Goal: Task Accomplishment & Management: Complete application form

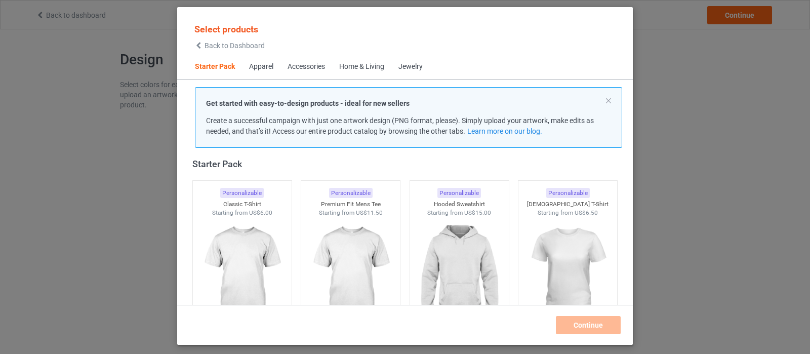
click at [613, 100] on div "Get started with easy-to-design products - ideal for new sellers Create a succe…" at bounding box center [408, 117] width 427 height 61
click at [610, 100] on button at bounding box center [608, 100] width 5 height 5
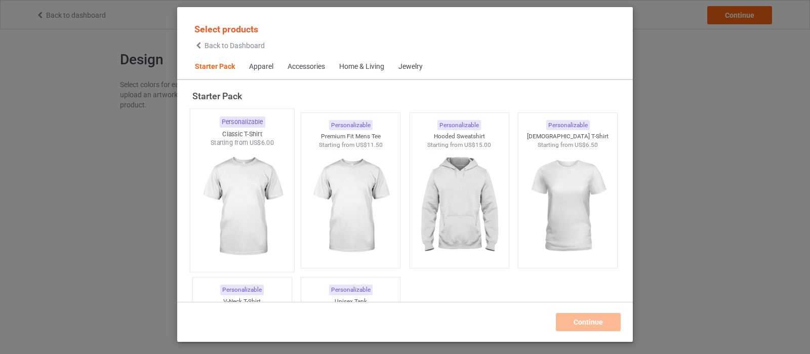
click at [250, 206] on img at bounding box center [241, 206] width 95 height 119
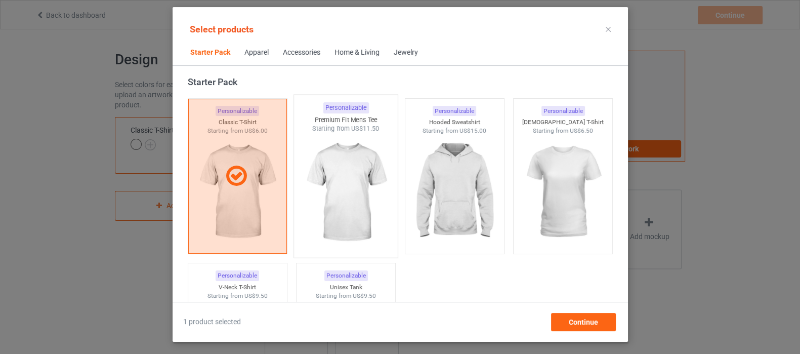
click at [359, 193] on img at bounding box center [345, 192] width 95 height 119
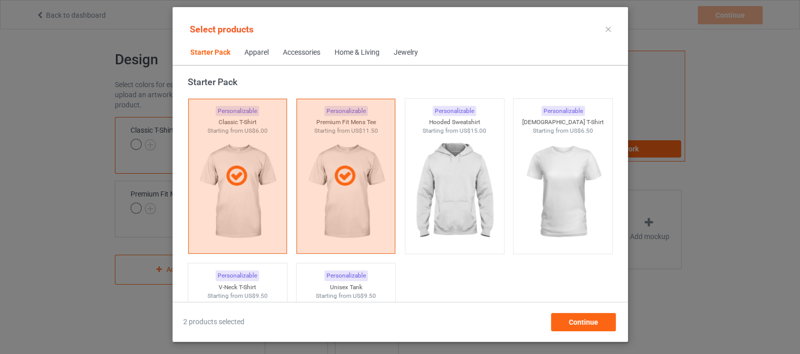
drag, startPoint x: 444, startPoint y: 176, endPoint x: 505, endPoint y: 173, distance: 60.8
click at [445, 176] on img at bounding box center [454, 191] width 91 height 113
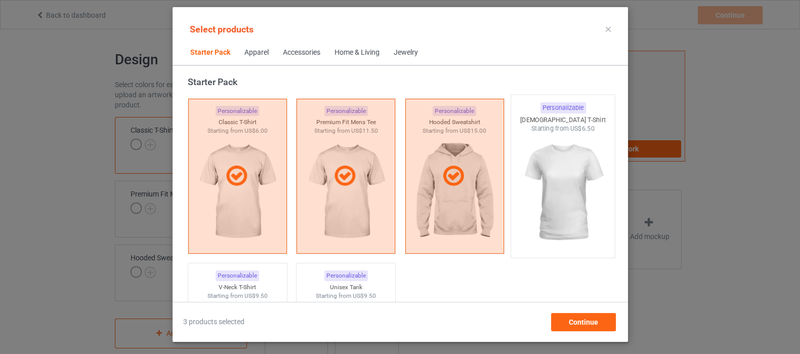
click at [544, 173] on img at bounding box center [562, 192] width 95 height 119
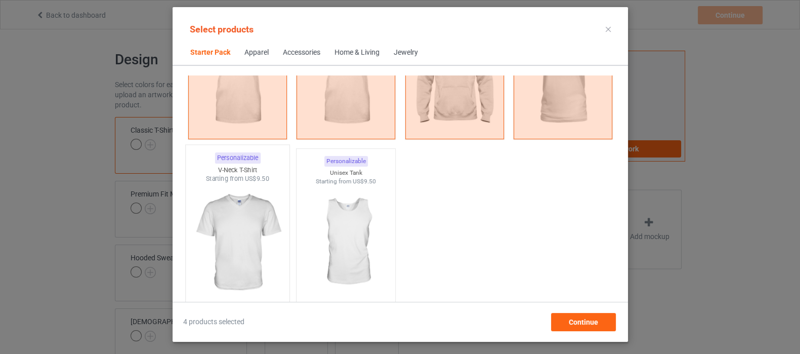
scroll to position [139, 0]
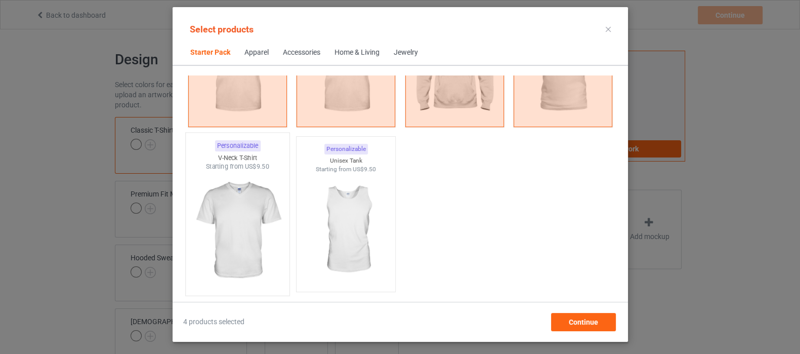
click at [262, 231] on img at bounding box center [237, 230] width 95 height 119
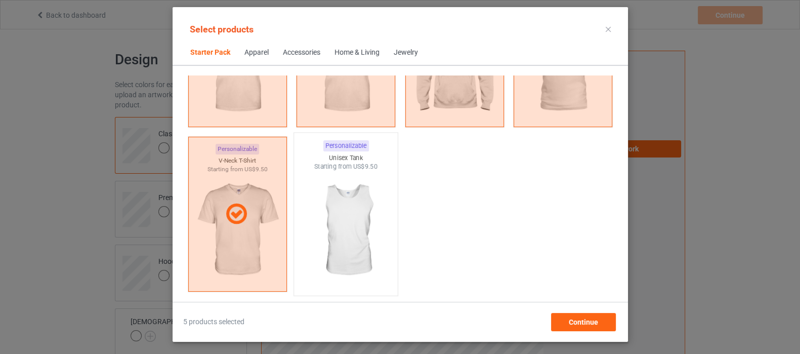
click at [332, 211] on img at bounding box center [345, 230] width 95 height 119
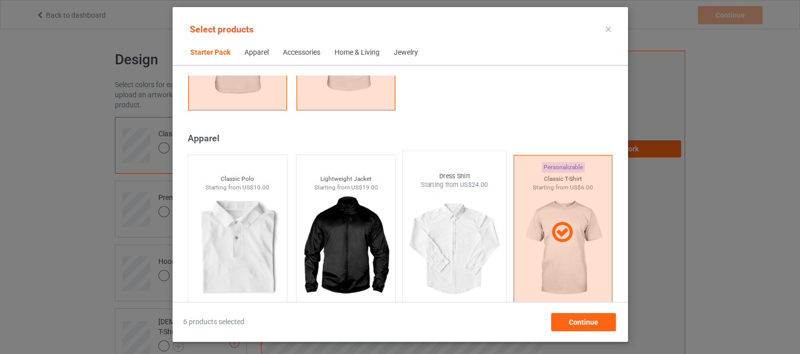
scroll to position [329, 0]
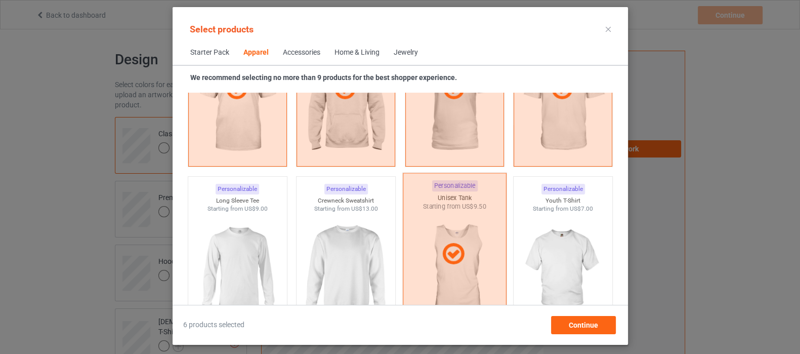
scroll to position [645, 0]
click at [224, 239] on img at bounding box center [237, 270] width 95 height 119
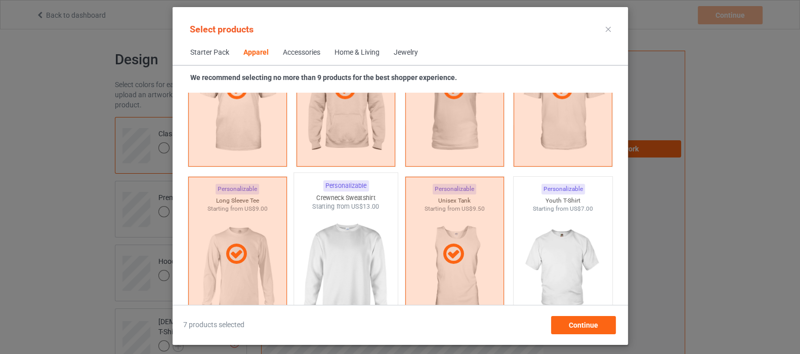
click at [348, 249] on img at bounding box center [345, 270] width 95 height 119
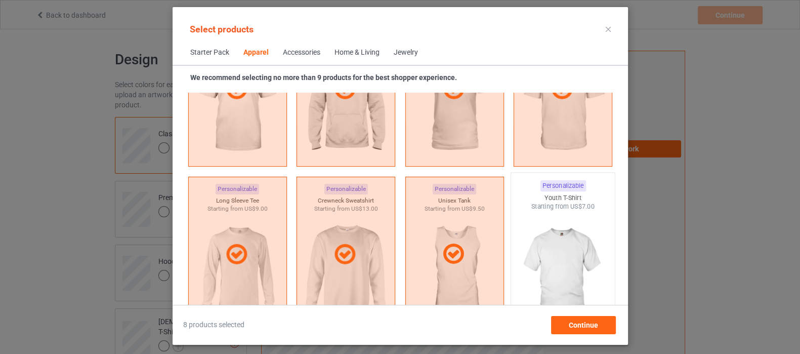
click at [541, 241] on img at bounding box center [562, 270] width 95 height 119
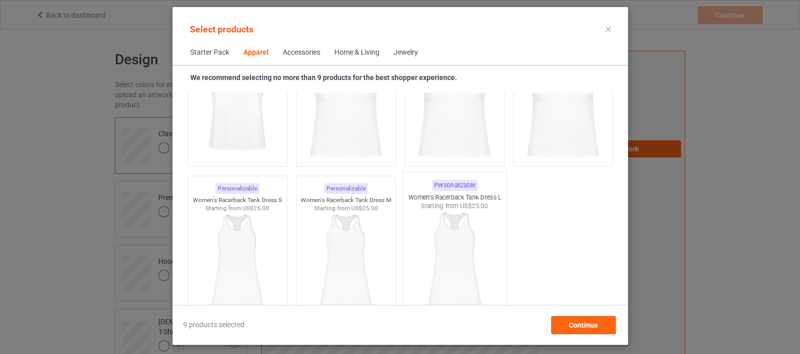
scroll to position [2037, 0]
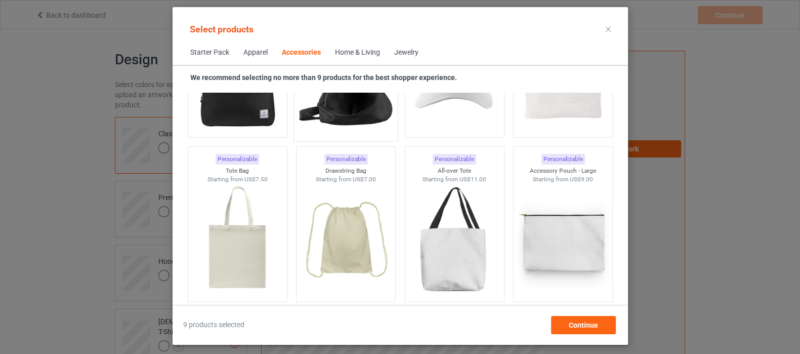
scroll to position [3049, 0]
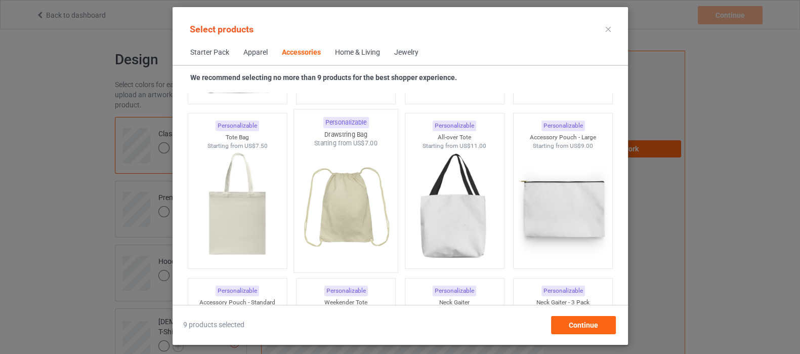
click at [362, 197] on img at bounding box center [345, 207] width 95 height 119
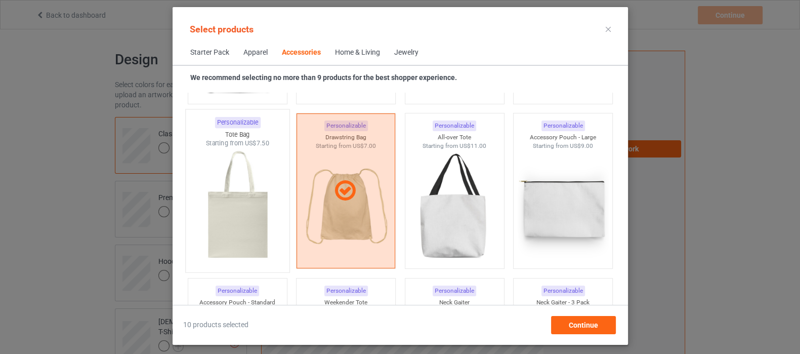
click at [248, 212] on img at bounding box center [237, 207] width 95 height 119
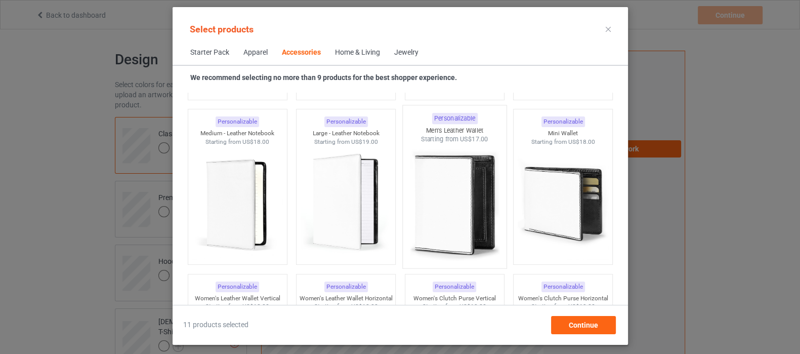
scroll to position [4061, 0]
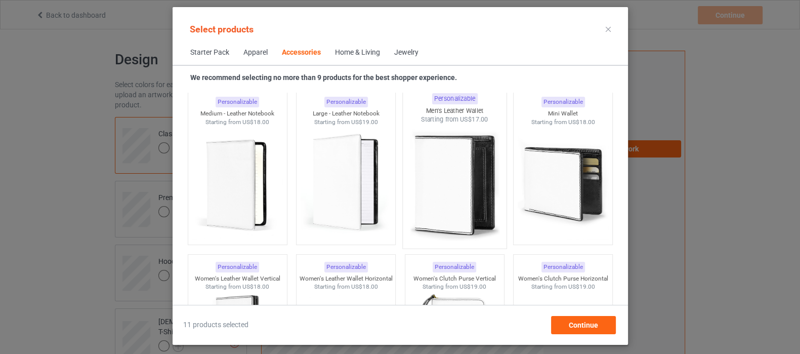
click at [444, 186] on img at bounding box center [454, 183] width 95 height 119
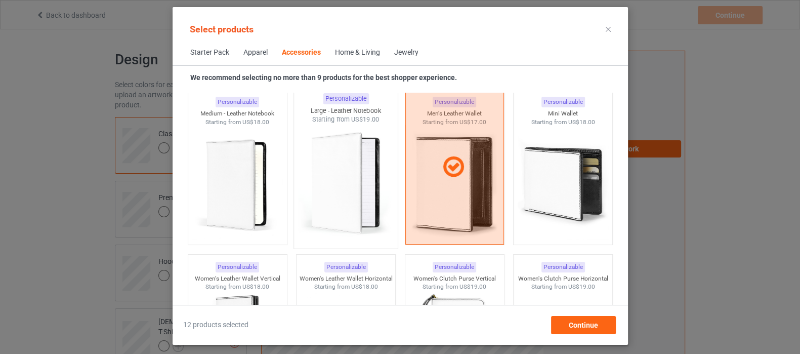
click at [337, 181] on img at bounding box center [345, 183] width 95 height 119
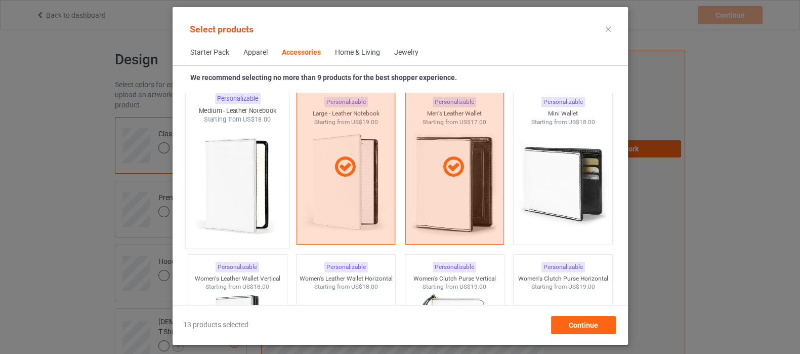
click at [213, 177] on img at bounding box center [237, 183] width 95 height 119
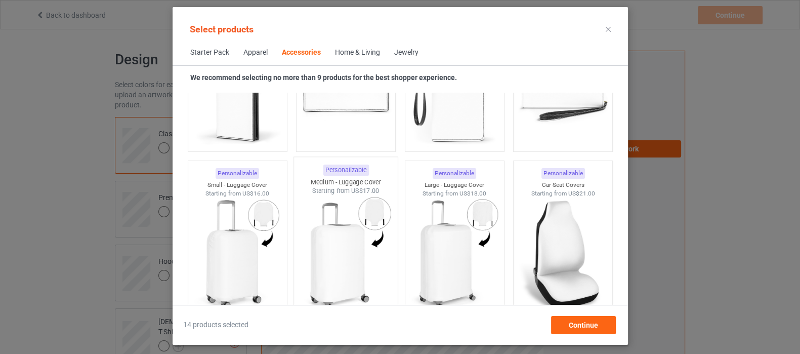
scroll to position [4377, 0]
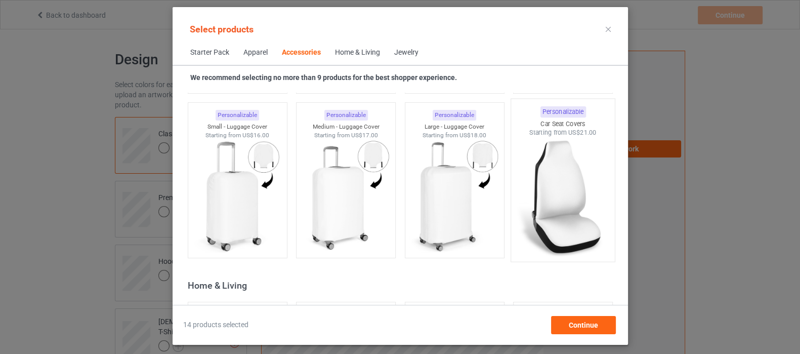
click at [556, 196] on img at bounding box center [562, 196] width 95 height 119
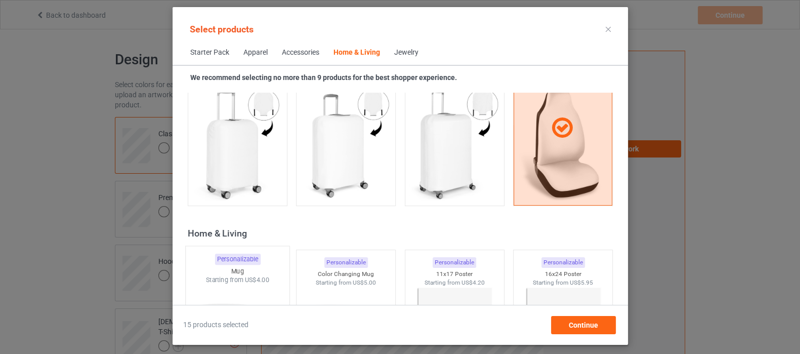
scroll to position [4567, 0]
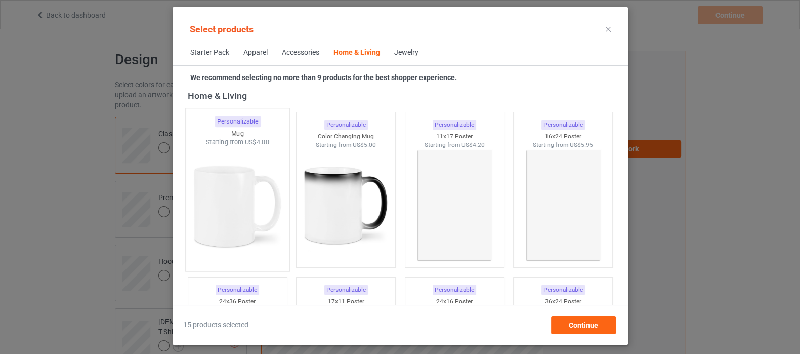
click at [248, 203] on img at bounding box center [237, 206] width 95 height 119
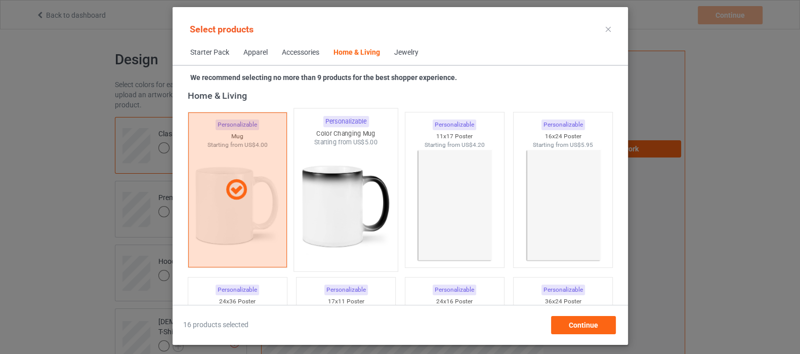
click at [340, 181] on img at bounding box center [345, 206] width 95 height 119
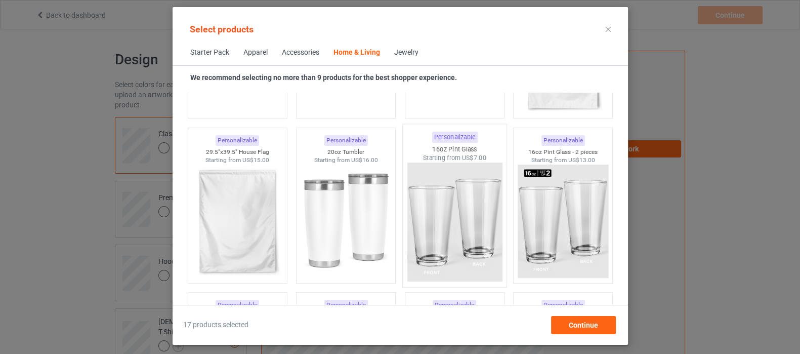
scroll to position [6717, 0]
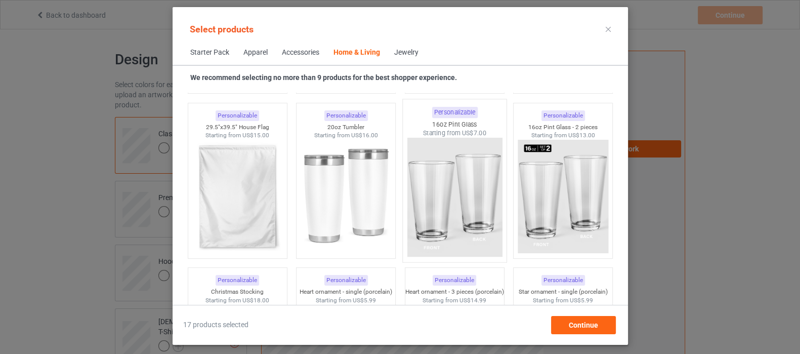
click at [444, 214] on img at bounding box center [454, 197] width 95 height 119
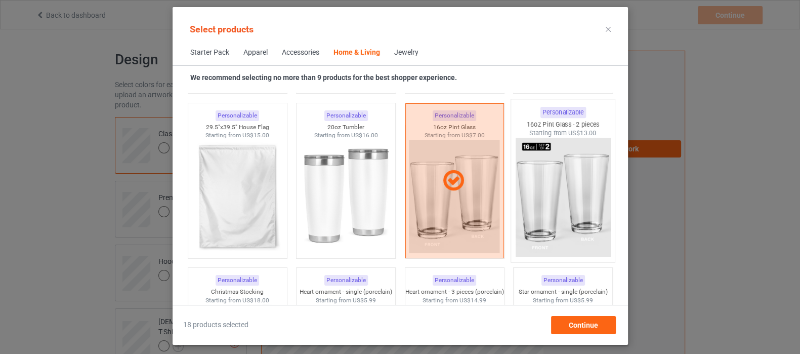
click at [541, 198] on img at bounding box center [562, 197] width 95 height 119
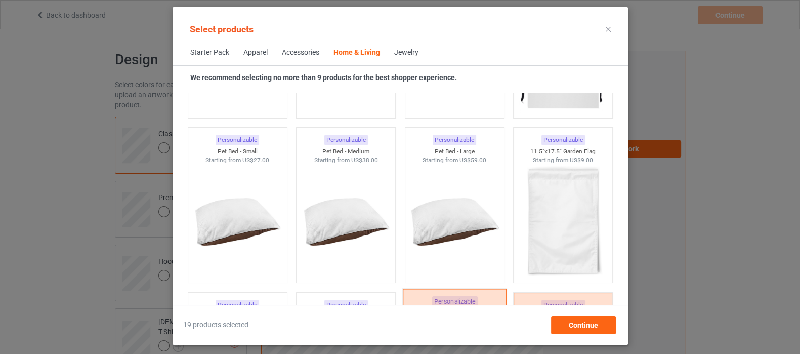
scroll to position [6528, 0]
click at [567, 219] on img at bounding box center [562, 221] width 95 height 119
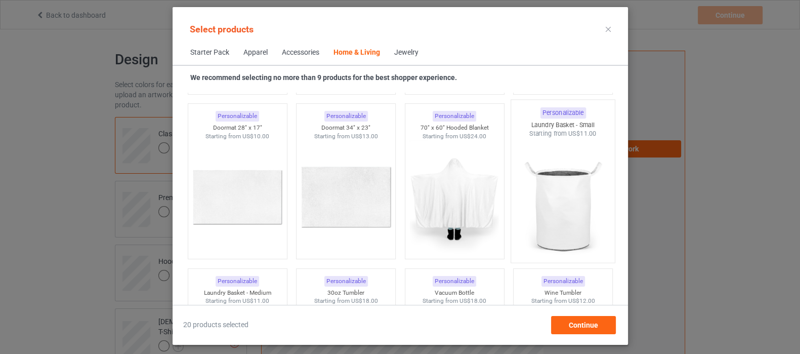
scroll to position [7540, 0]
click at [560, 197] on img at bounding box center [562, 198] width 95 height 119
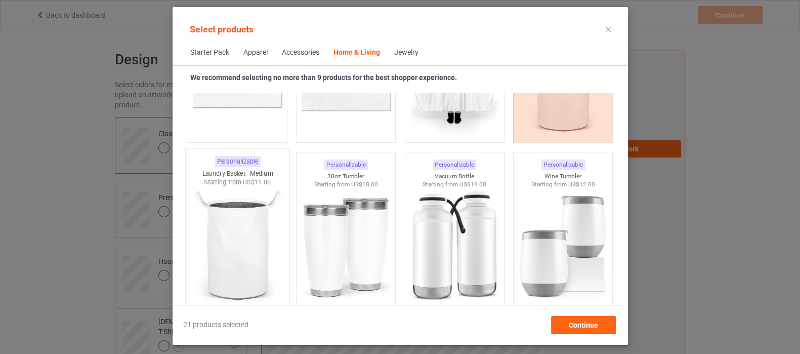
scroll to position [7666, 0]
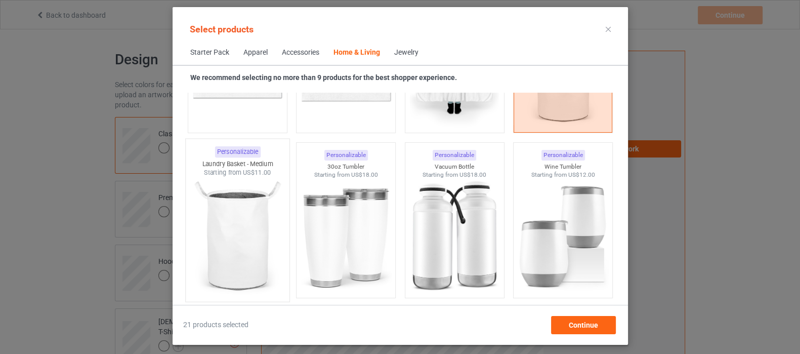
click at [235, 224] on img at bounding box center [237, 236] width 95 height 119
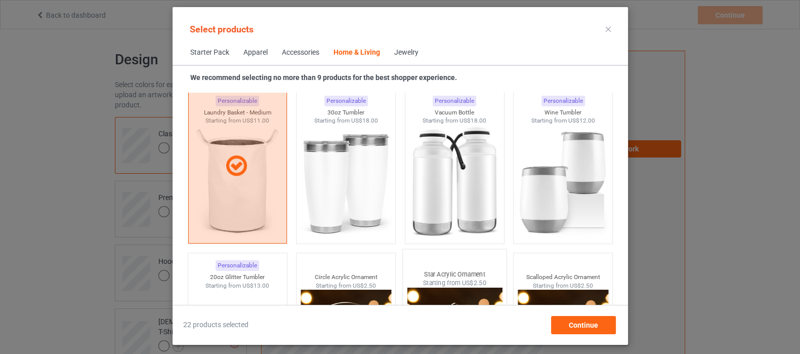
scroll to position [7793, 0]
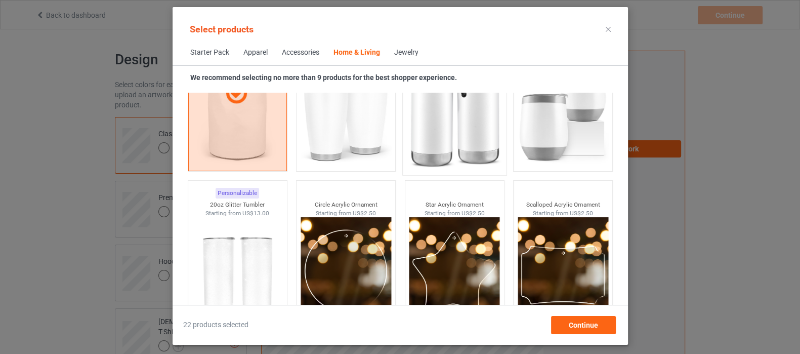
click at [454, 127] on img at bounding box center [454, 110] width 95 height 119
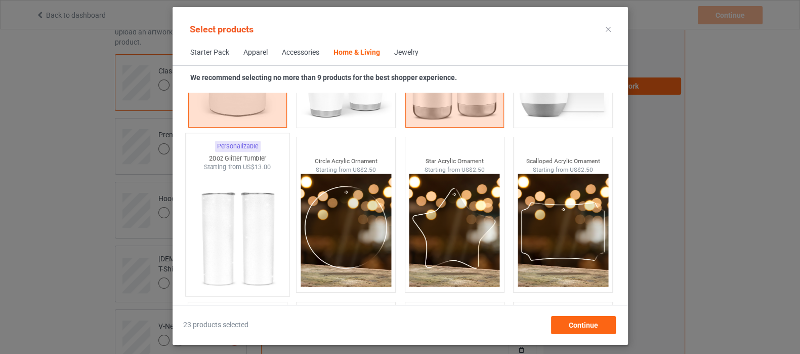
scroll to position [7856, 0]
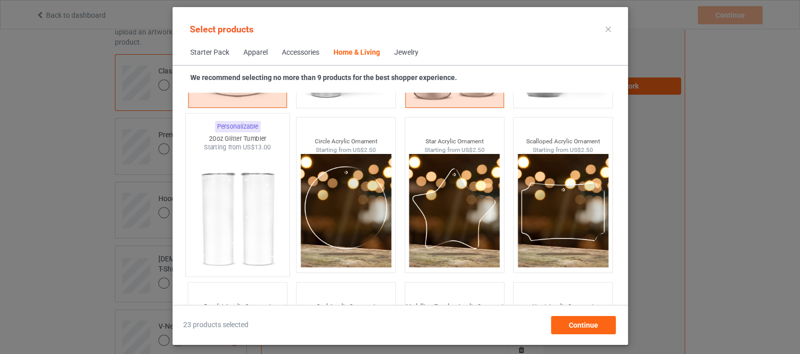
click at [264, 228] on img at bounding box center [237, 211] width 95 height 119
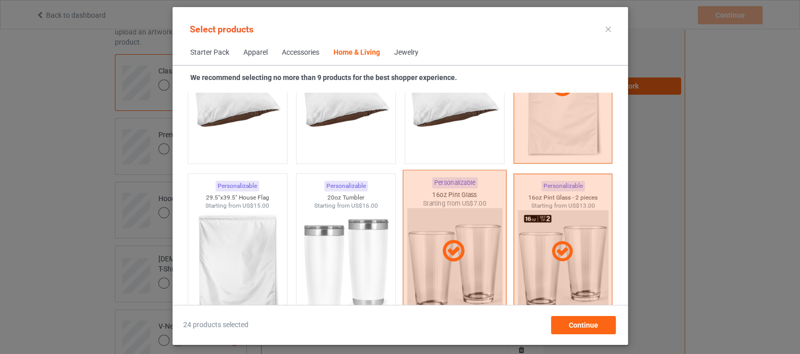
scroll to position [6717, 0]
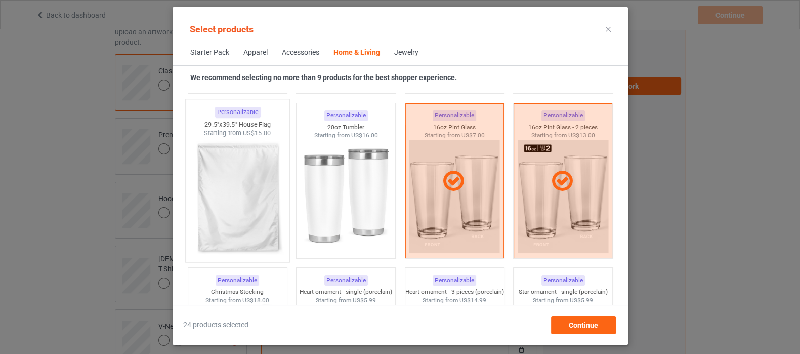
click at [243, 164] on img at bounding box center [237, 197] width 95 height 119
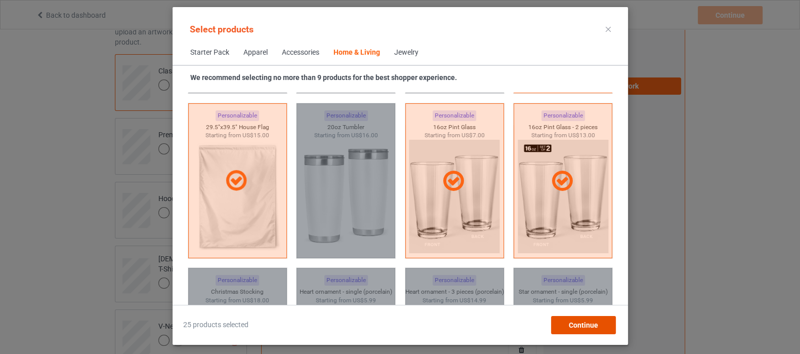
click at [574, 330] on div "Continue" at bounding box center [583, 325] width 65 height 18
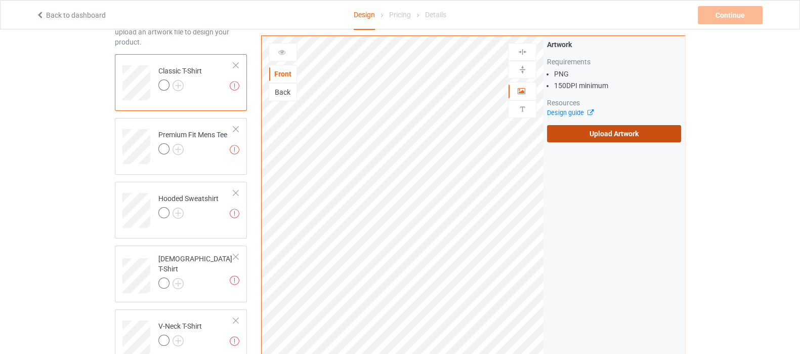
click at [582, 135] on label "Upload Artwork" at bounding box center [614, 133] width 134 height 17
click at [0, 0] on input "Upload Artwork" at bounding box center [0, 0] width 0 height 0
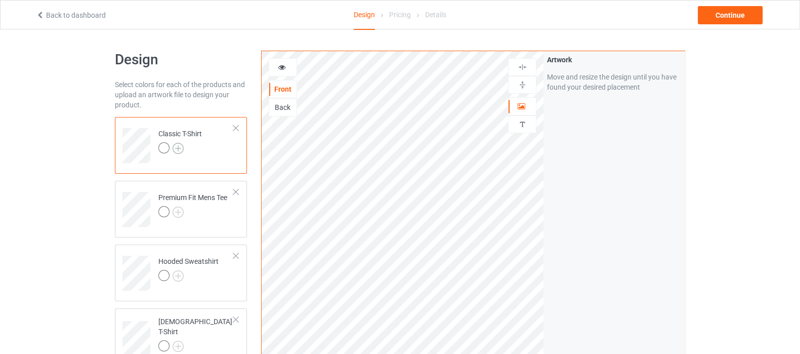
click at [175, 149] on img at bounding box center [178, 148] width 11 height 11
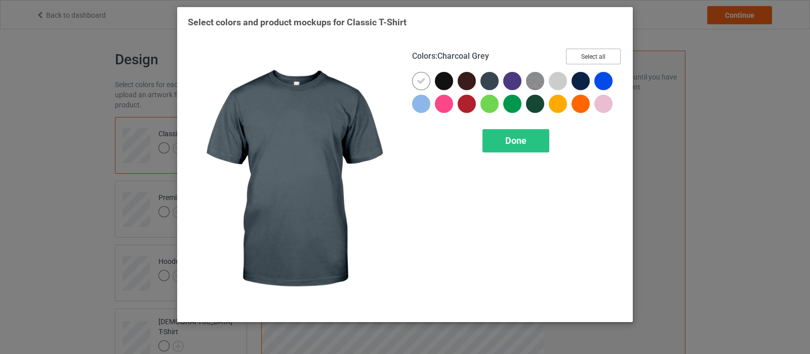
click at [601, 57] on button "Select all" at bounding box center [593, 57] width 55 height 16
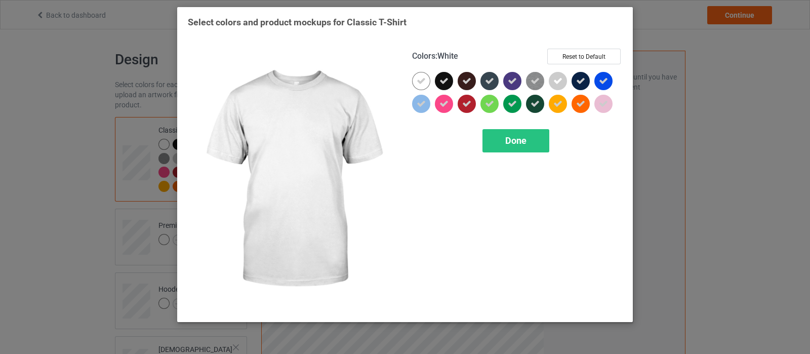
click at [420, 82] on icon at bounding box center [420, 80] width 9 height 9
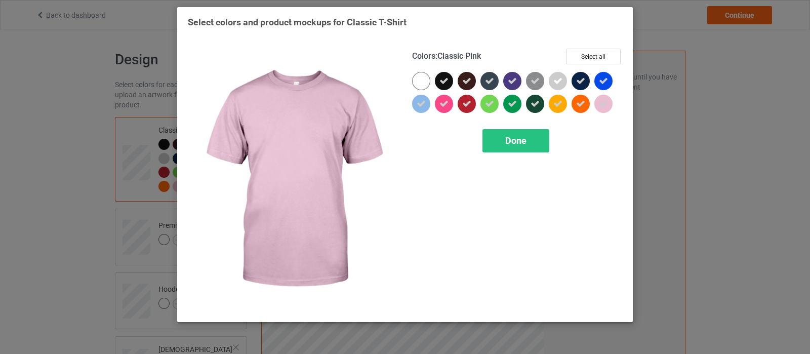
click at [607, 108] on div at bounding box center [603, 104] width 18 height 18
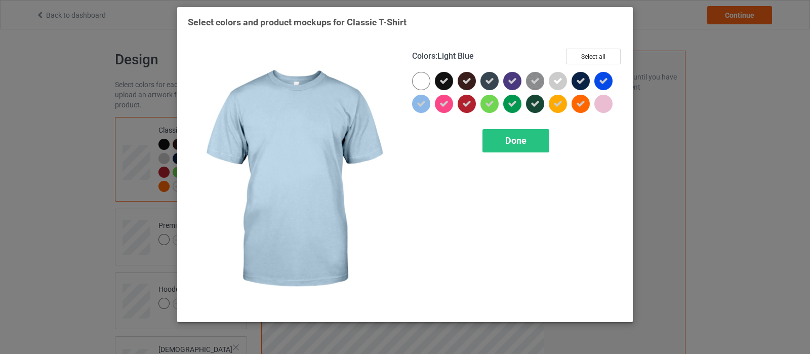
drag, startPoint x: 417, startPoint y: 107, endPoint x: 467, endPoint y: 120, distance: 51.7
click at [419, 107] on icon at bounding box center [420, 103] width 9 height 9
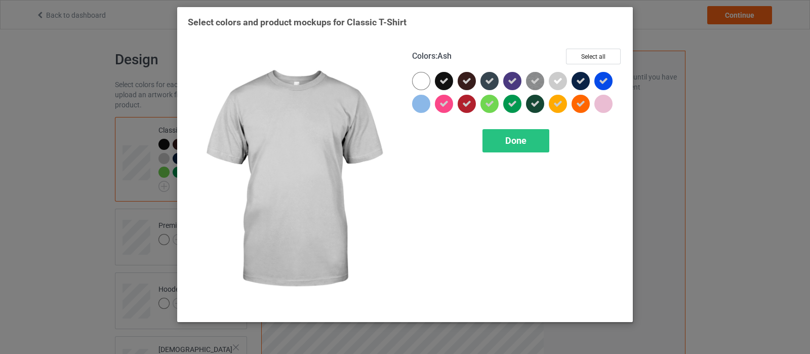
click at [553, 79] on icon at bounding box center [557, 80] width 9 height 9
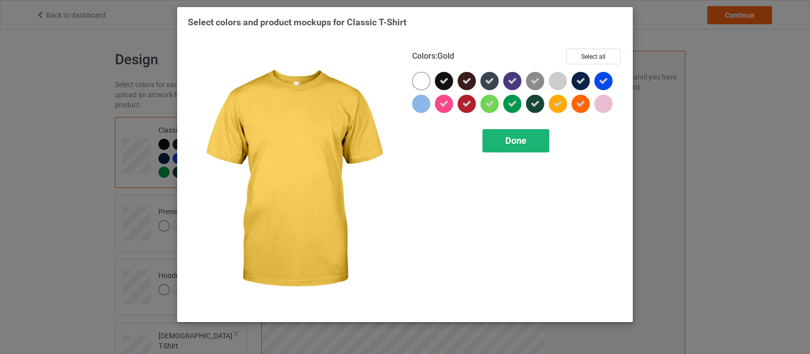
click at [502, 142] on div "Done" at bounding box center [515, 140] width 67 height 23
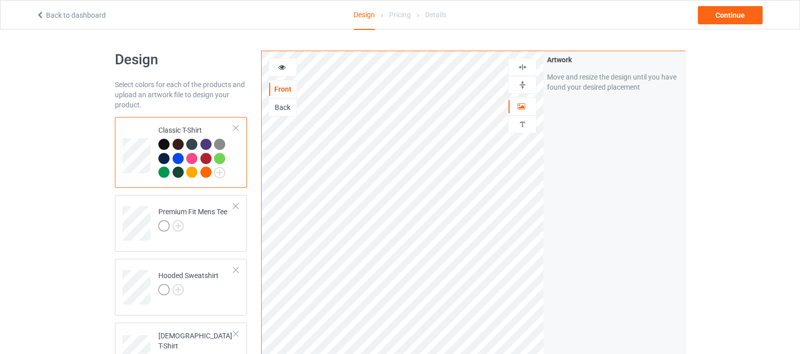
click at [519, 68] on img at bounding box center [523, 67] width 10 height 10
click at [521, 86] on img at bounding box center [523, 85] width 10 height 10
click at [282, 68] on icon at bounding box center [282, 65] width 9 height 7
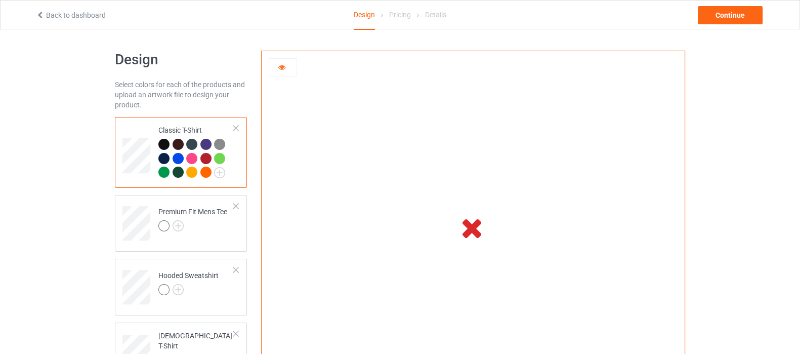
click at [282, 69] on icon at bounding box center [282, 65] width 9 height 7
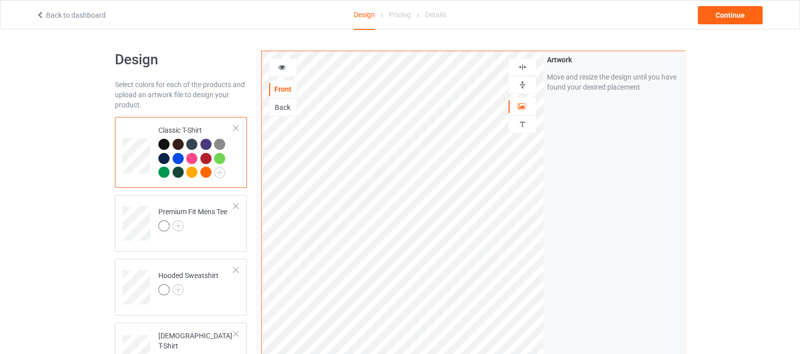
click at [282, 69] on icon at bounding box center [282, 65] width 9 height 7
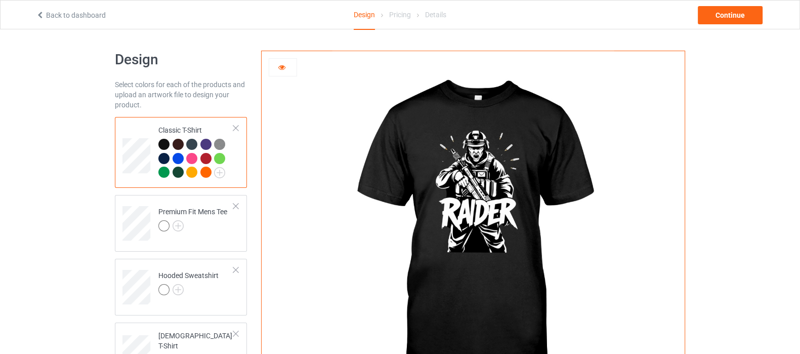
click at [188, 161] on div at bounding box center [191, 158] width 11 height 11
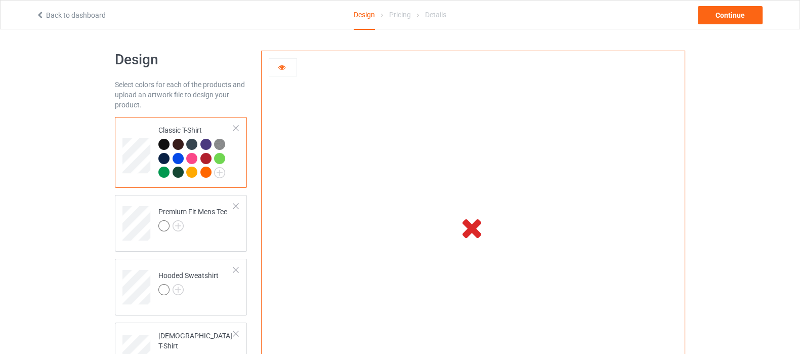
click at [286, 74] on div at bounding box center [283, 67] width 28 height 18
click at [193, 156] on div at bounding box center [191, 158] width 11 height 11
click at [199, 171] on div at bounding box center [193, 173] width 14 height 14
click at [196, 159] on div at bounding box center [191, 158] width 11 height 11
click at [211, 157] on div at bounding box center [205, 158] width 11 height 11
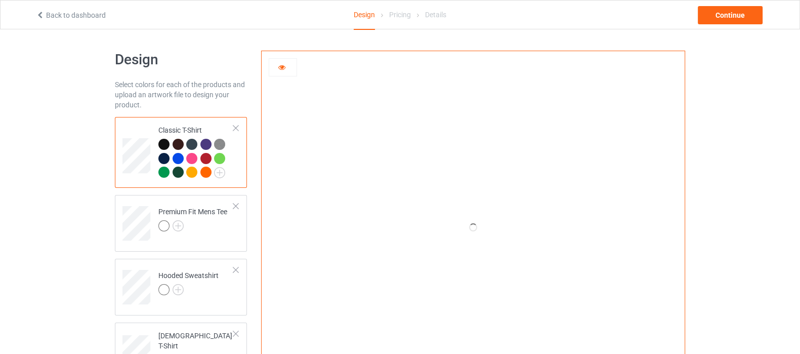
click at [193, 170] on div at bounding box center [191, 171] width 11 height 11
click at [218, 157] on div at bounding box center [219, 158] width 11 height 11
click at [219, 144] on img at bounding box center [219, 144] width 11 height 11
click at [206, 143] on div at bounding box center [205, 144] width 11 height 11
click at [191, 144] on div at bounding box center [191, 144] width 11 height 11
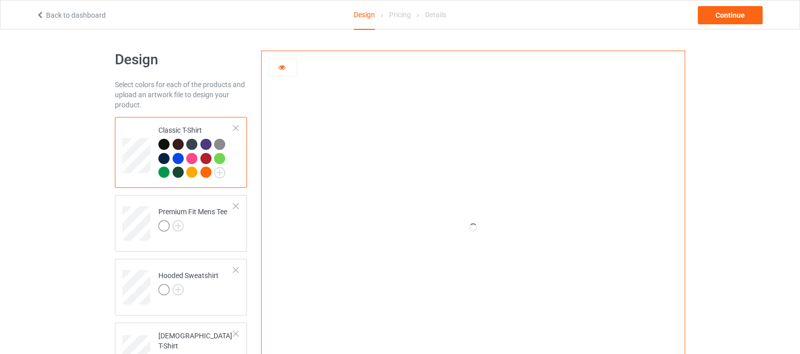
click at [178, 145] on div at bounding box center [178, 144] width 11 height 11
click at [159, 158] on div at bounding box center [163, 158] width 11 height 11
click at [161, 171] on div at bounding box center [163, 171] width 11 height 11
click at [176, 171] on div at bounding box center [178, 171] width 11 height 11
click at [191, 172] on div at bounding box center [191, 171] width 11 height 11
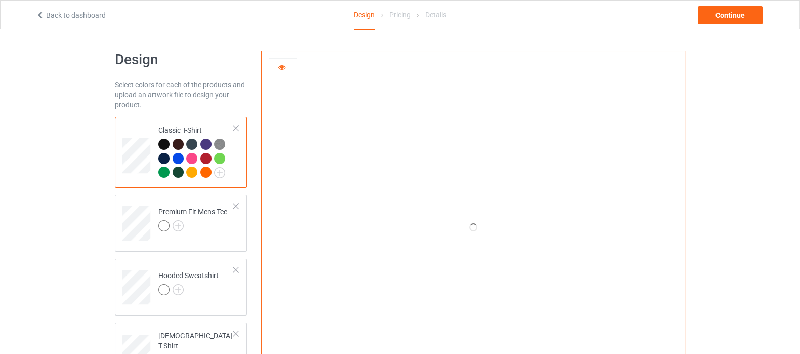
click at [202, 172] on div at bounding box center [205, 171] width 11 height 11
click at [159, 141] on div at bounding box center [163, 144] width 11 height 11
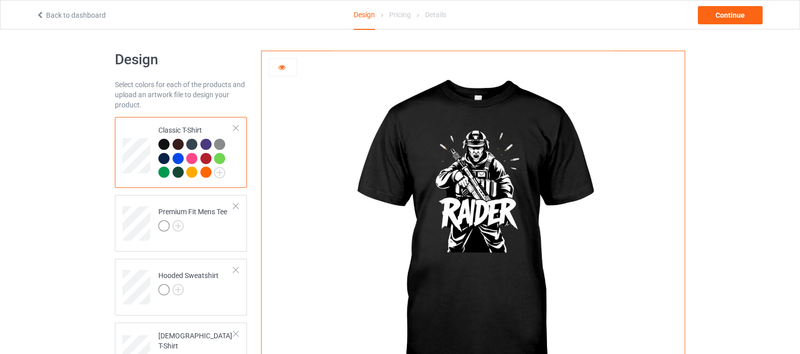
click at [192, 155] on div at bounding box center [191, 158] width 11 height 11
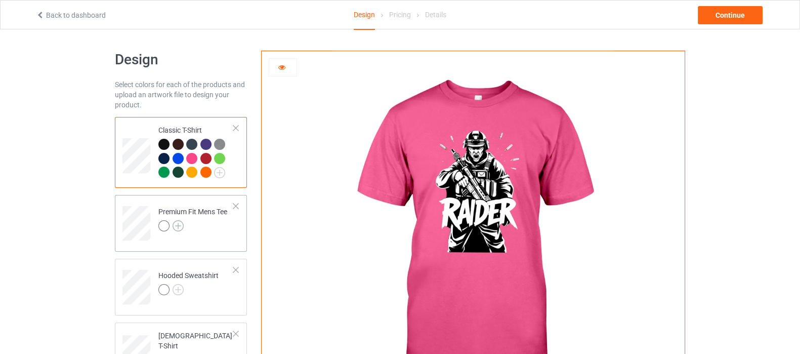
click at [178, 230] on img at bounding box center [178, 225] width 11 height 11
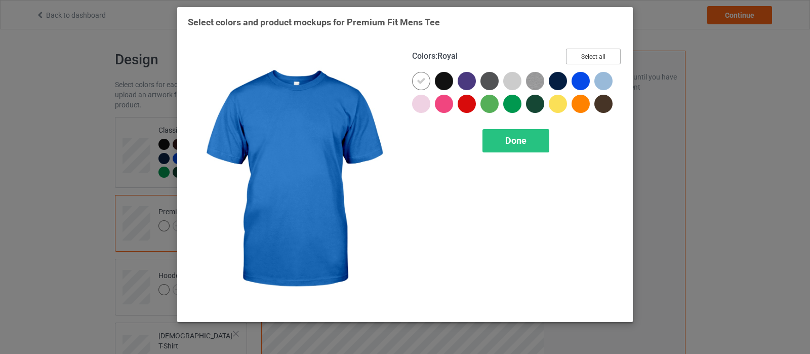
click at [582, 54] on button "Select all" at bounding box center [593, 57] width 55 height 16
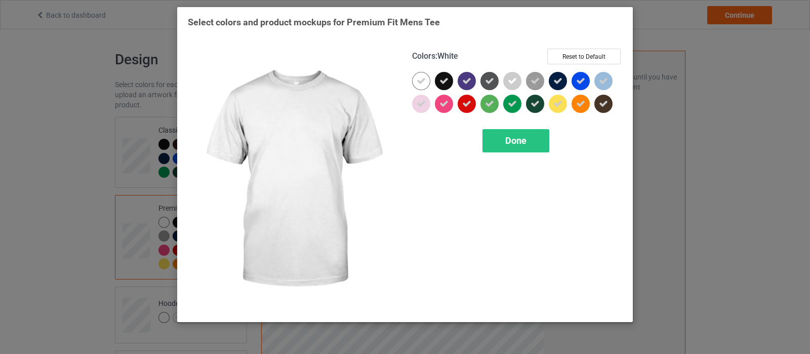
click at [426, 85] on div at bounding box center [421, 81] width 18 height 18
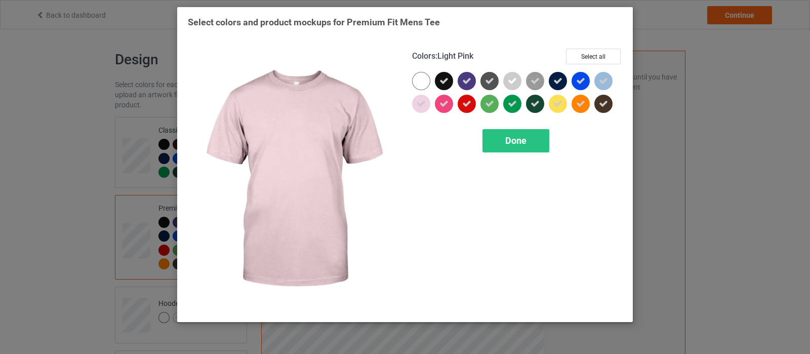
click at [428, 106] on div at bounding box center [421, 104] width 18 height 18
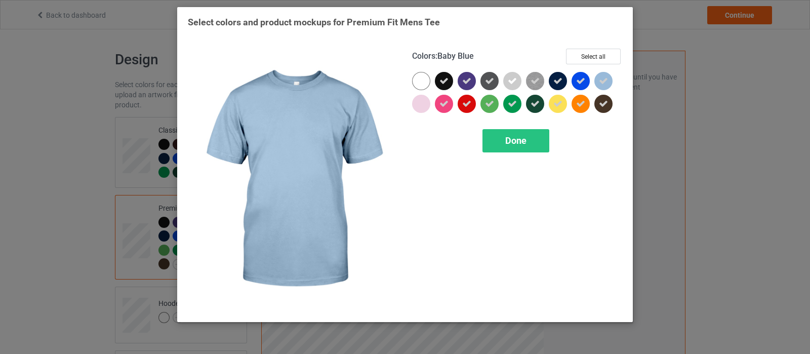
click at [600, 82] on icon at bounding box center [603, 80] width 9 height 9
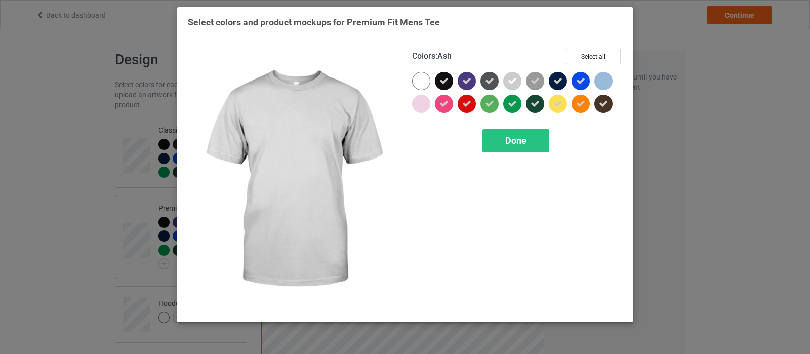
click at [505, 79] on div at bounding box center [512, 81] width 18 height 18
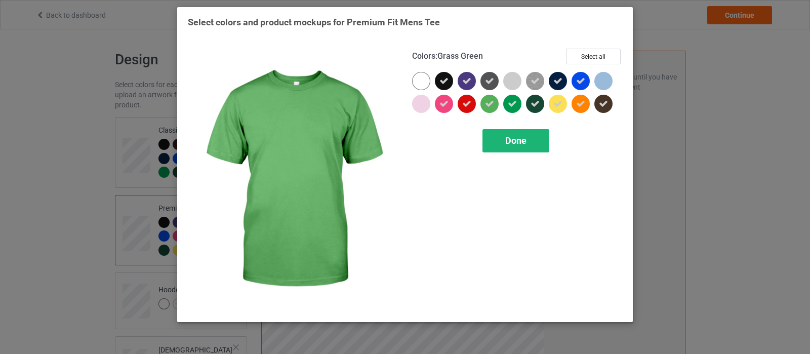
click at [498, 139] on div "Done" at bounding box center [515, 140] width 67 height 23
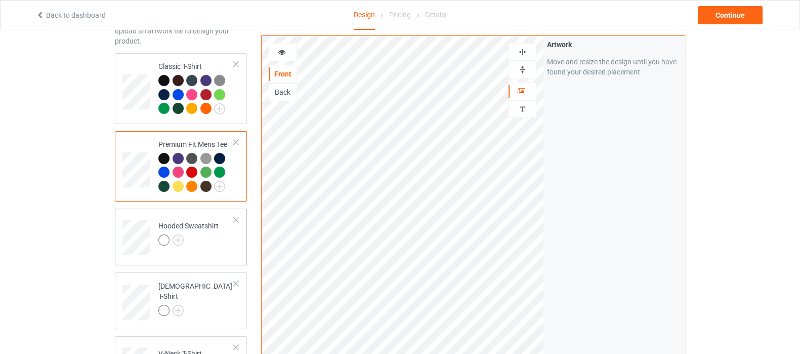
scroll to position [126, 0]
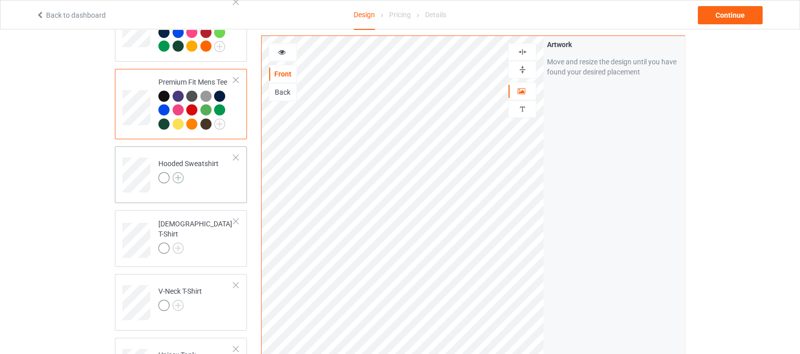
click at [182, 177] on img at bounding box center [178, 177] width 11 height 11
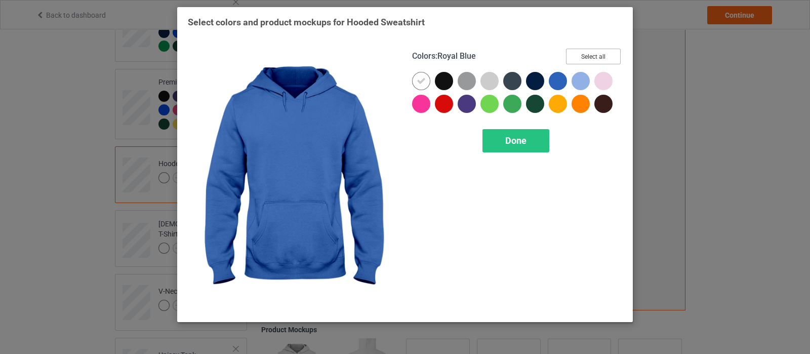
click at [588, 55] on button "Select all" at bounding box center [593, 57] width 55 height 16
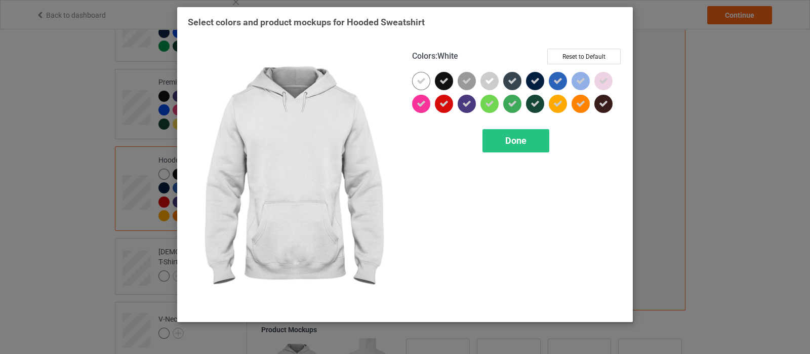
click at [416, 79] on icon at bounding box center [420, 80] width 9 height 9
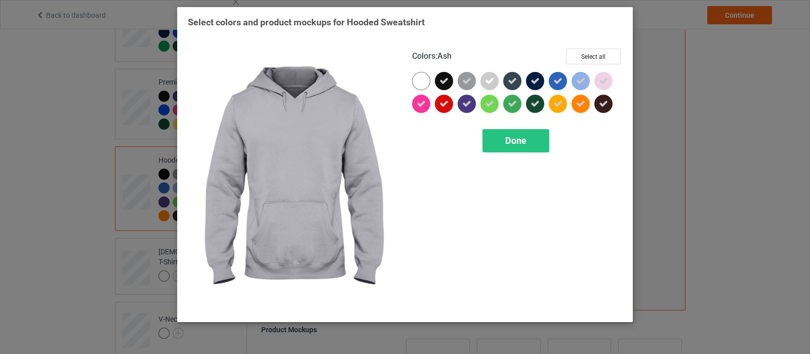
click at [495, 79] on div at bounding box center [489, 81] width 18 height 18
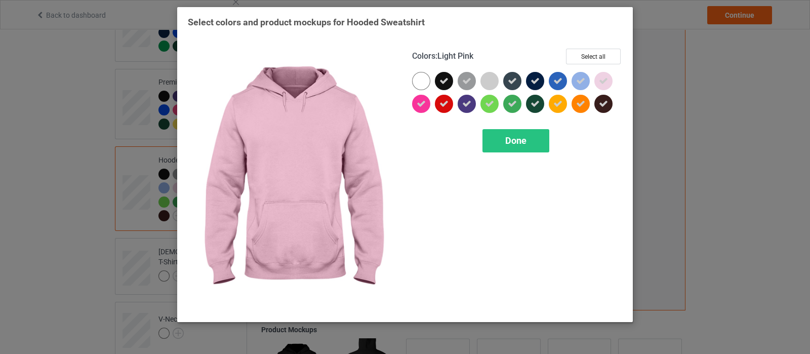
click at [598, 76] on div at bounding box center [603, 81] width 18 height 18
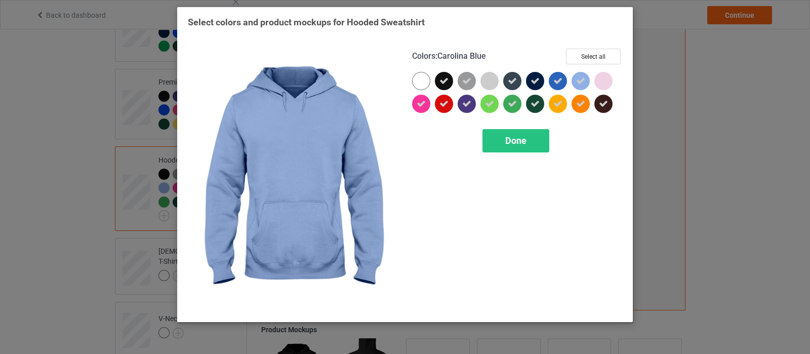
click at [579, 81] on icon at bounding box center [580, 80] width 9 height 9
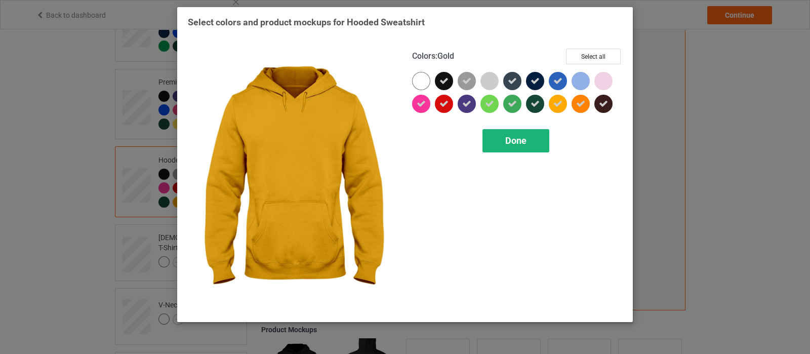
click at [512, 146] on div "Done" at bounding box center [515, 140] width 67 height 23
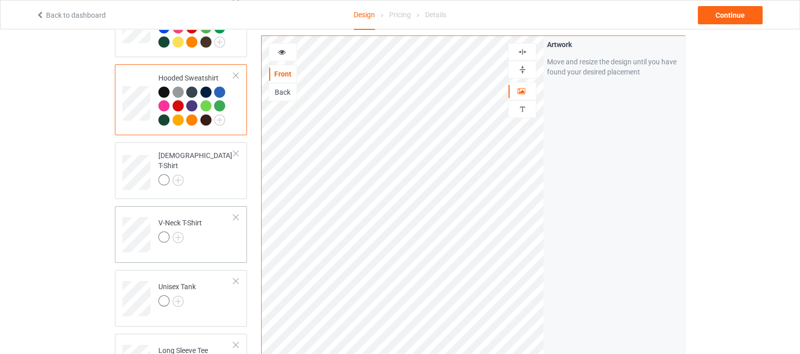
scroll to position [253, 0]
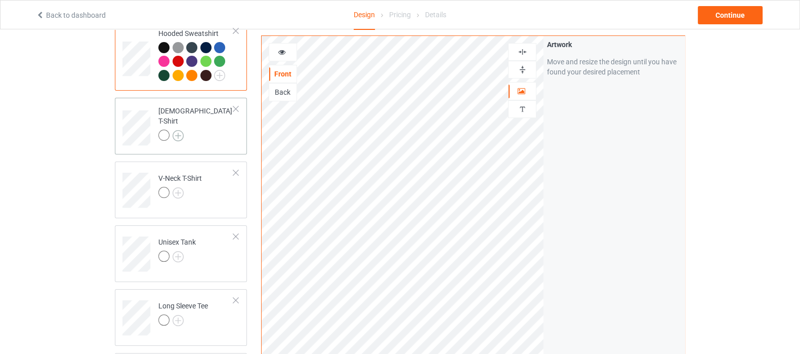
click at [181, 132] on img at bounding box center [178, 135] width 11 height 11
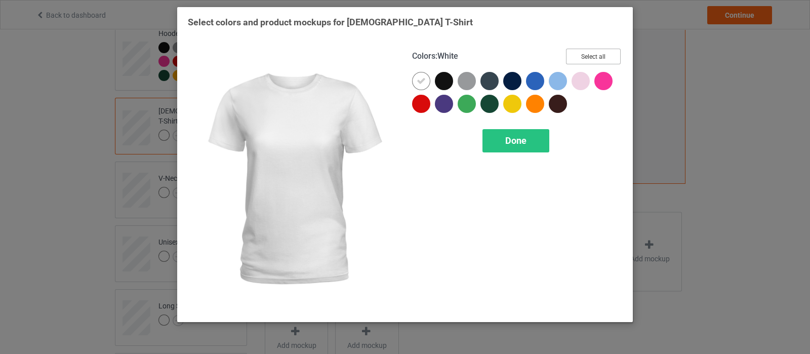
click at [588, 59] on button "Select all" at bounding box center [593, 57] width 55 height 16
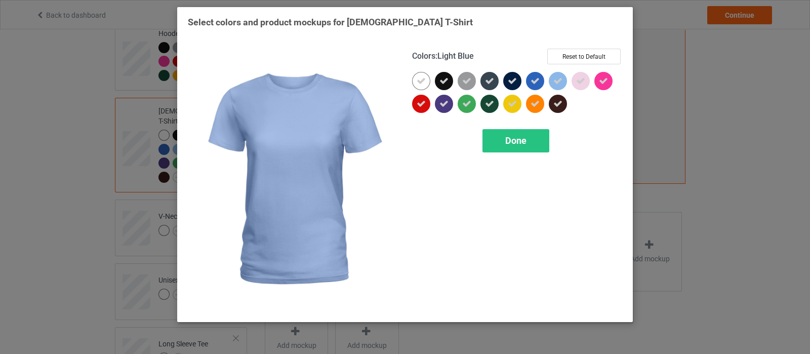
click at [553, 80] on icon at bounding box center [557, 80] width 9 height 9
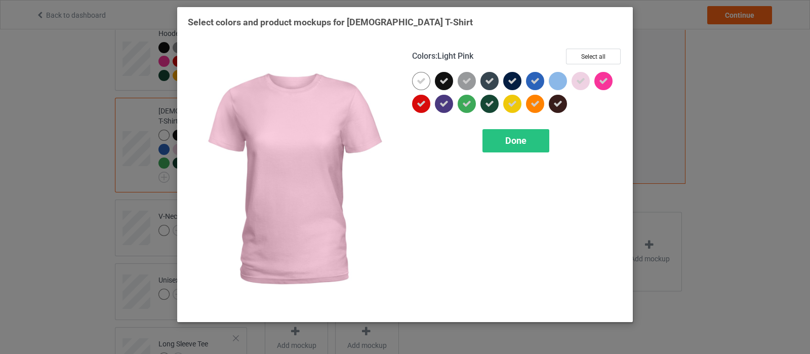
click at [578, 86] on div at bounding box center [580, 81] width 18 height 18
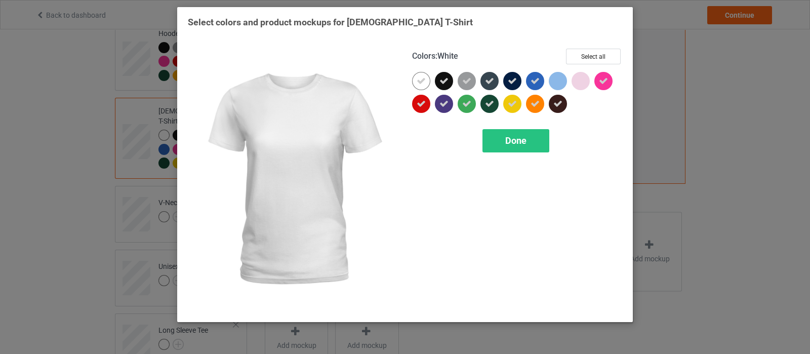
click at [424, 78] on icon at bounding box center [420, 80] width 9 height 9
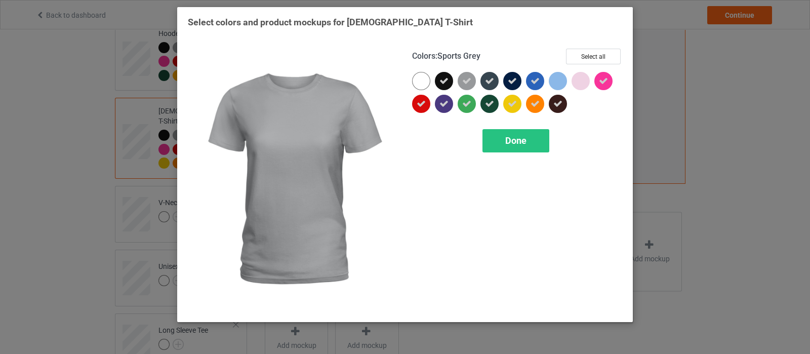
click at [470, 80] on icon at bounding box center [466, 80] width 9 height 9
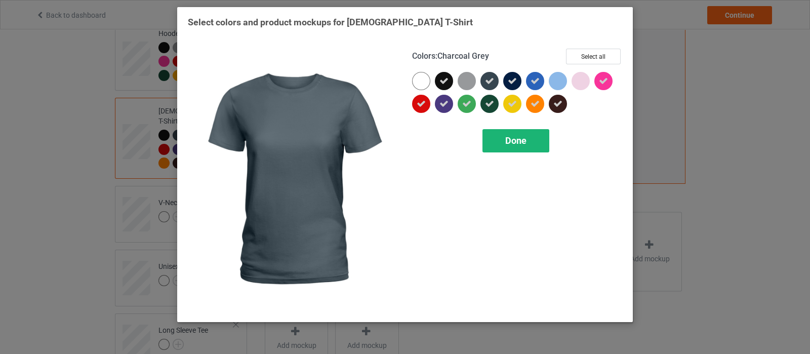
click at [522, 139] on span "Done" at bounding box center [515, 140] width 21 height 11
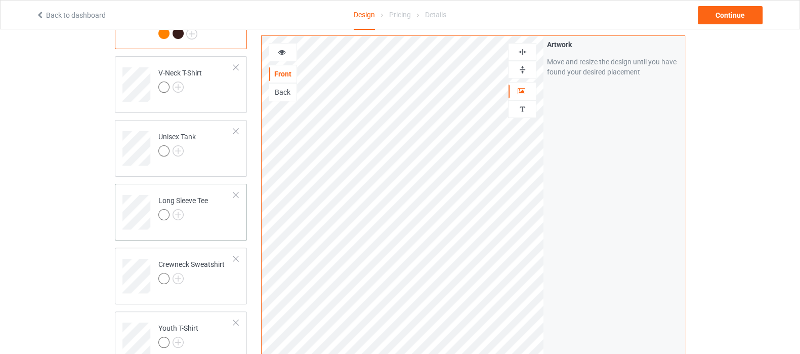
scroll to position [253, 0]
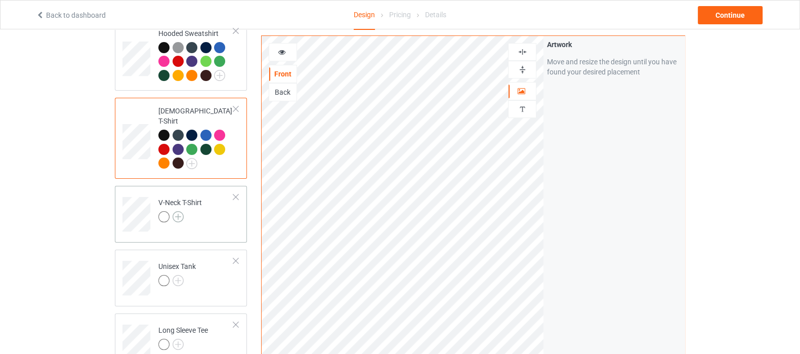
click at [181, 211] on img at bounding box center [178, 216] width 11 height 11
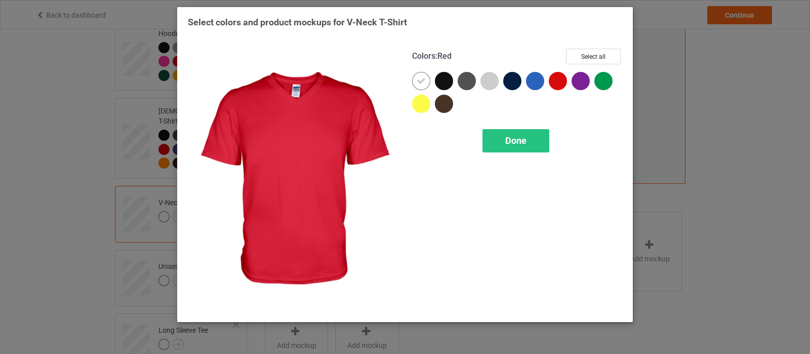
click at [622, 59] on div "Colors : Red Select all Done" at bounding box center [517, 179] width 224 height 277
click at [601, 59] on button "Select all" at bounding box center [593, 57] width 55 height 16
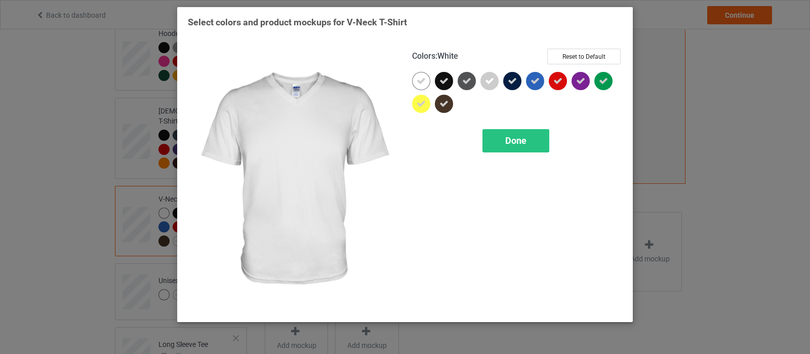
click at [417, 80] on icon at bounding box center [420, 80] width 9 height 9
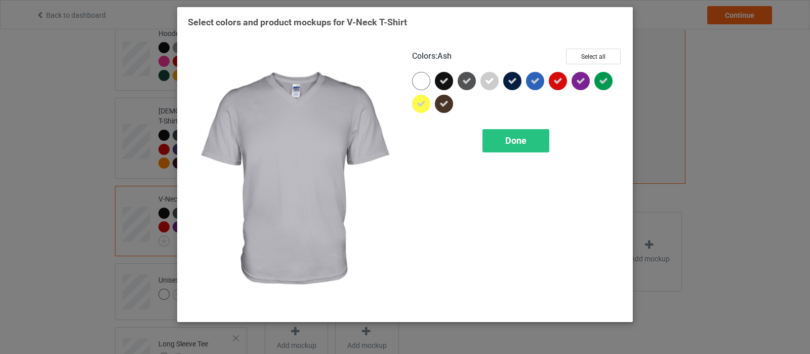
click at [496, 79] on div at bounding box center [489, 81] width 18 height 18
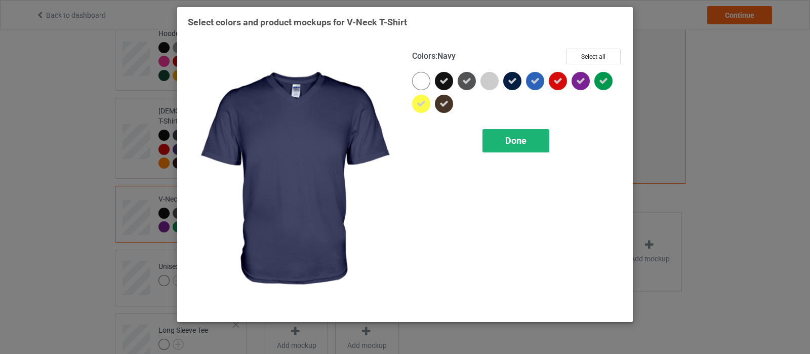
click at [512, 142] on span "Done" at bounding box center [515, 140] width 21 height 11
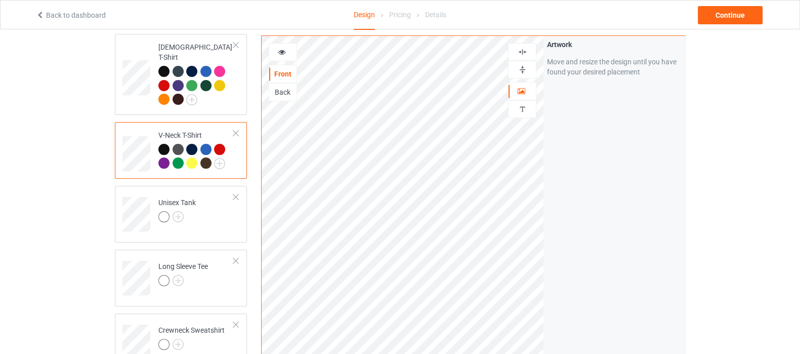
scroll to position [380, 0]
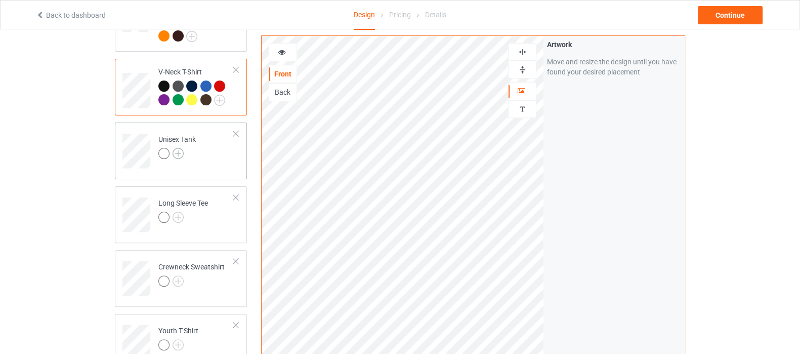
click at [183, 148] on img at bounding box center [178, 153] width 11 height 11
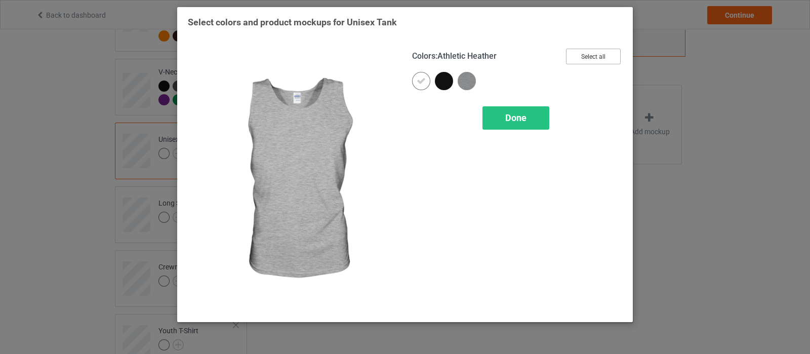
drag, startPoint x: 594, startPoint y: 56, endPoint x: 570, endPoint y: 62, distance: 24.1
click at [594, 56] on button "Select all" at bounding box center [593, 57] width 55 height 16
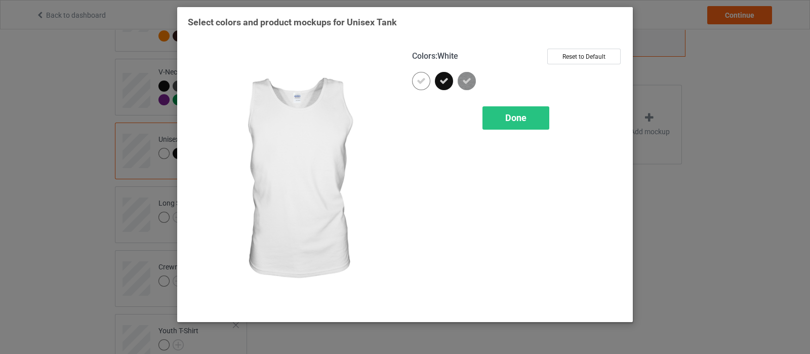
drag, startPoint x: 417, startPoint y: 85, endPoint x: 475, endPoint y: 120, distance: 68.0
click at [417, 85] on icon at bounding box center [420, 80] width 9 height 9
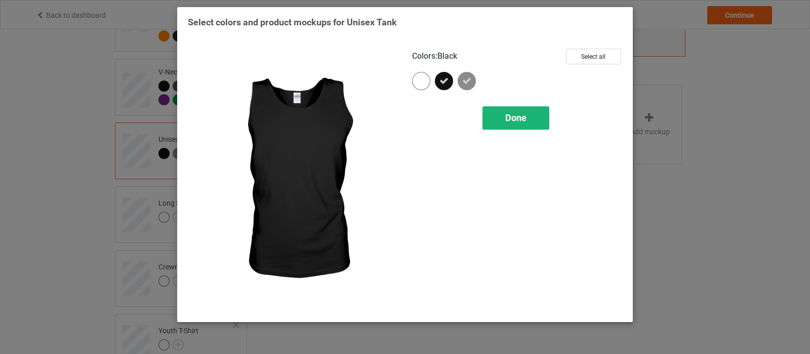
click at [493, 122] on div "Done" at bounding box center [515, 117] width 67 height 23
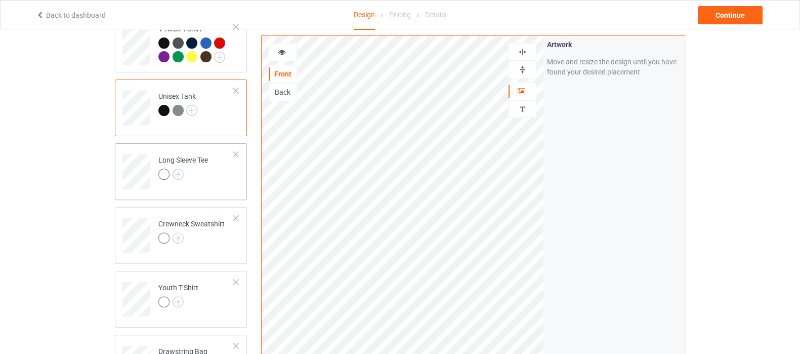
scroll to position [442, 0]
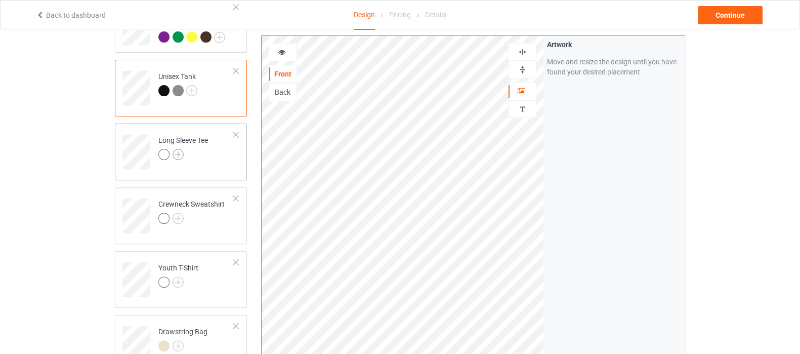
click at [178, 149] on img at bounding box center [178, 154] width 11 height 11
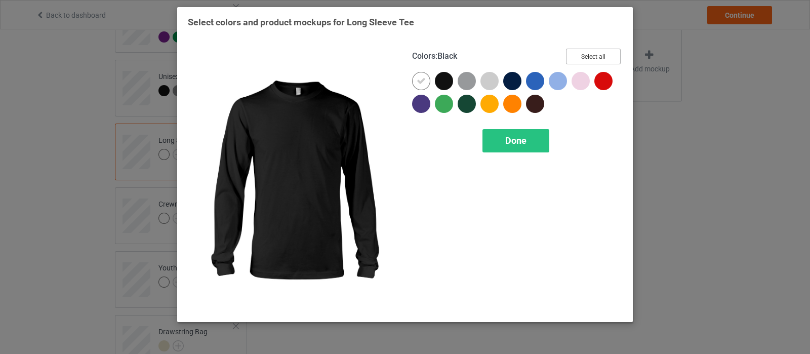
click at [581, 57] on button "Select all" at bounding box center [593, 57] width 55 height 16
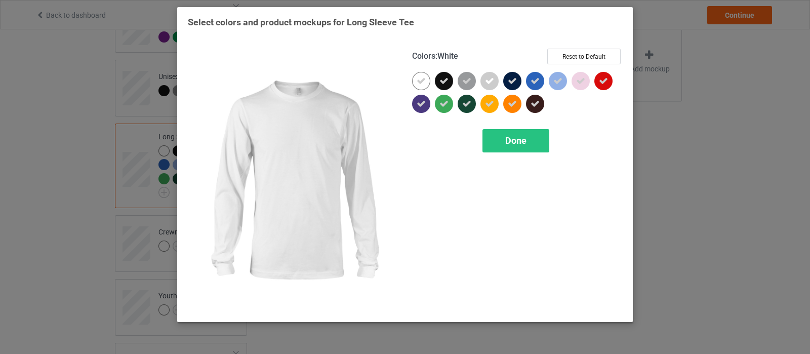
click at [428, 81] on div at bounding box center [421, 81] width 18 height 18
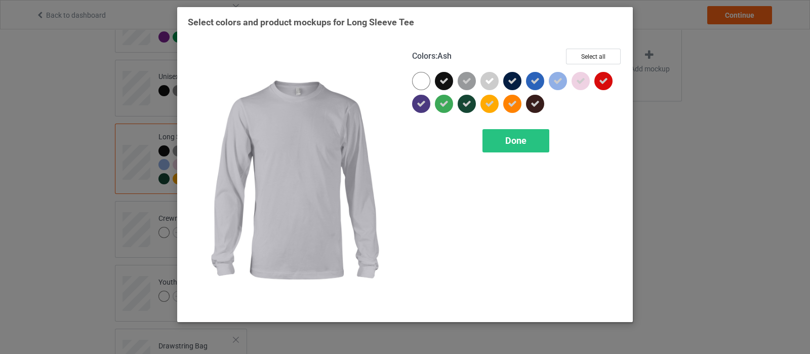
click at [491, 82] on icon at bounding box center [489, 80] width 9 height 9
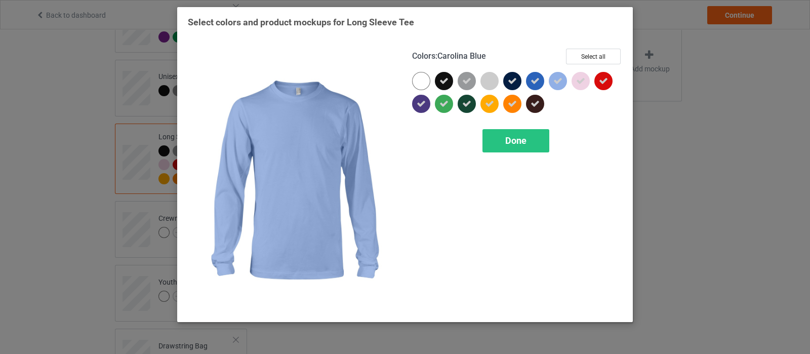
click at [561, 82] on icon at bounding box center [557, 80] width 9 height 9
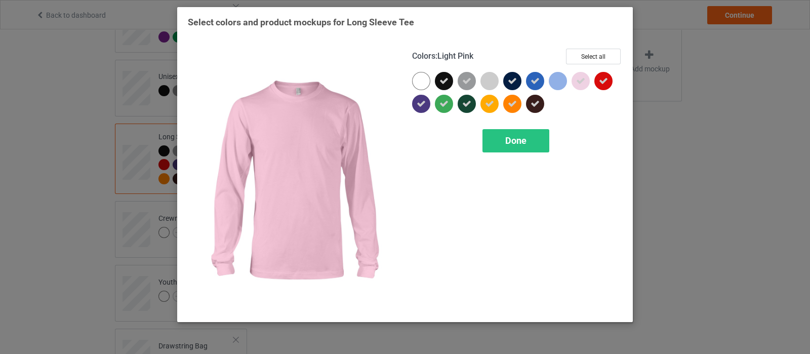
click at [577, 82] on icon at bounding box center [580, 80] width 9 height 9
click at [533, 126] on div "Colors : Light Pink Select all Done" at bounding box center [517, 179] width 224 height 277
click at [528, 135] on div "Done" at bounding box center [515, 140] width 67 height 23
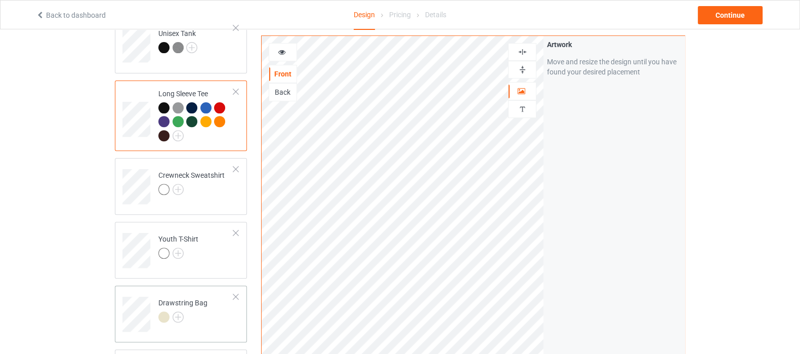
scroll to position [569, 0]
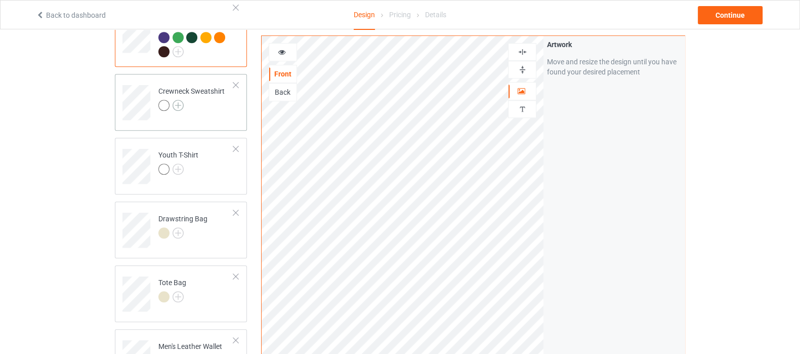
click at [179, 100] on img at bounding box center [178, 105] width 11 height 11
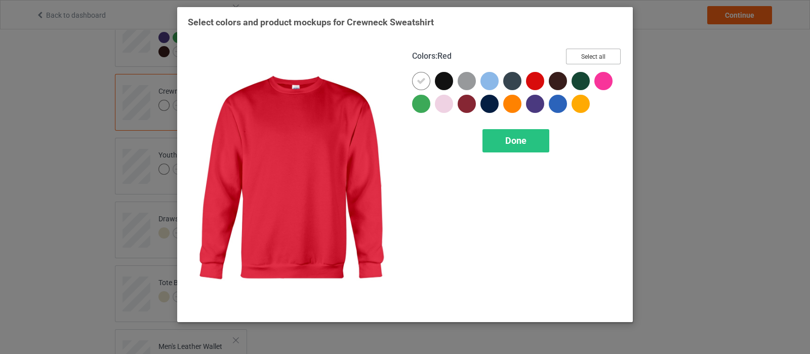
click at [573, 57] on button "Select all" at bounding box center [593, 57] width 55 height 16
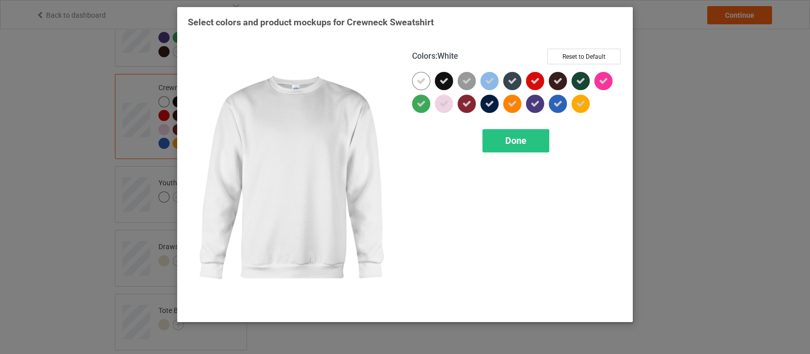
drag, startPoint x: 418, startPoint y: 81, endPoint x: 459, endPoint y: 83, distance: 41.5
click at [420, 81] on icon at bounding box center [420, 80] width 9 height 9
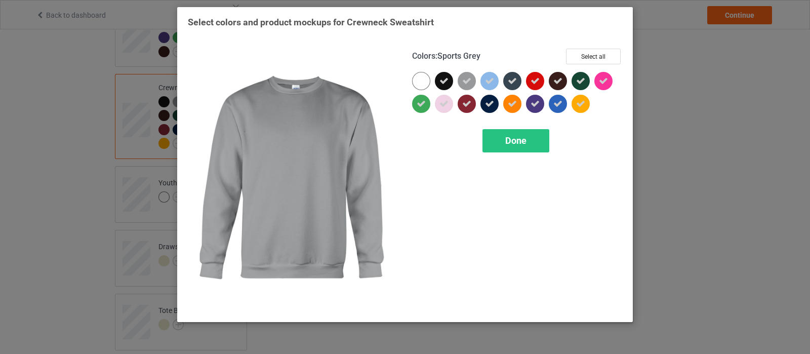
drag, startPoint x: 459, startPoint y: 84, endPoint x: 475, endPoint y: 84, distance: 15.2
click at [459, 84] on div at bounding box center [466, 81] width 18 height 18
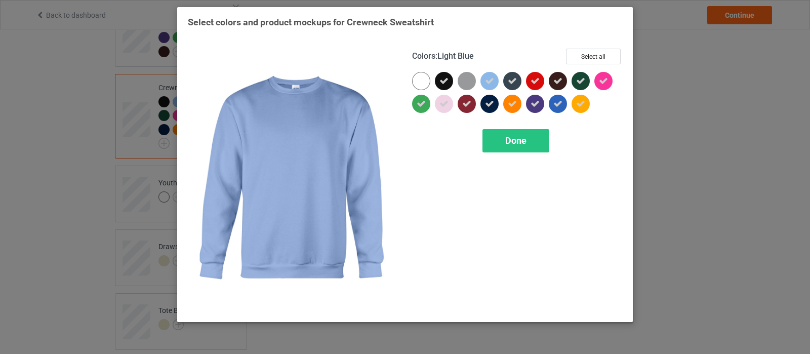
click at [488, 83] on icon at bounding box center [489, 80] width 9 height 9
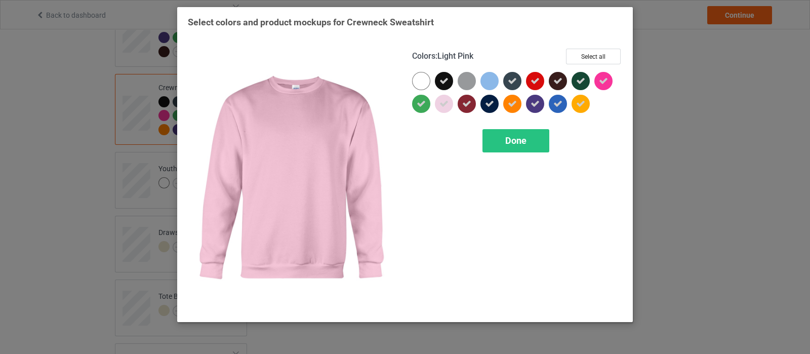
drag, startPoint x: 440, startPoint y: 102, endPoint x: 451, endPoint y: 102, distance: 10.6
click at [441, 102] on icon at bounding box center [443, 103] width 9 height 9
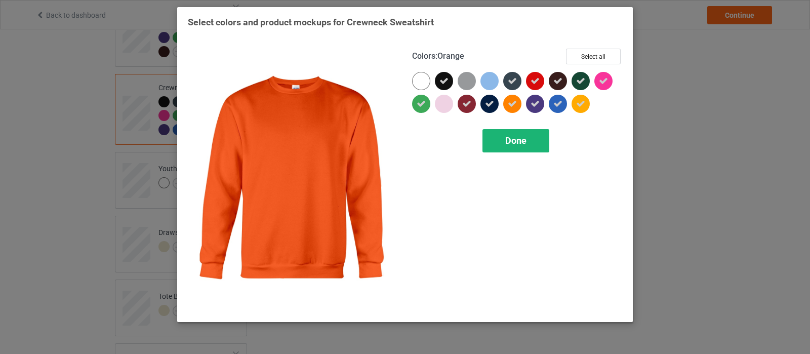
click at [506, 135] on span "Done" at bounding box center [515, 140] width 21 height 11
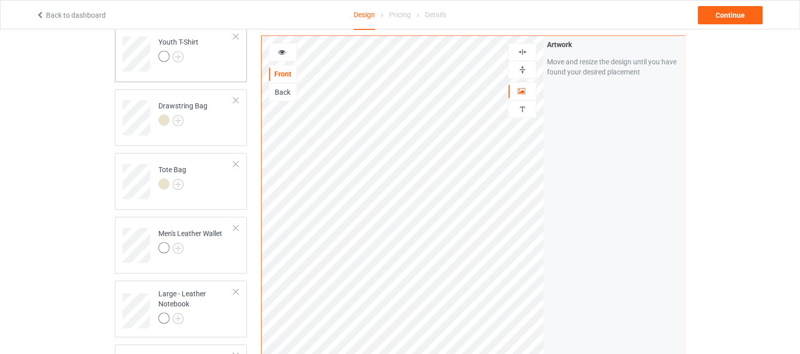
scroll to position [633, 0]
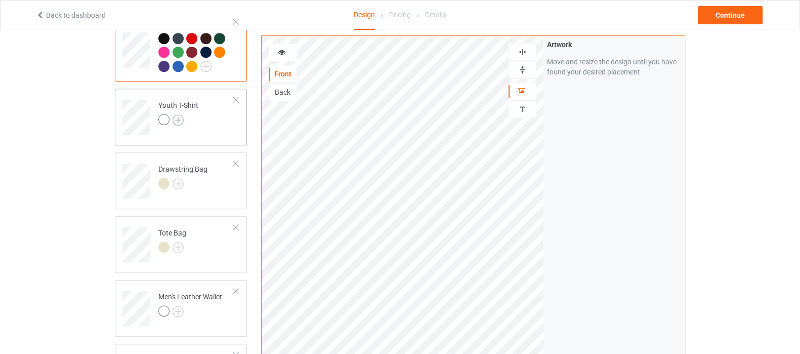
click at [175, 114] on img at bounding box center [178, 119] width 11 height 11
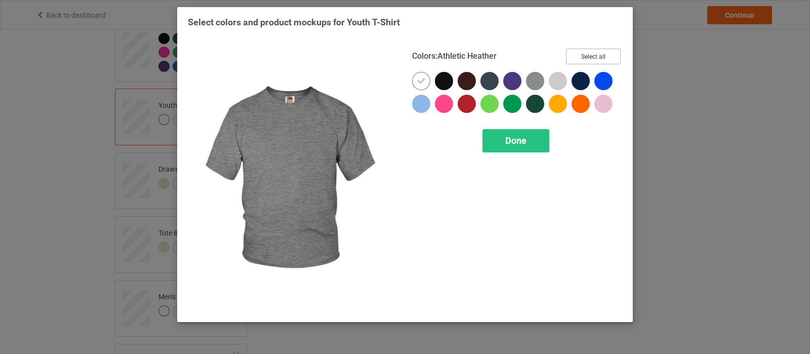
click at [576, 56] on button "Select all" at bounding box center [593, 57] width 55 height 16
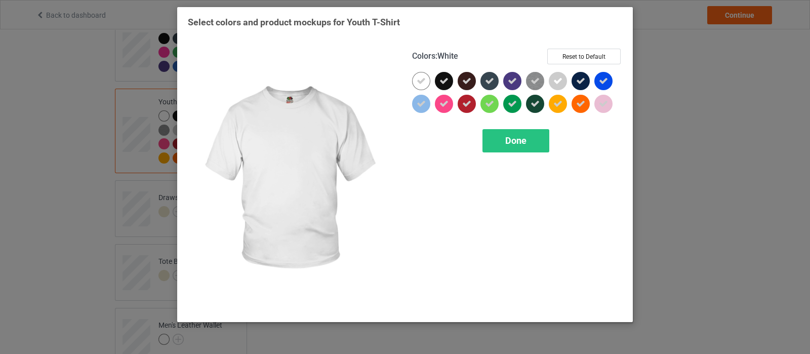
click at [416, 79] on icon at bounding box center [420, 80] width 9 height 9
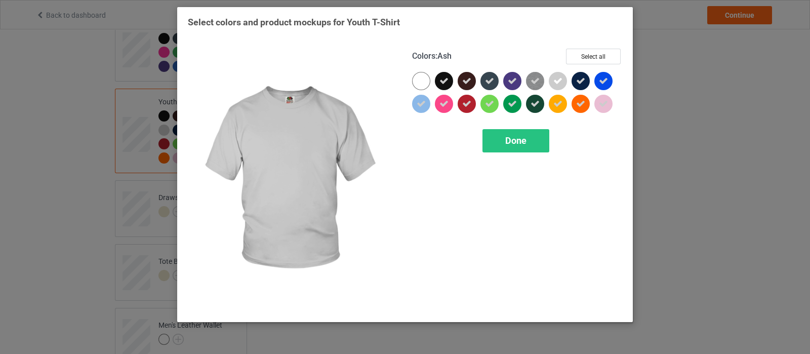
click at [553, 82] on icon at bounding box center [557, 80] width 9 height 9
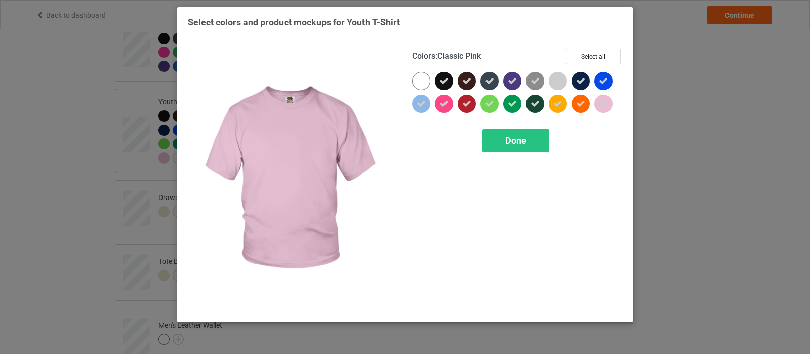
click at [602, 102] on icon at bounding box center [603, 103] width 9 height 9
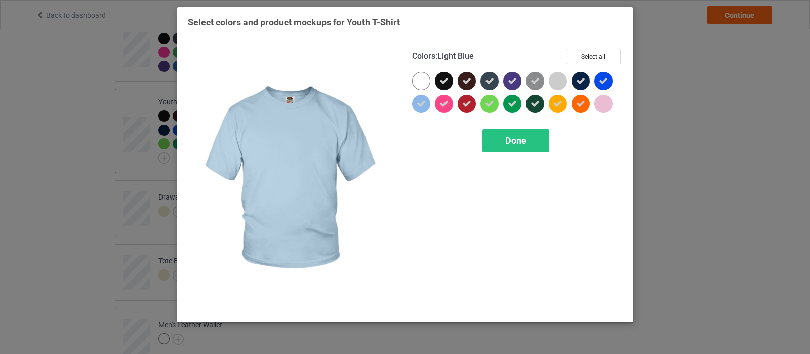
click at [417, 104] on icon at bounding box center [420, 103] width 9 height 9
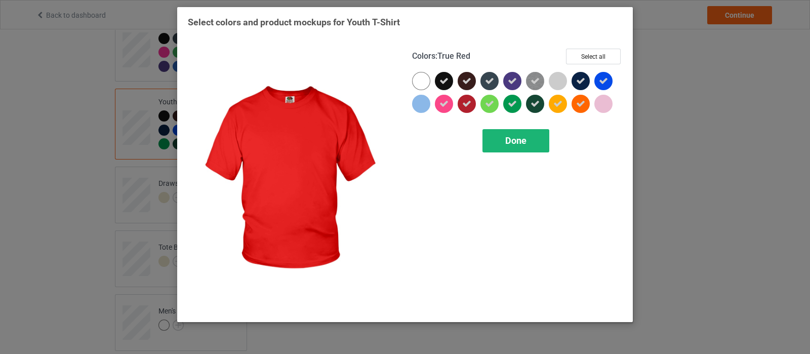
click at [506, 138] on div "Done" at bounding box center [515, 140] width 67 height 23
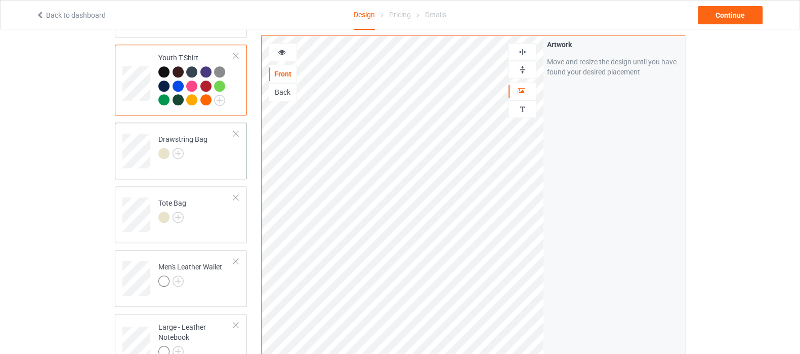
scroll to position [696, 0]
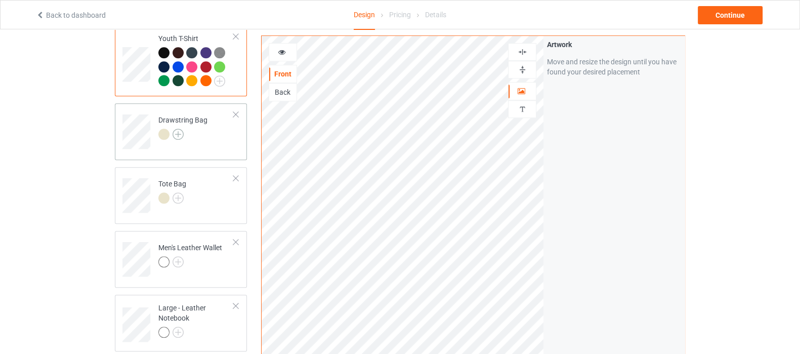
click at [180, 129] on img at bounding box center [178, 134] width 11 height 11
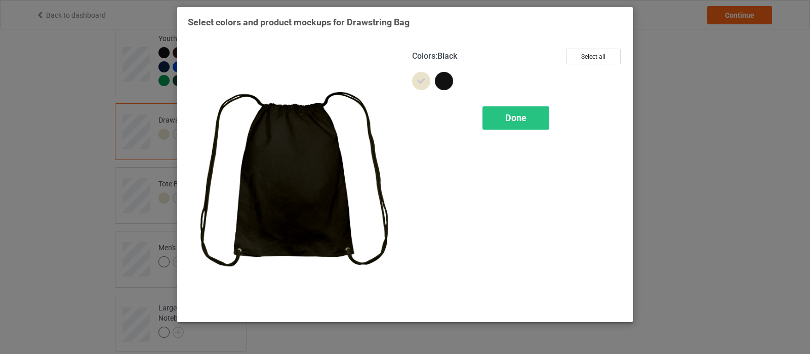
click at [442, 85] on div at bounding box center [444, 81] width 18 height 18
click at [506, 122] on span "Done" at bounding box center [515, 117] width 21 height 11
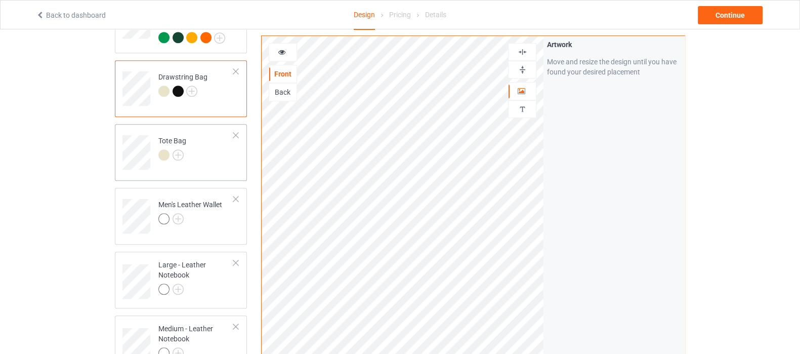
scroll to position [759, 0]
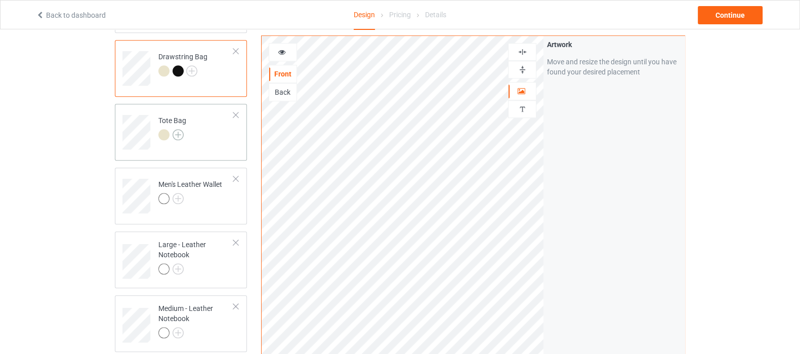
click at [179, 129] on img at bounding box center [178, 134] width 11 height 11
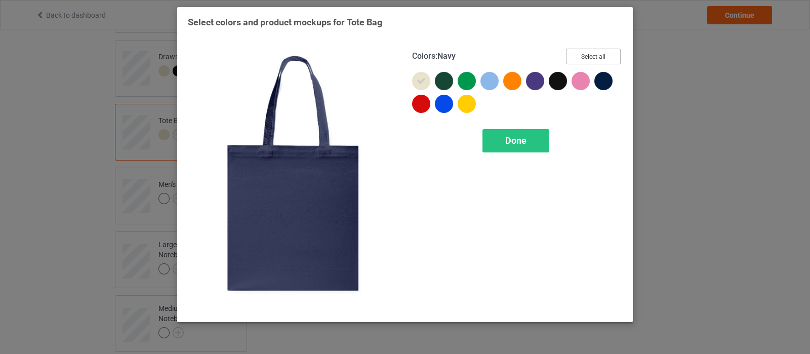
drag, startPoint x: 614, startPoint y: 56, endPoint x: 580, endPoint y: 70, distance: 37.2
click at [613, 57] on button "Select all" at bounding box center [593, 57] width 55 height 16
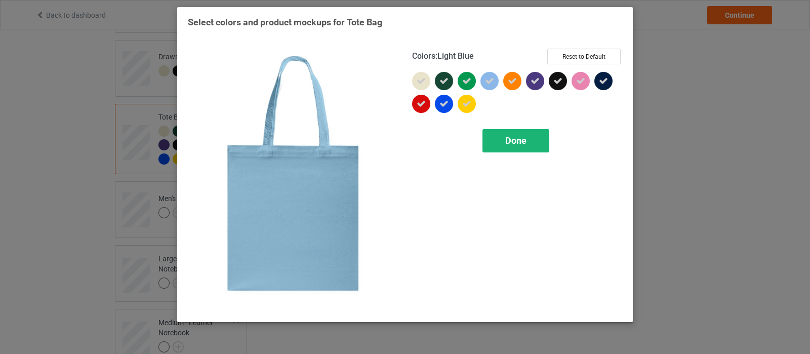
click at [519, 137] on span "Done" at bounding box center [515, 140] width 21 height 11
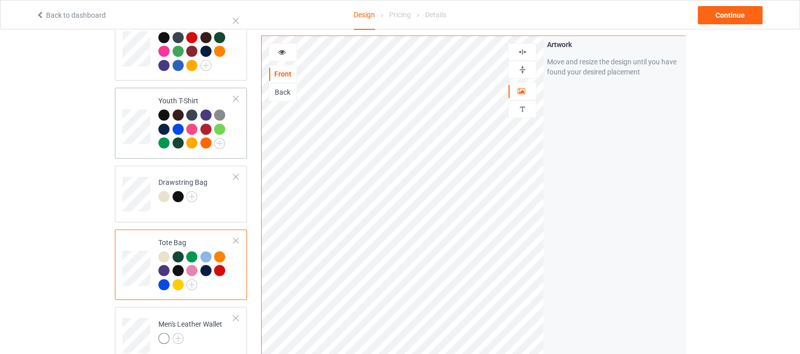
scroll to position [633, 0]
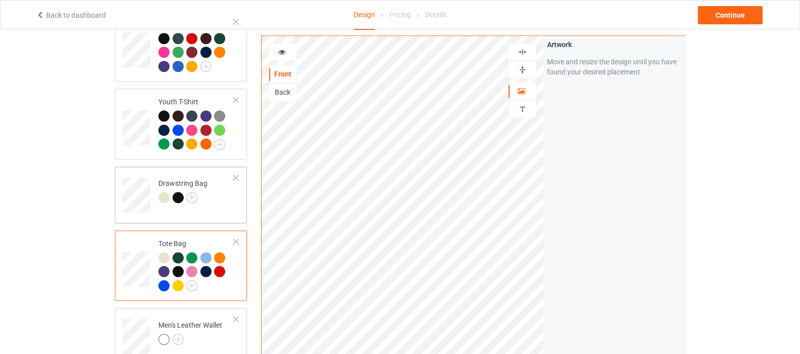
click at [218, 189] on td "Drawstring Bag" at bounding box center [196, 192] width 87 height 42
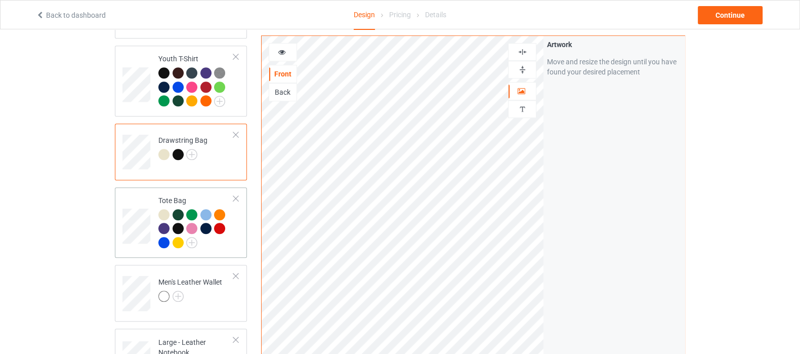
scroll to position [696, 0]
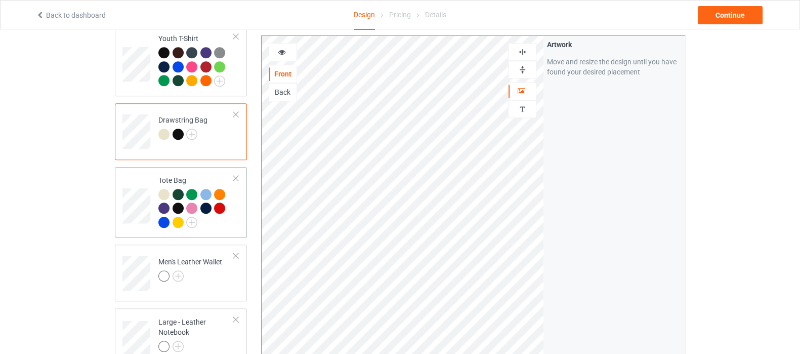
click at [215, 214] on div at bounding box center [195, 210] width 75 height 42
click at [520, 68] on img at bounding box center [523, 70] width 10 height 10
click at [215, 137] on div "Drawstring Bag" at bounding box center [181, 131] width 132 height 57
click at [225, 274] on td "Men's Leather Wallet" at bounding box center [196, 269] width 87 height 42
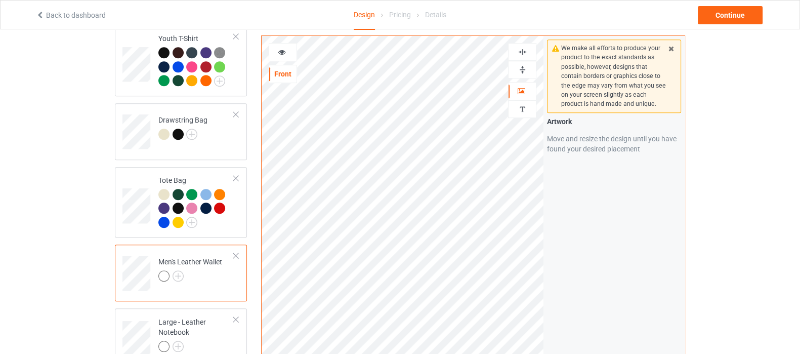
click at [521, 69] on img at bounding box center [523, 70] width 10 height 10
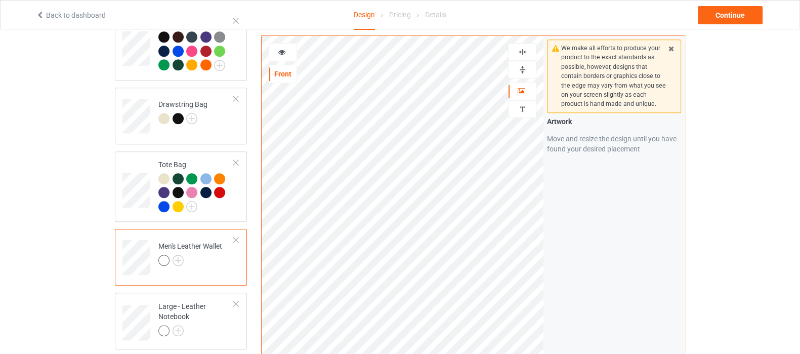
scroll to position [759, 0]
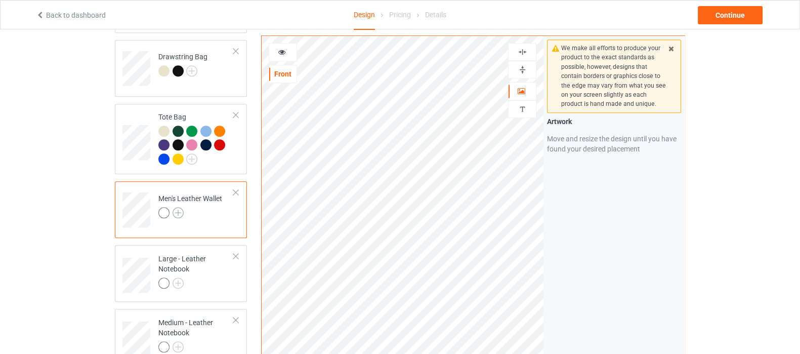
click at [179, 207] on img at bounding box center [178, 212] width 11 height 11
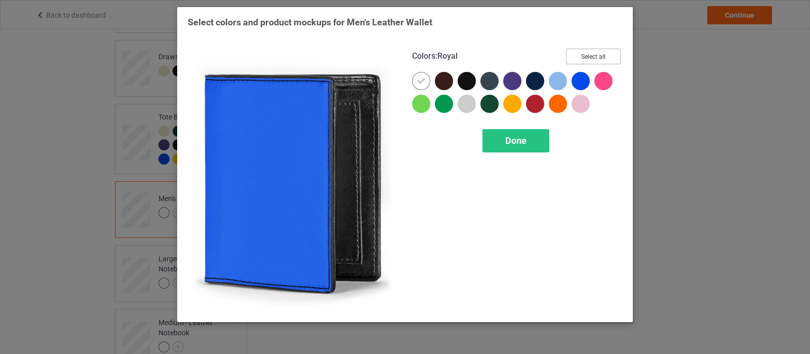
click at [609, 57] on button "Select all" at bounding box center [593, 57] width 55 height 16
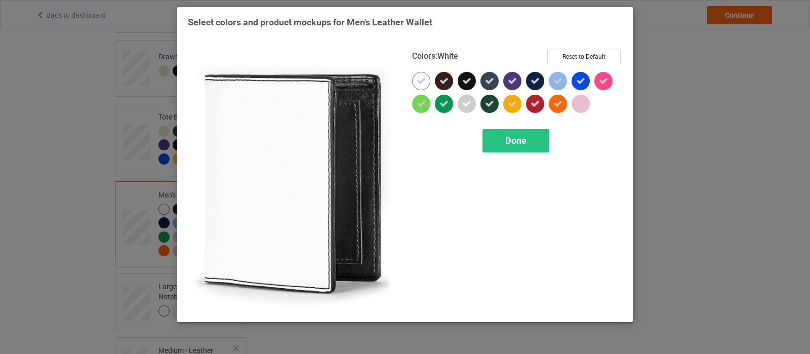
click at [428, 83] on div at bounding box center [421, 81] width 18 height 18
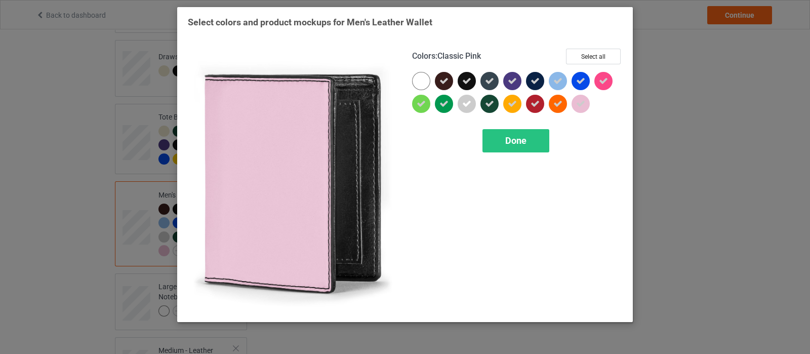
click at [575, 105] on div at bounding box center [580, 104] width 18 height 18
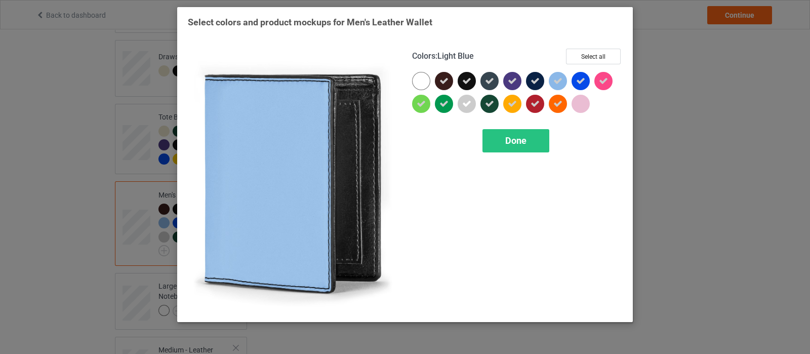
drag, startPoint x: 555, startPoint y: 82, endPoint x: 503, endPoint y: 102, distance: 55.4
click at [553, 82] on icon at bounding box center [557, 80] width 9 height 9
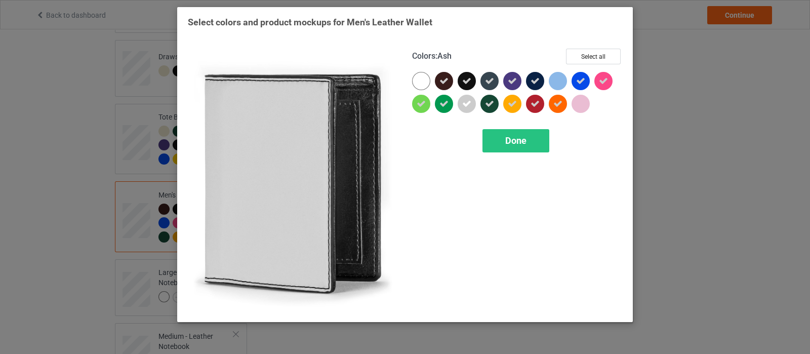
click at [463, 108] on icon at bounding box center [466, 103] width 9 height 9
click at [513, 149] on div "Done" at bounding box center [515, 140] width 67 height 23
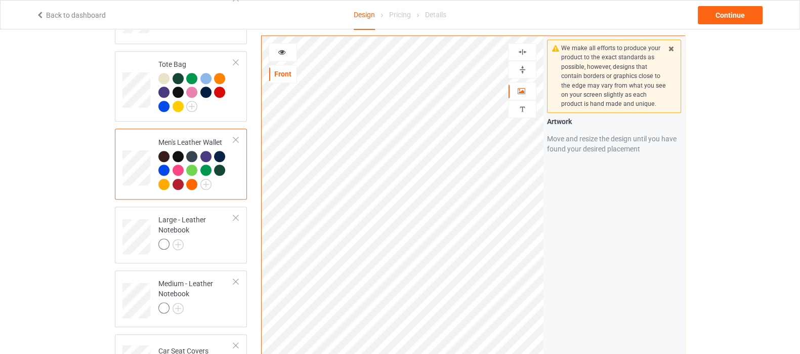
scroll to position [885, 0]
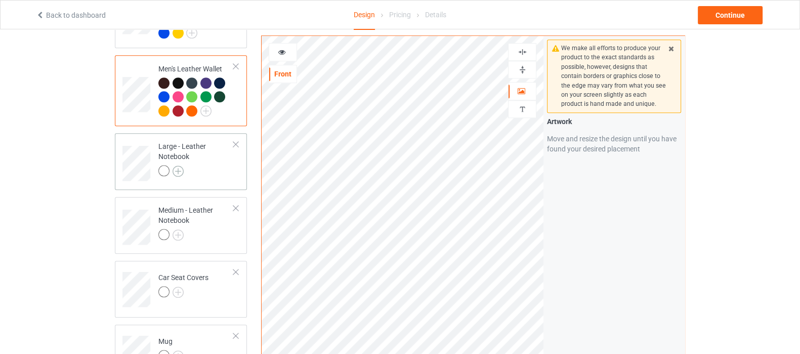
click at [182, 165] on img at bounding box center [178, 170] width 11 height 11
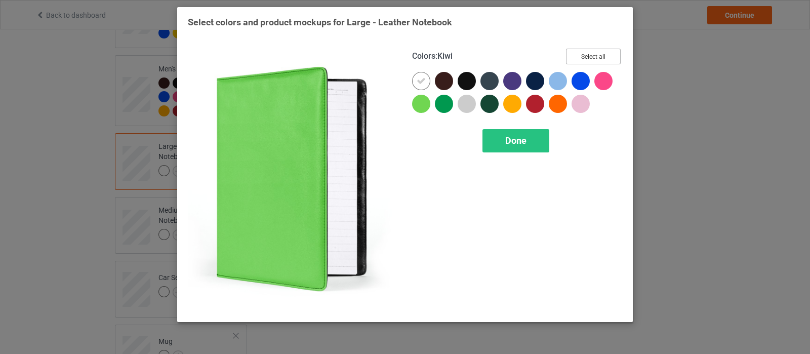
click at [586, 53] on button "Select all" at bounding box center [593, 57] width 55 height 16
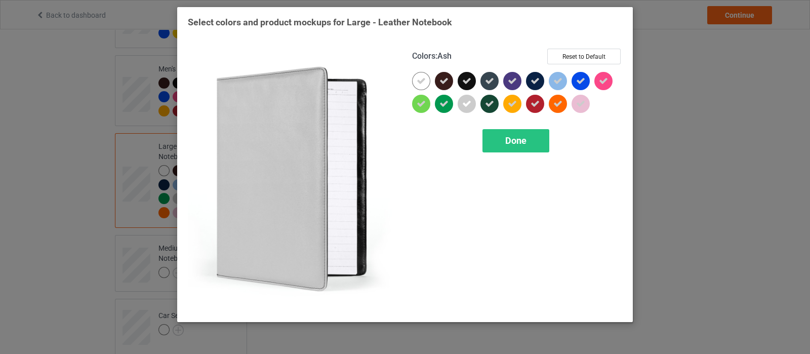
click at [472, 111] on div at bounding box center [468, 106] width 23 height 23
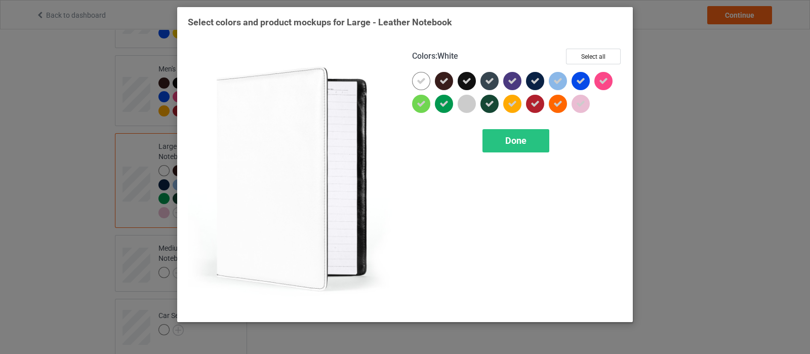
drag, startPoint x: 423, startPoint y: 80, endPoint x: 554, endPoint y: 77, distance: 131.1
click at [428, 80] on div at bounding box center [421, 81] width 18 height 18
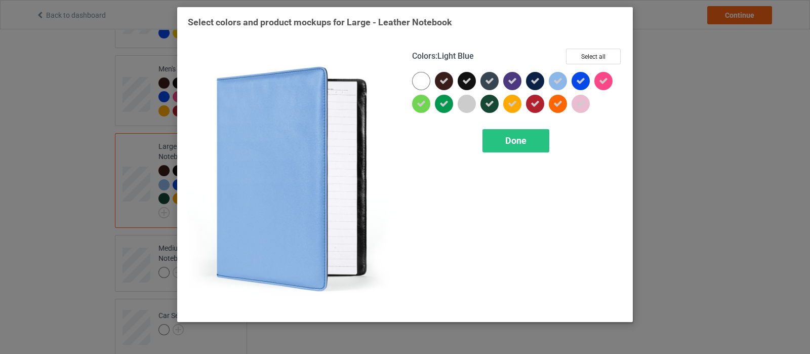
click at [557, 82] on icon at bounding box center [557, 80] width 9 height 9
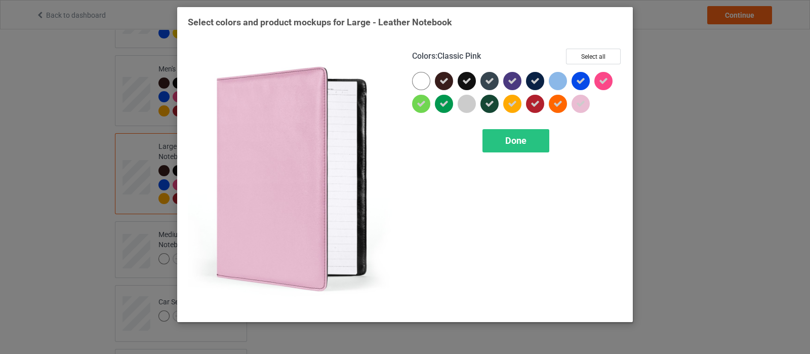
click at [580, 97] on div at bounding box center [580, 104] width 18 height 18
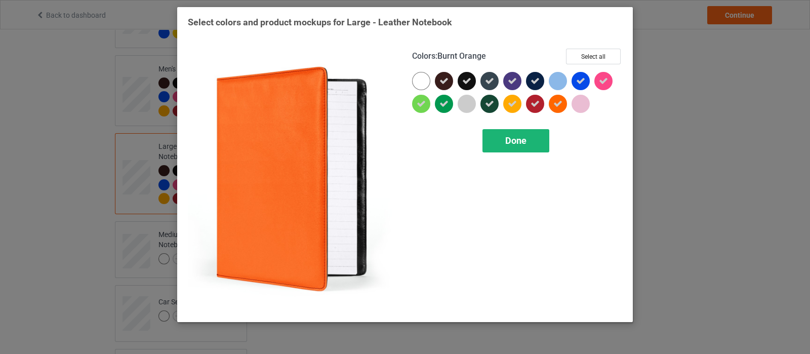
click at [503, 143] on div "Done" at bounding box center [515, 140] width 67 height 23
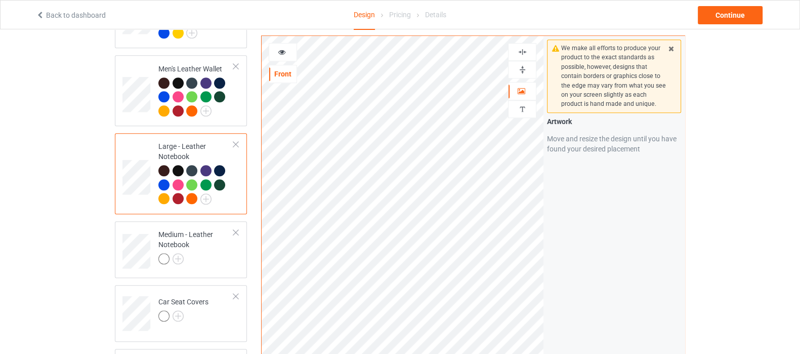
click at [519, 66] on img at bounding box center [523, 70] width 10 height 10
click at [519, 70] on img at bounding box center [523, 70] width 10 height 10
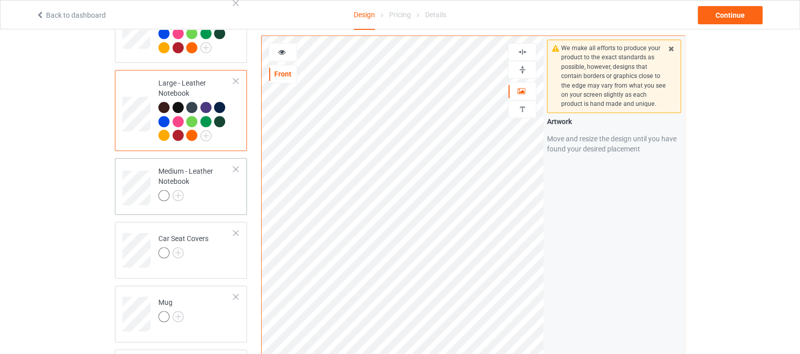
scroll to position [948, 0]
click at [182, 190] on img at bounding box center [178, 195] width 11 height 11
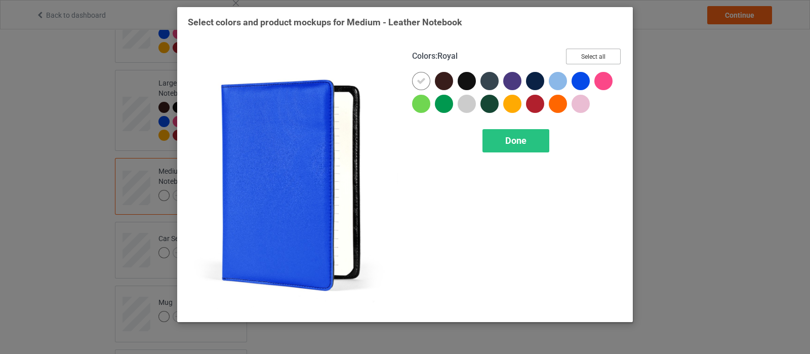
click at [596, 54] on button "Select all" at bounding box center [593, 57] width 55 height 16
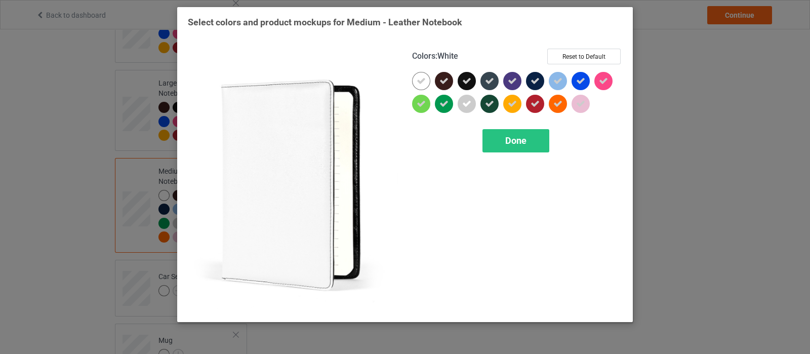
drag, startPoint x: 415, startPoint y: 85, endPoint x: 434, endPoint y: 87, distance: 19.3
click at [415, 85] on div at bounding box center [421, 81] width 18 height 18
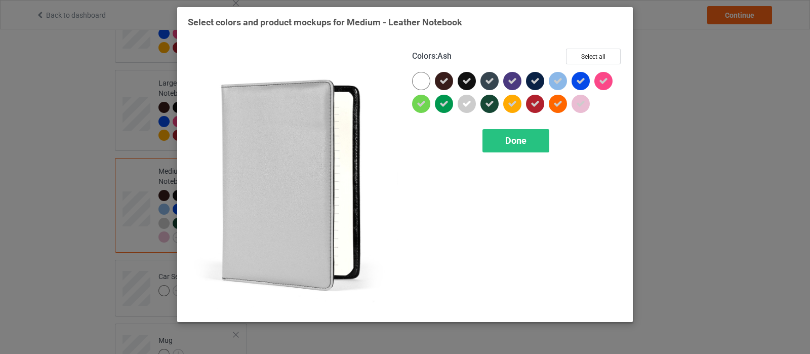
click at [462, 107] on icon at bounding box center [466, 103] width 9 height 9
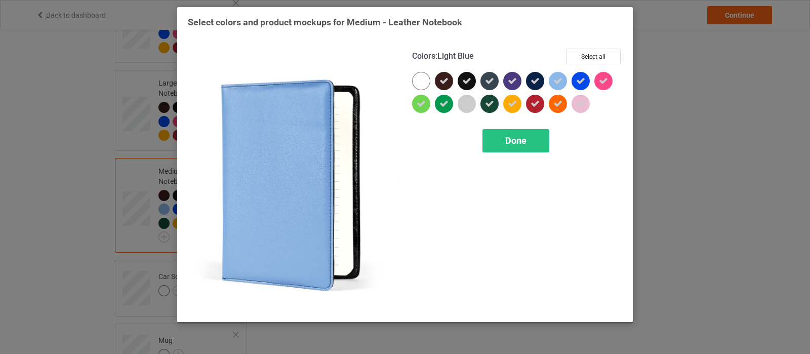
click at [554, 86] on div at bounding box center [558, 81] width 18 height 18
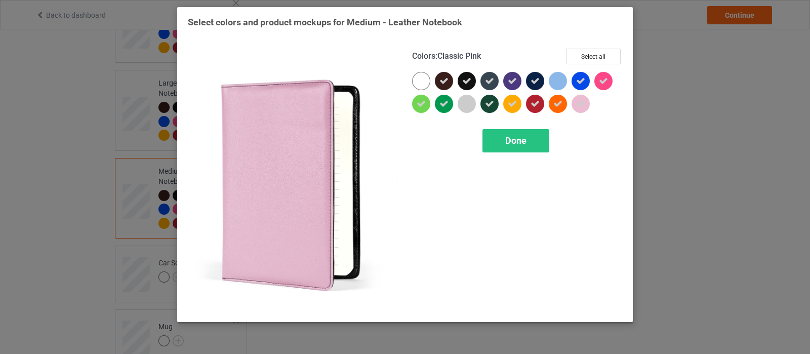
click at [579, 99] on icon at bounding box center [580, 103] width 9 height 9
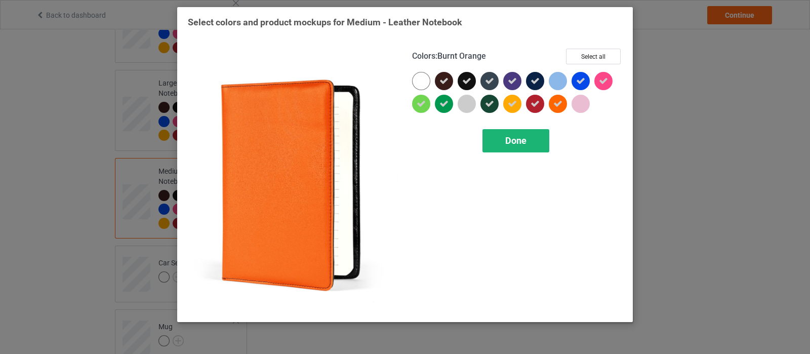
click at [540, 144] on div "Done" at bounding box center [515, 140] width 67 height 23
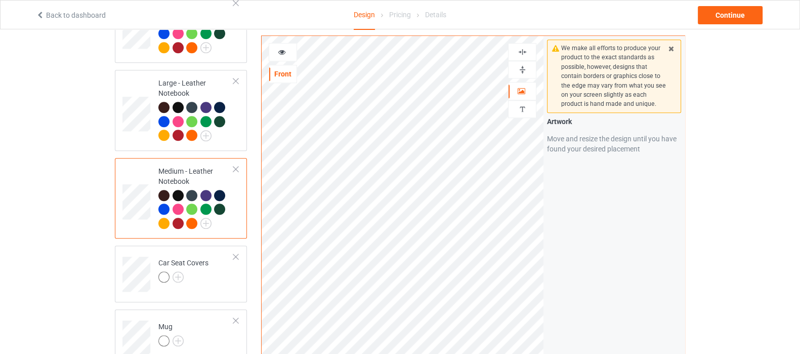
click at [520, 70] on img at bounding box center [523, 70] width 10 height 10
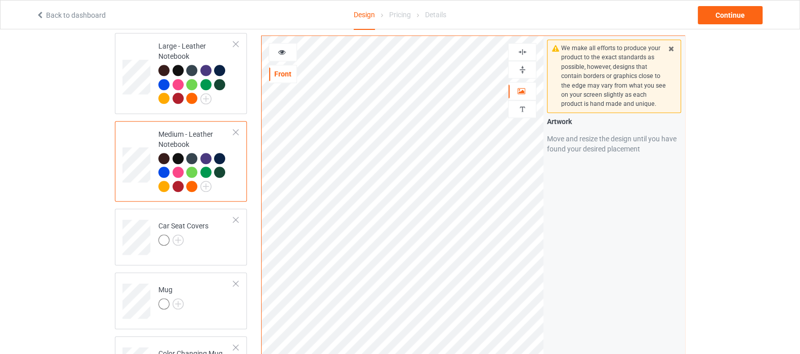
scroll to position [1012, 0]
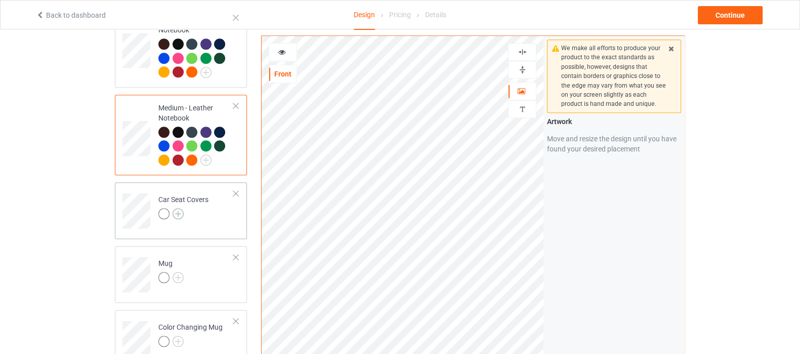
click at [180, 208] on img at bounding box center [178, 213] width 11 height 11
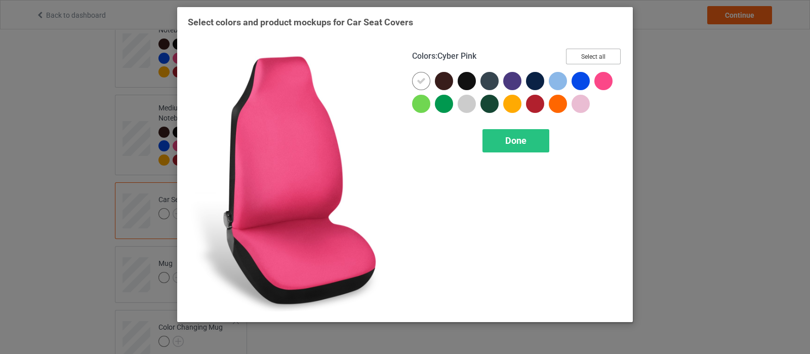
click at [595, 59] on button "Select all" at bounding box center [593, 57] width 55 height 16
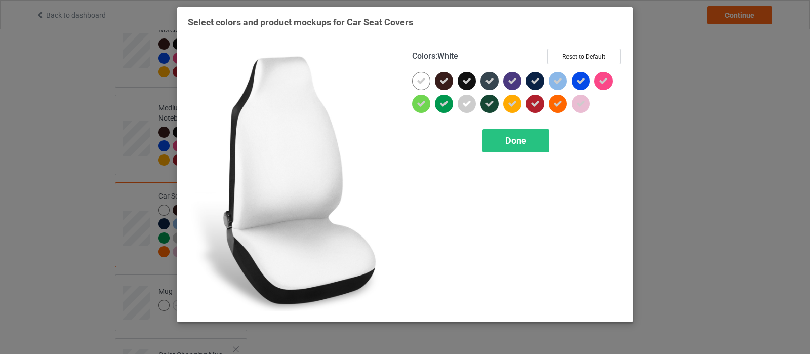
click at [417, 81] on icon at bounding box center [420, 80] width 9 height 9
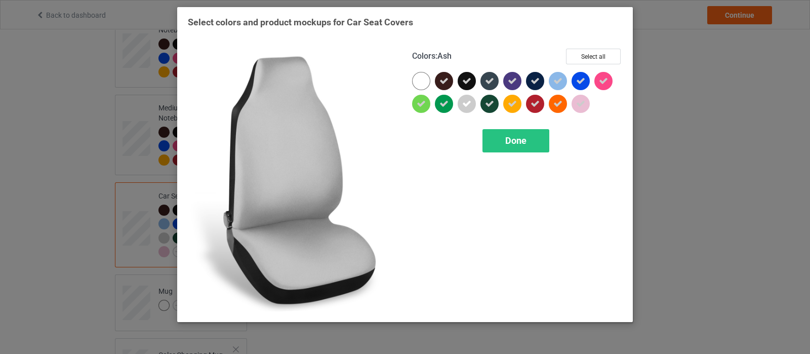
click at [468, 103] on icon at bounding box center [466, 103] width 9 height 9
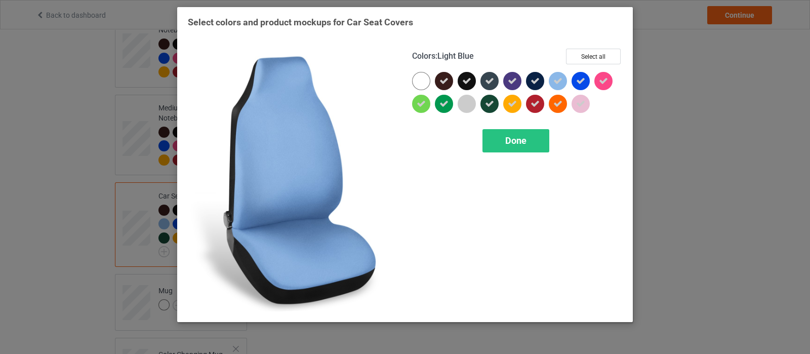
click at [563, 80] on div at bounding box center [558, 81] width 18 height 18
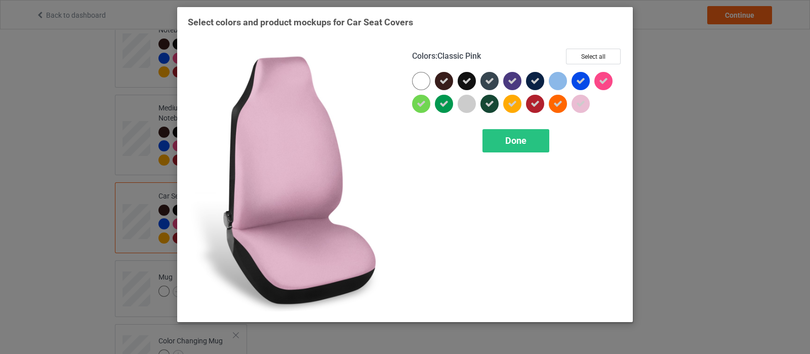
click at [582, 100] on icon at bounding box center [580, 103] width 9 height 9
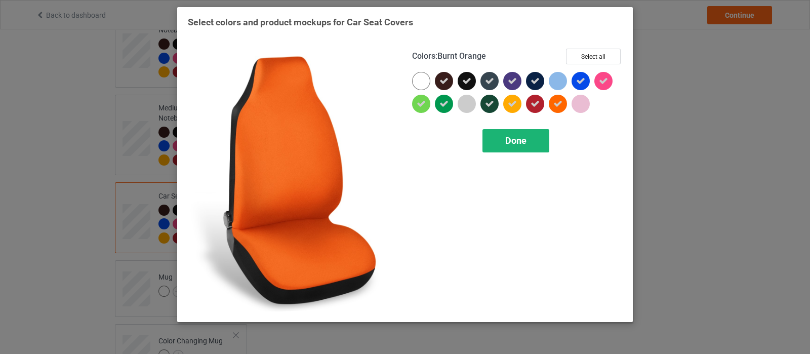
click at [500, 141] on div "Done" at bounding box center [515, 140] width 67 height 23
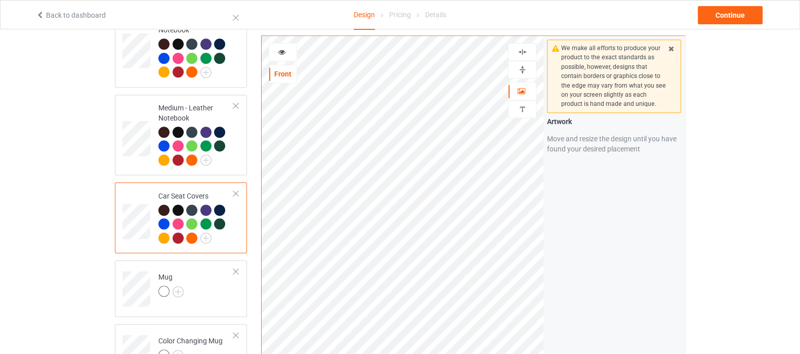
click at [529, 52] on div at bounding box center [522, 52] width 27 height 10
click at [521, 53] on img at bounding box center [523, 52] width 10 height 10
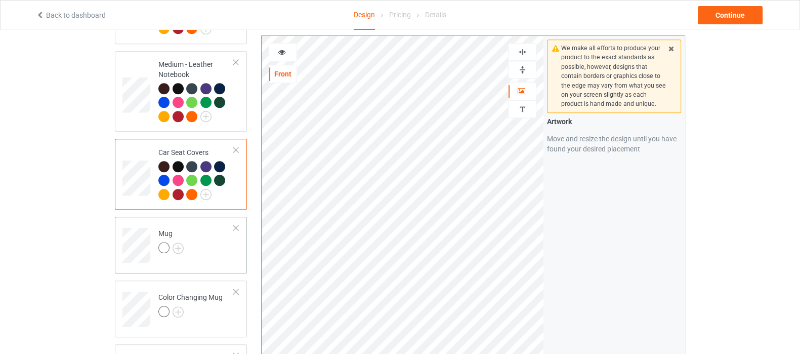
scroll to position [1075, 0]
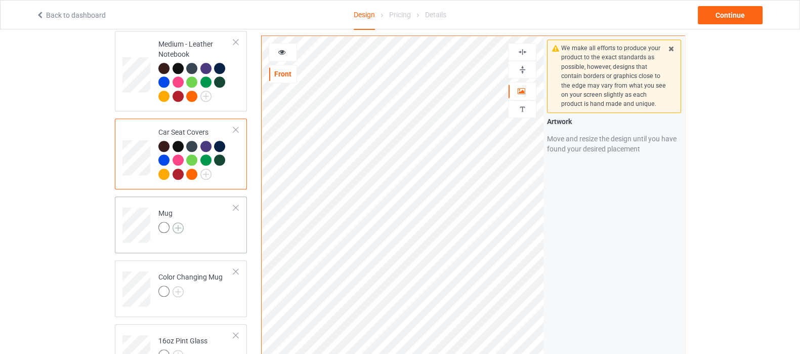
click at [180, 222] on img at bounding box center [178, 227] width 11 height 11
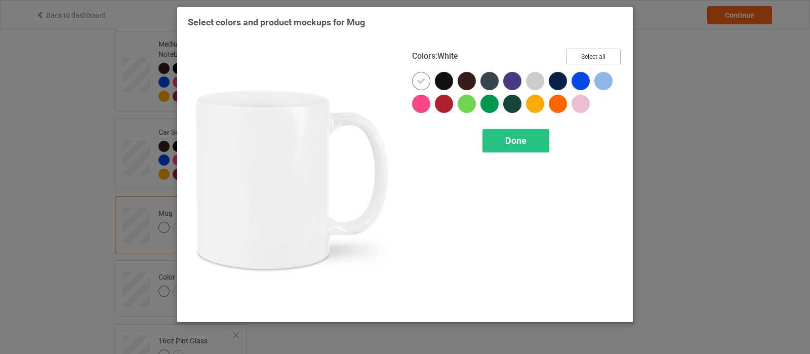
click at [597, 49] on button "Select all" at bounding box center [593, 57] width 55 height 16
drag, startPoint x: 425, startPoint y: 81, endPoint x: 509, endPoint y: 78, distance: 84.6
click at [426, 81] on div at bounding box center [421, 81] width 18 height 18
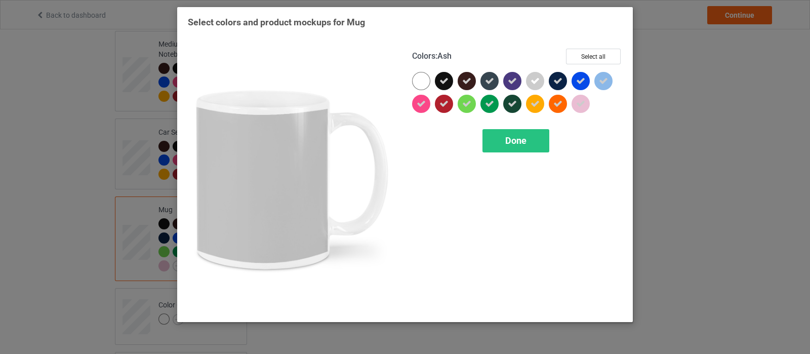
click at [536, 79] on icon at bounding box center [534, 80] width 9 height 9
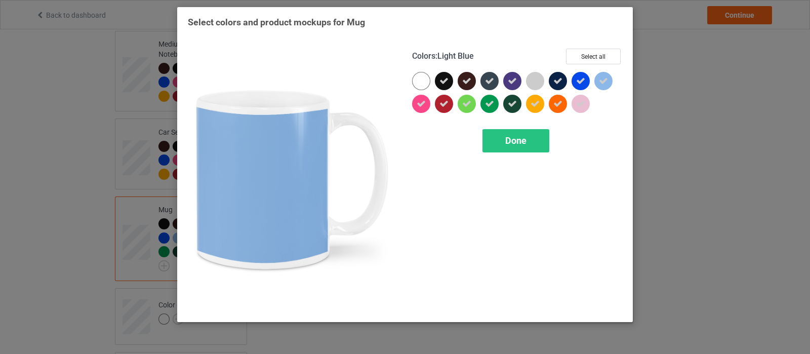
drag, startPoint x: 602, startPoint y: 81, endPoint x: 564, endPoint y: 110, distance: 48.4
click at [600, 81] on icon at bounding box center [603, 80] width 9 height 9
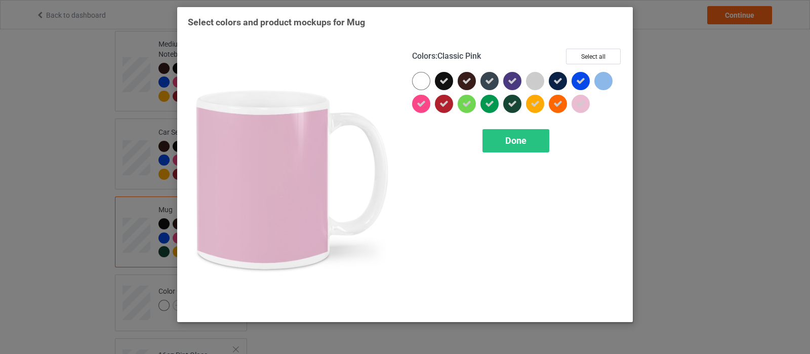
click at [584, 106] on icon at bounding box center [580, 103] width 9 height 9
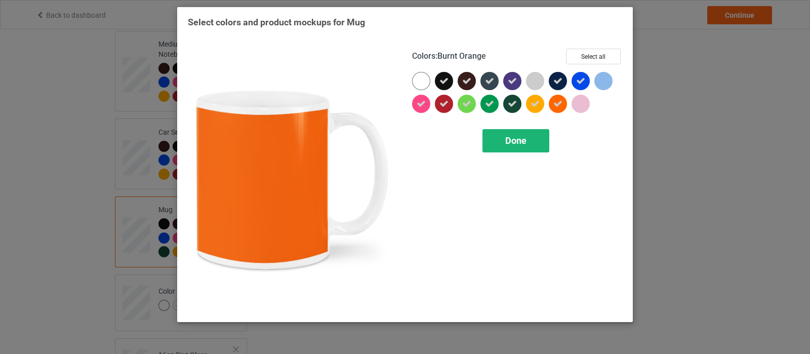
click at [528, 144] on div "Done" at bounding box center [515, 140] width 67 height 23
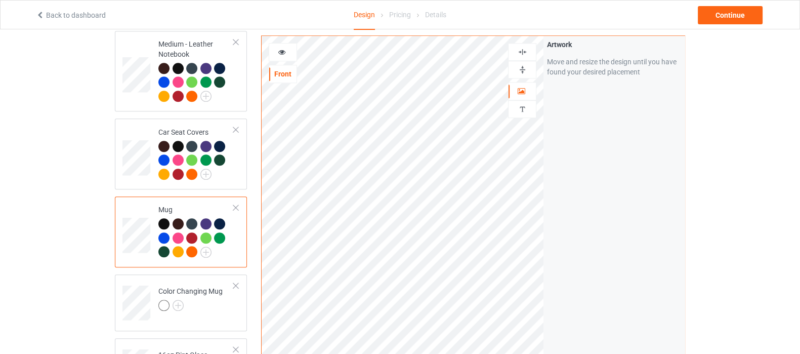
click at [528, 70] on div at bounding box center [522, 70] width 27 height 10
click at [524, 71] on img at bounding box center [523, 70] width 10 height 10
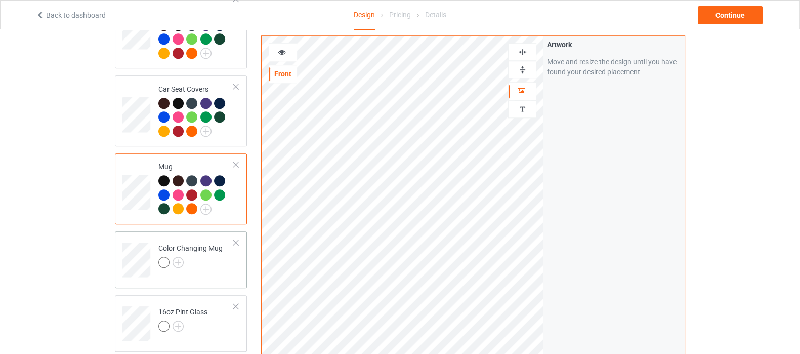
scroll to position [1139, 0]
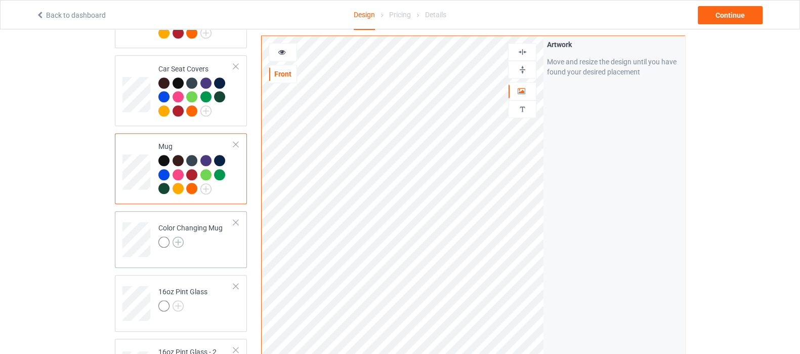
click at [174, 236] on img at bounding box center [178, 241] width 11 height 11
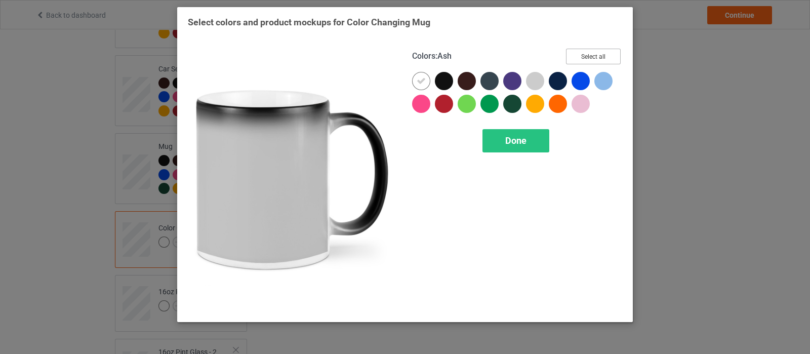
click at [575, 55] on button "Select all" at bounding box center [593, 57] width 55 height 16
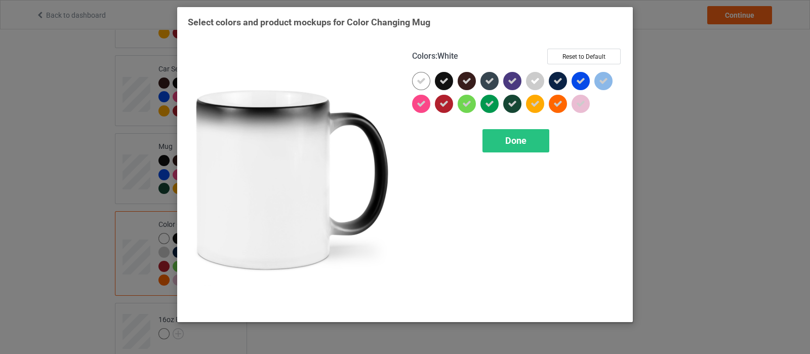
click at [418, 82] on icon at bounding box center [420, 80] width 9 height 9
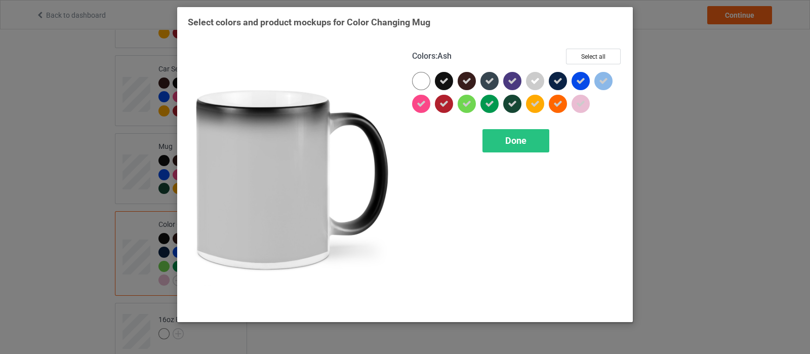
click at [532, 82] on icon at bounding box center [534, 80] width 9 height 9
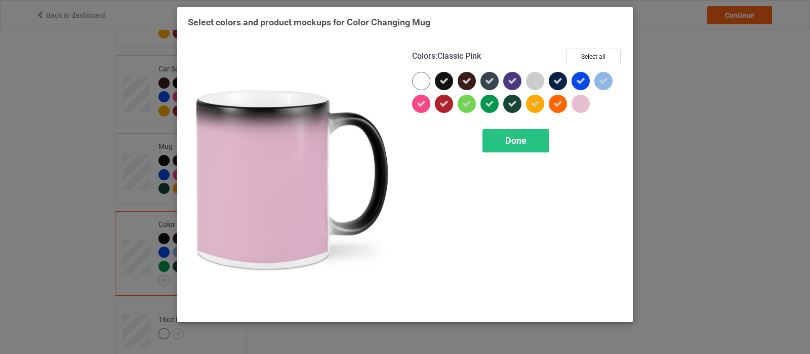
click at [580, 104] on icon at bounding box center [580, 103] width 9 height 9
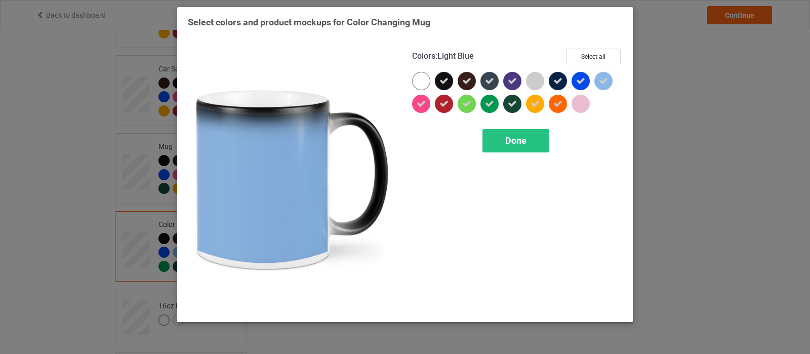
click at [605, 80] on icon at bounding box center [603, 80] width 9 height 9
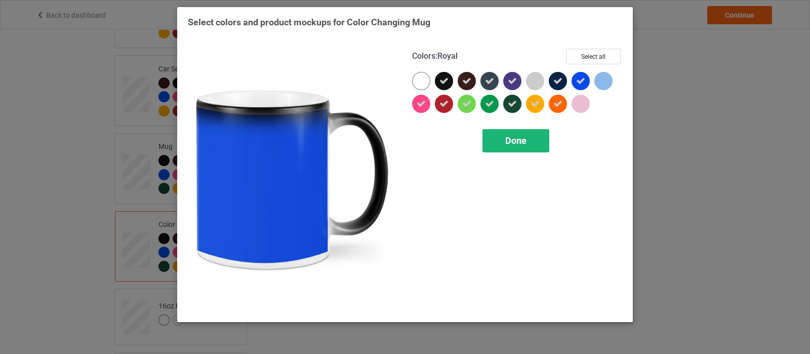
click at [520, 147] on div "Done" at bounding box center [515, 140] width 67 height 23
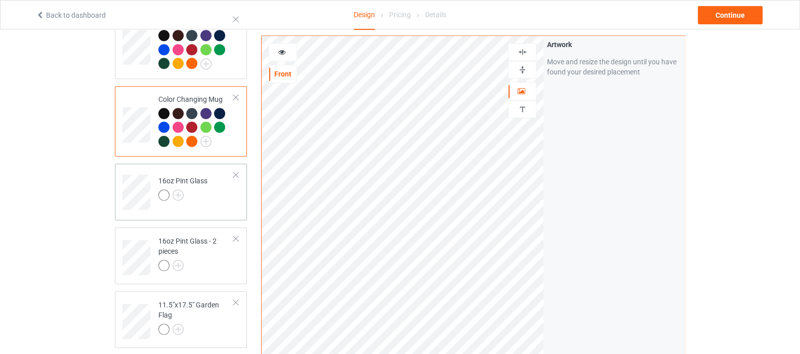
scroll to position [1265, 0]
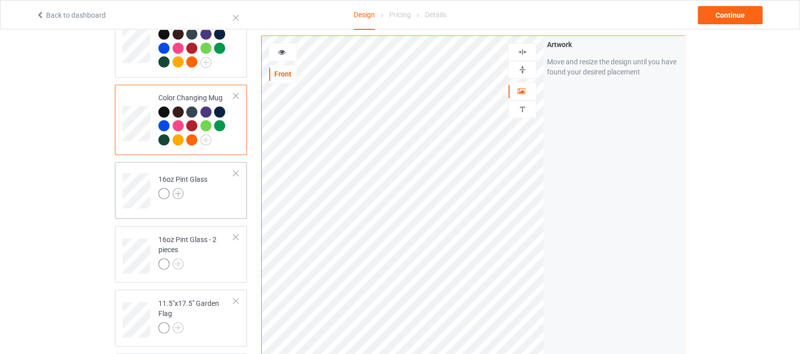
click at [179, 188] on img at bounding box center [178, 193] width 11 height 11
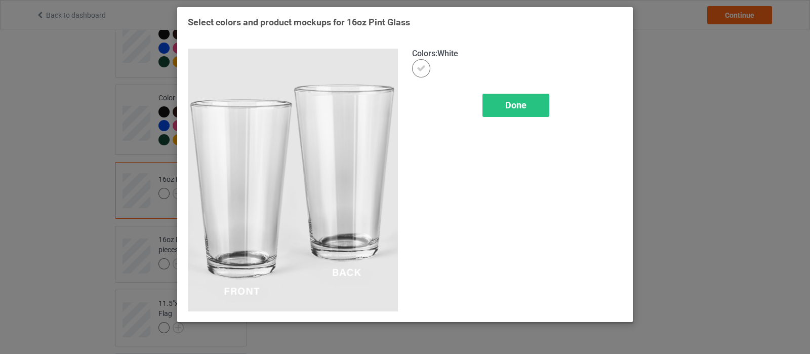
click at [555, 96] on div "Done" at bounding box center [517, 105] width 210 height 23
click at [541, 103] on div "Done" at bounding box center [515, 105] width 67 height 23
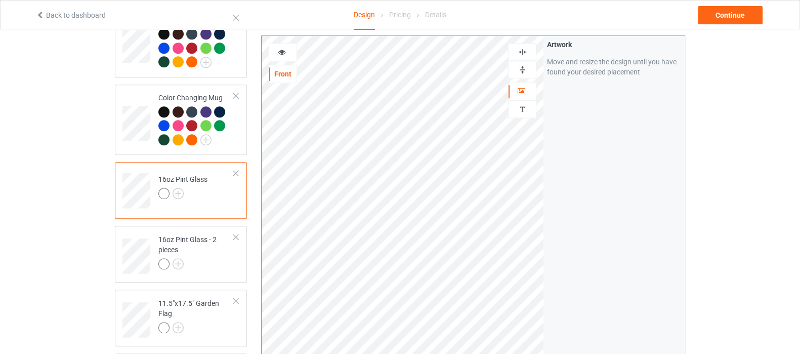
click at [516, 69] on div at bounding box center [522, 70] width 27 height 10
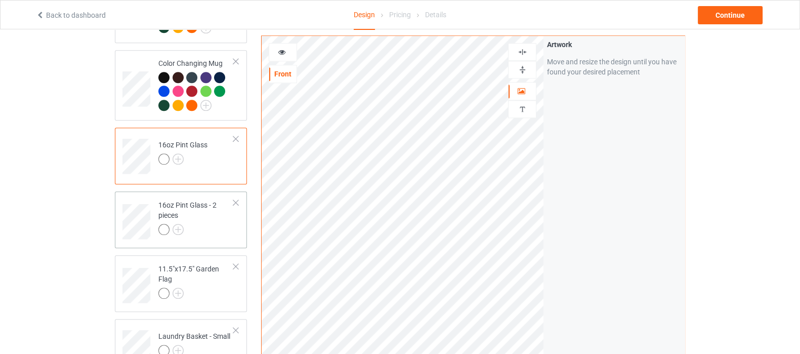
scroll to position [1328, 0]
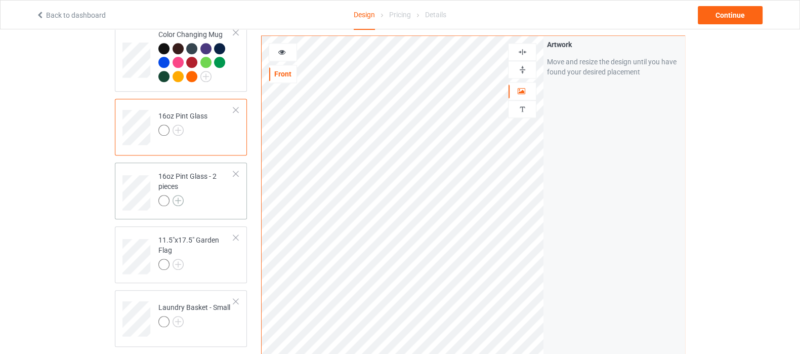
click at [177, 195] on img at bounding box center [178, 200] width 11 height 11
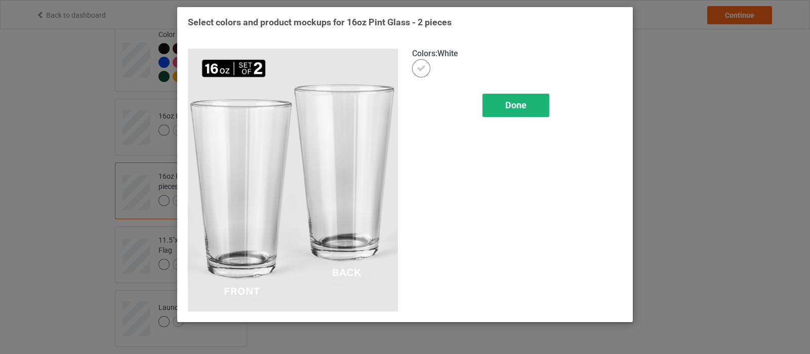
click at [506, 101] on span "Done" at bounding box center [515, 105] width 21 height 11
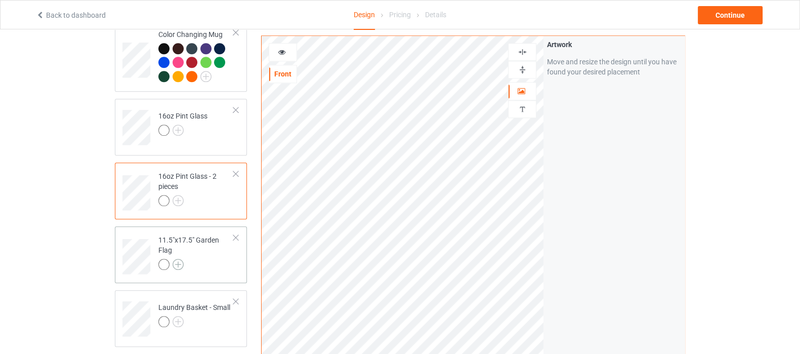
click at [182, 259] on img at bounding box center [178, 264] width 11 height 11
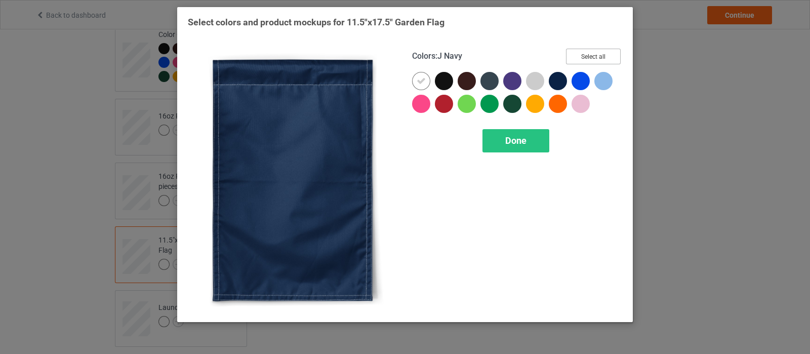
click at [591, 54] on button "Select all" at bounding box center [593, 57] width 55 height 16
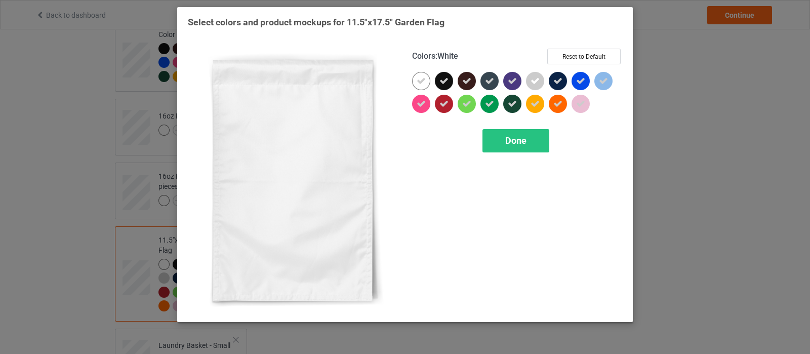
click at [425, 76] on icon at bounding box center [420, 80] width 9 height 9
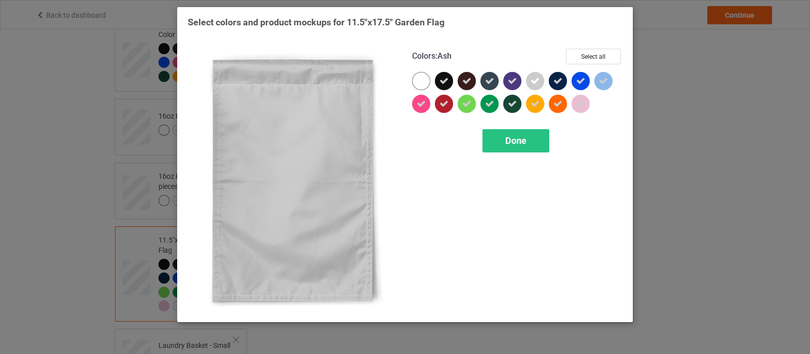
click at [544, 82] on div at bounding box center [537, 83] width 23 height 23
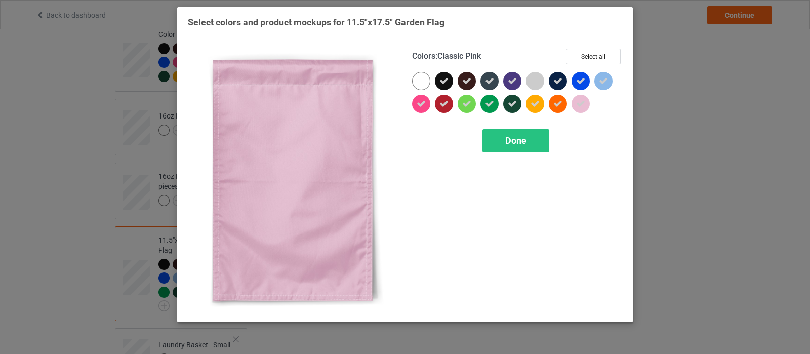
click at [582, 107] on icon at bounding box center [580, 103] width 9 height 9
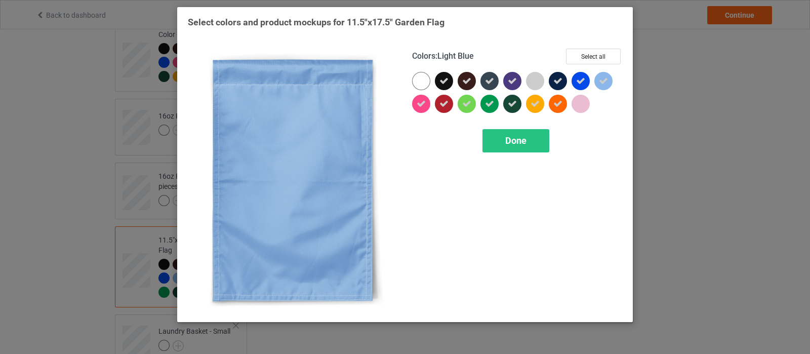
click at [600, 82] on icon at bounding box center [603, 80] width 9 height 9
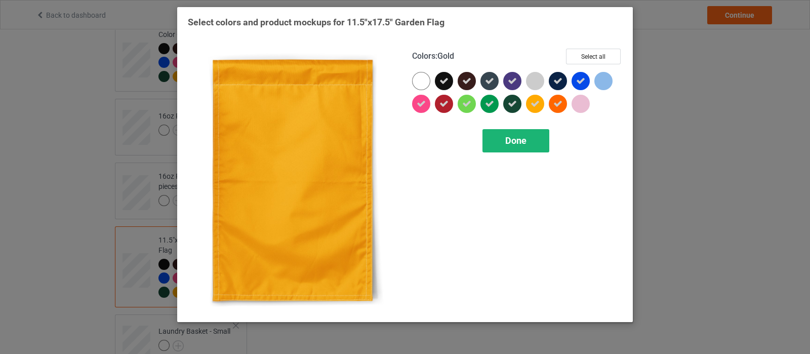
click at [511, 139] on span "Done" at bounding box center [515, 140] width 21 height 11
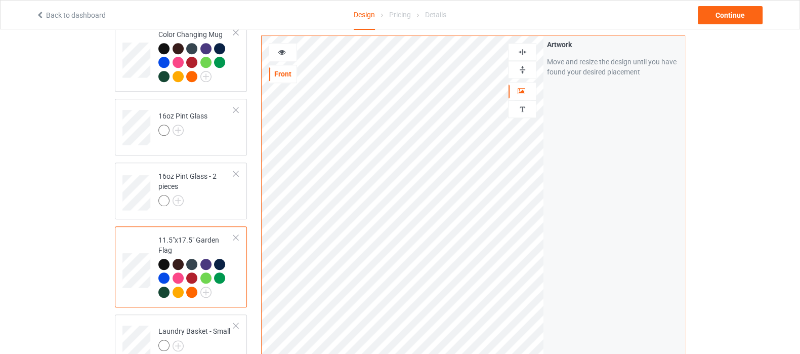
click at [521, 70] on img at bounding box center [523, 70] width 10 height 10
click at [519, 54] on img at bounding box center [523, 52] width 10 height 10
click at [518, 54] on img at bounding box center [523, 52] width 10 height 10
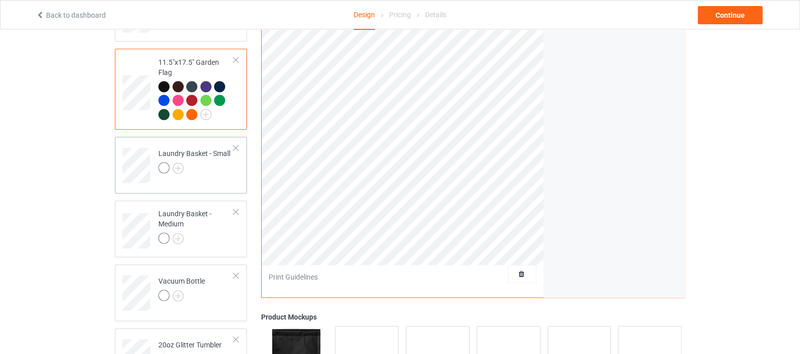
scroll to position [1518, 0]
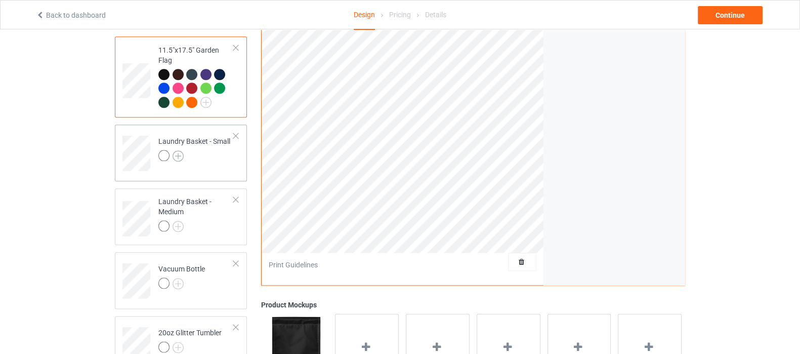
click at [173, 150] on img at bounding box center [178, 155] width 11 height 11
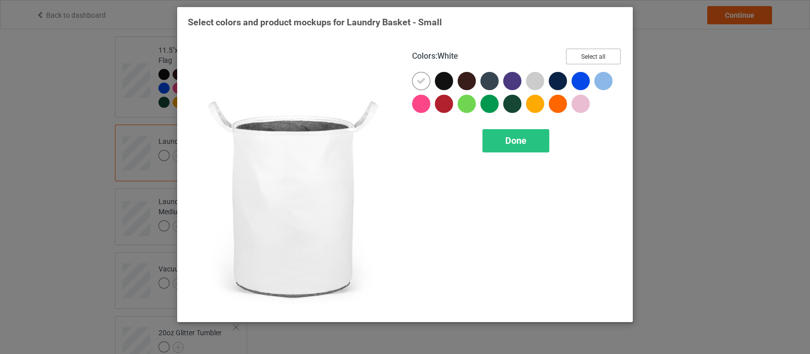
drag, startPoint x: 592, startPoint y: 53, endPoint x: 509, endPoint y: 74, distance: 85.3
click at [590, 53] on button "Select all" at bounding box center [593, 57] width 55 height 16
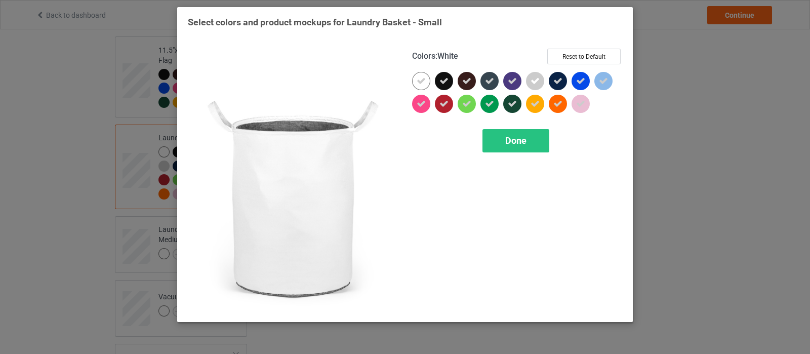
click at [428, 78] on div at bounding box center [421, 81] width 18 height 18
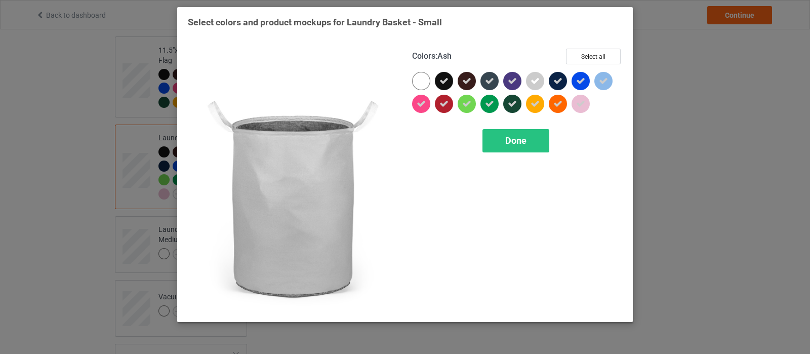
click at [537, 77] on icon at bounding box center [534, 80] width 9 height 9
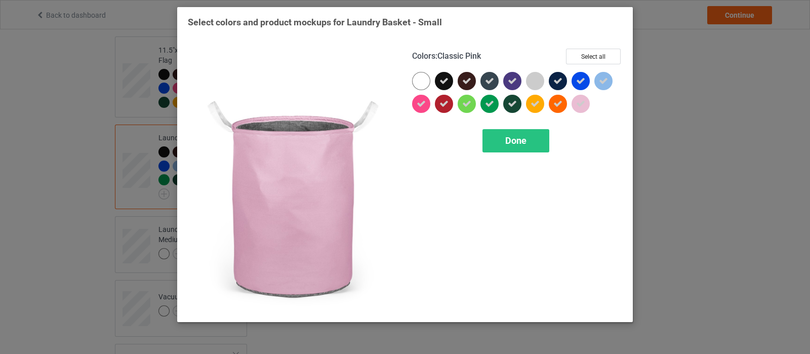
click at [583, 97] on div at bounding box center [580, 104] width 18 height 18
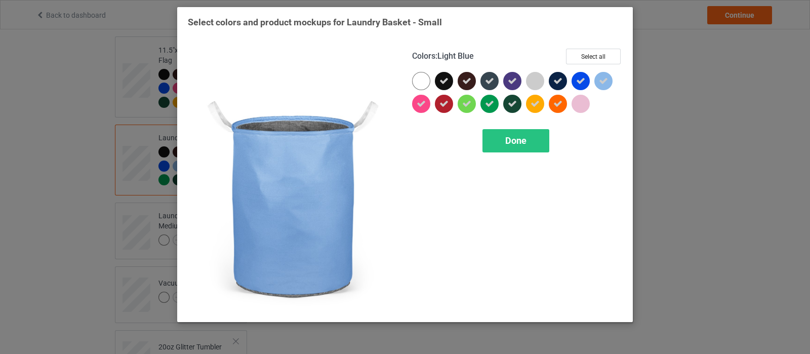
click at [599, 77] on icon at bounding box center [603, 80] width 9 height 9
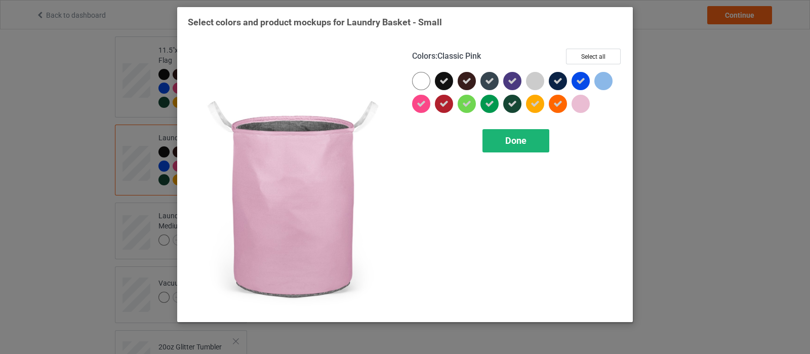
click at [515, 147] on div "Done" at bounding box center [515, 140] width 67 height 23
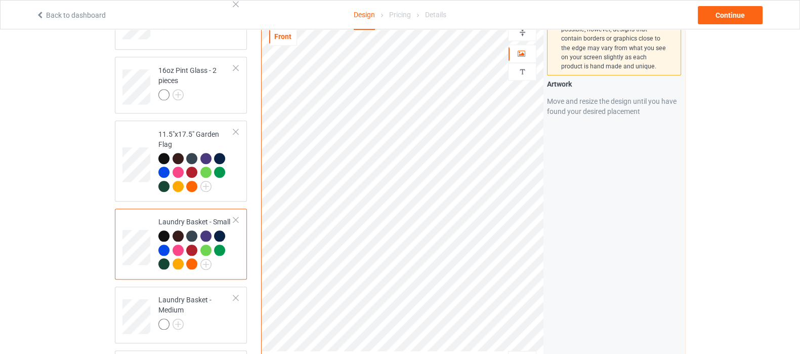
scroll to position [1392, 0]
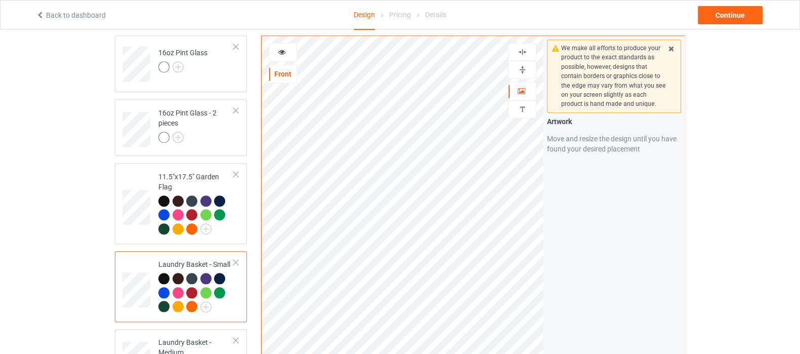
click at [521, 65] on img at bounding box center [523, 70] width 10 height 10
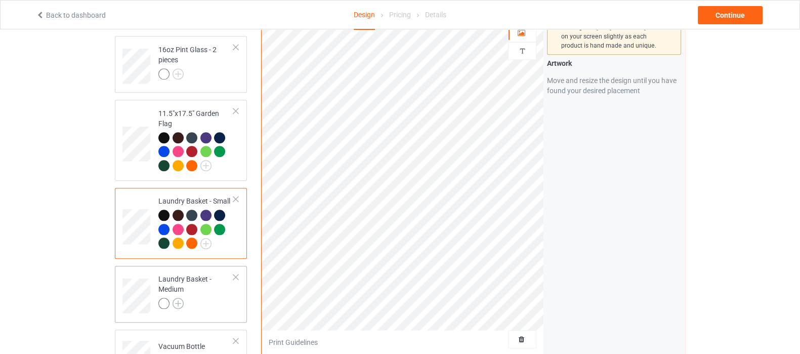
click at [177, 298] on img at bounding box center [178, 303] width 11 height 11
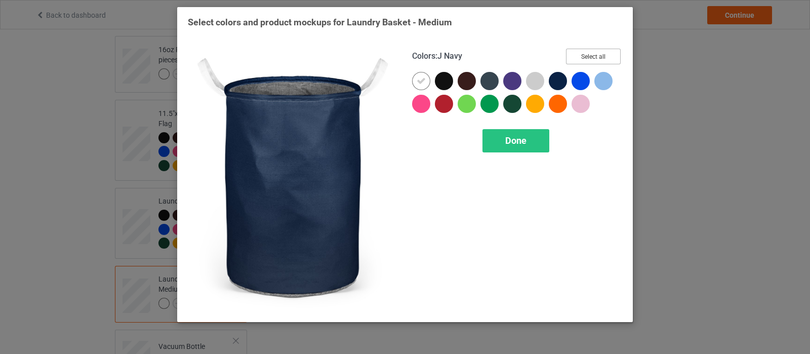
click at [605, 50] on button "Select all" at bounding box center [593, 57] width 55 height 16
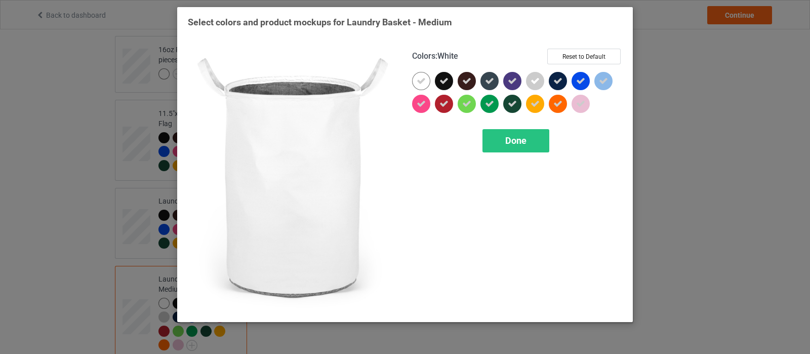
click at [427, 78] on div at bounding box center [421, 81] width 18 height 18
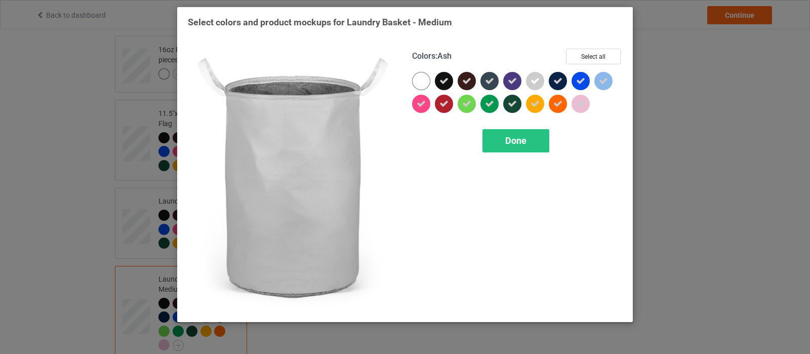
click at [535, 78] on icon at bounding box center [534, 80] width 9 height 9
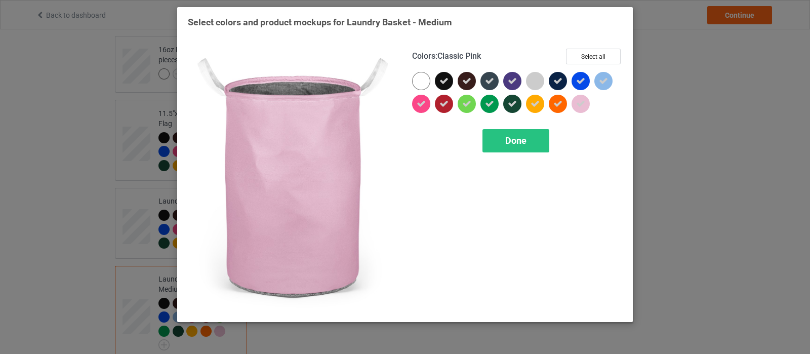
click at [577, 102] on icon at bounding box center [580, 103] width 9 height 9
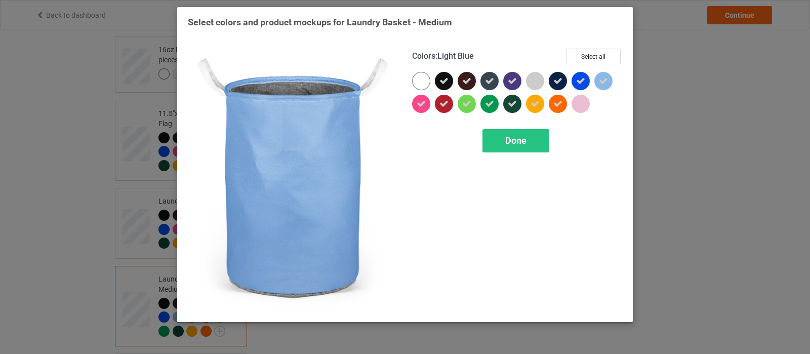
click at [603, 79] on icon at bounding box center [603, 80] width 9 height 9
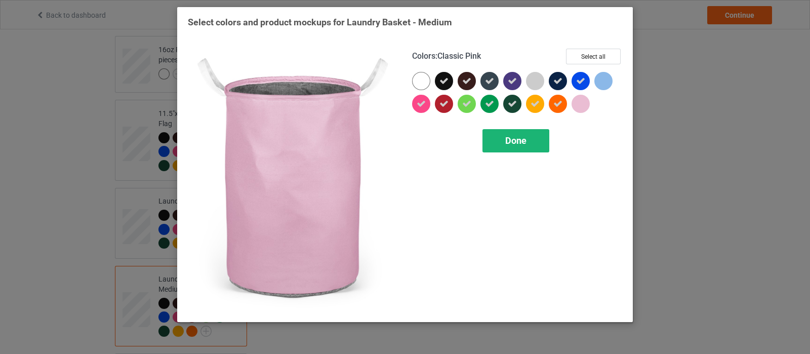
click at [518, 138] on span "Done" at bounding box center [515, 140] width 21 height 11
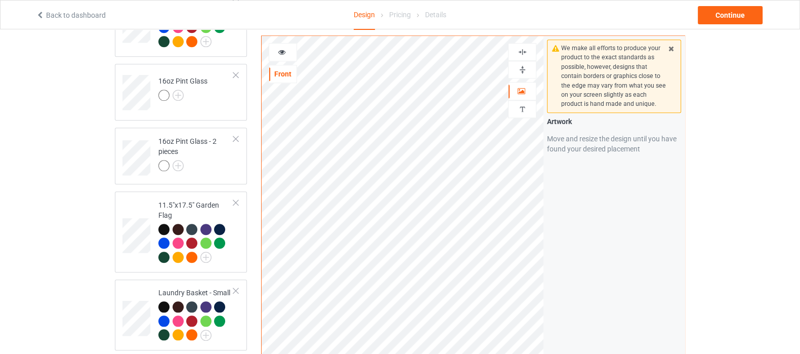
scroll to position [1328, 0]
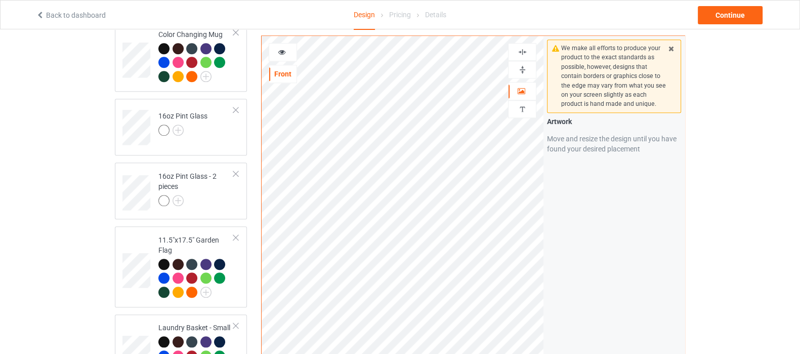
click at [522, 71] on img at bounding box center [523, 70] width 10 height 10
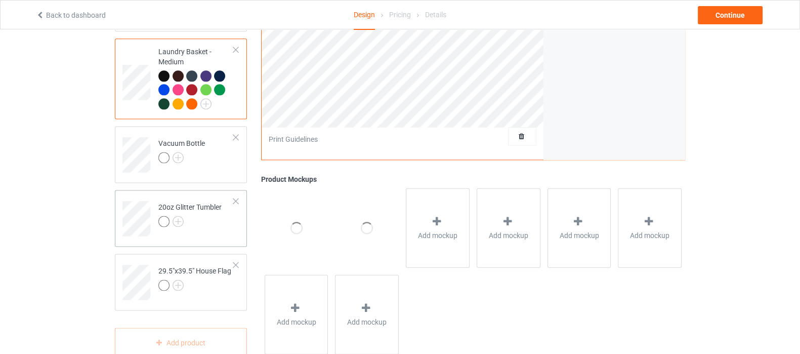
scroll to position [1683, 0]
click at [180, 151] on img at bounding box center [178, 156] width 11 height 11
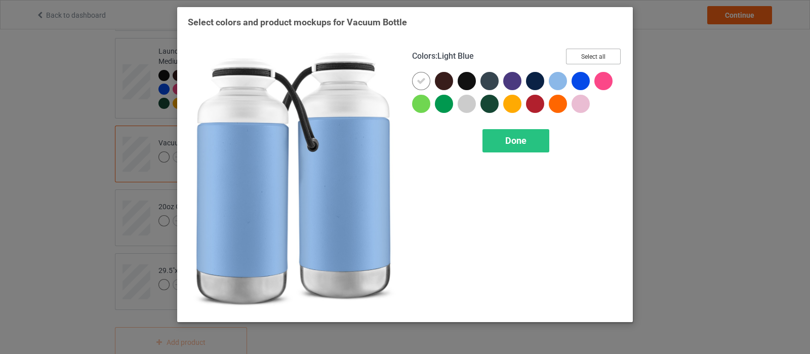
click at [600, 55] on button "Select all" at bounding box center [593, 57] width 55 height 16
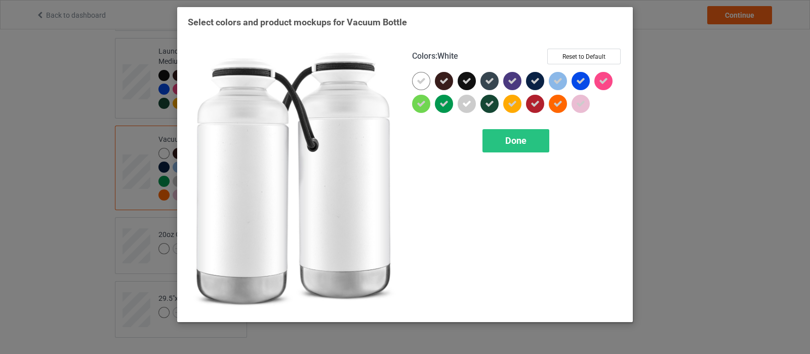
drag, startPoint x: 426, startPoint y: 84, endPoint x: 476, endPoint y: 109, distance: 56.1
click at [428, 83] on div at bounding box center [421, 81] width 18 height 18
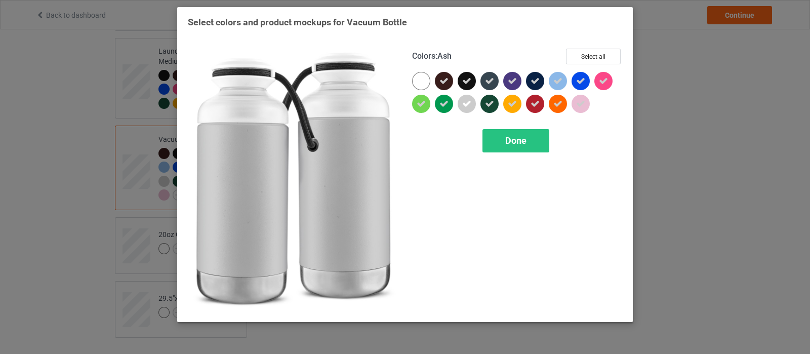
click at [470, 105] on icon at bounding box center [466, 103] width 9 height 9
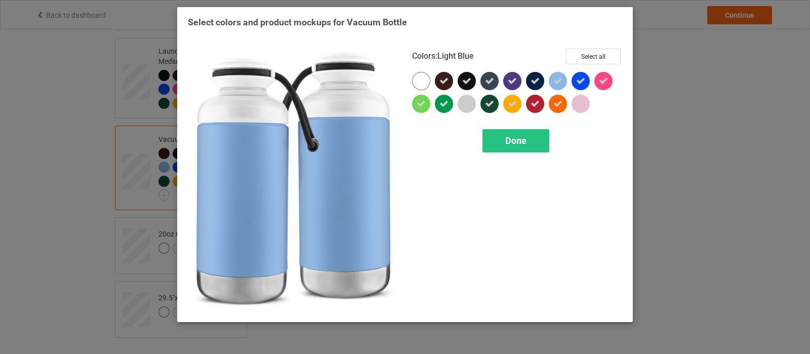
drag, startPoint x: 563, startPoint y: 80, endPoint x: 587, endPoint y: 106, distance: 35.5
click at [564, 80] on div at bounding box center [558, 81] width 18 height 18
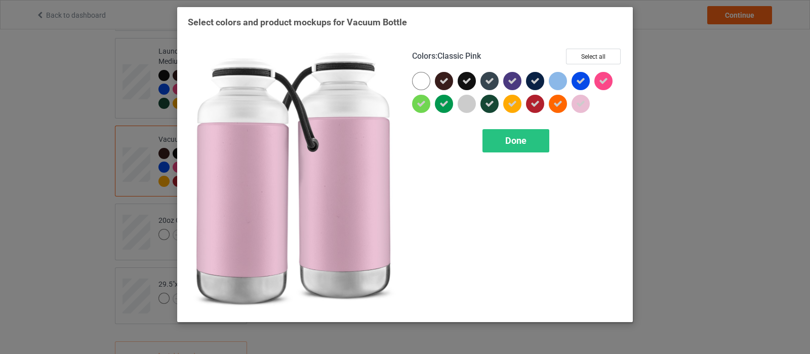
click at [580, 100] on icon at bounding box center [580, 103] width 9 height 9
click at [524, 143] on span "Done" at bounding box center [515, 140] width 21 height 11
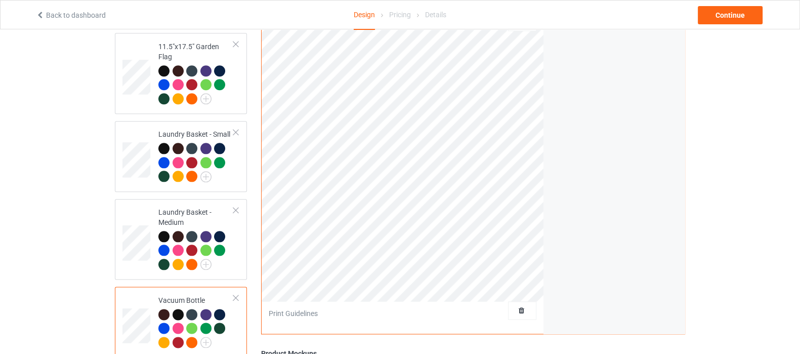
scroll to position [1366, 0]
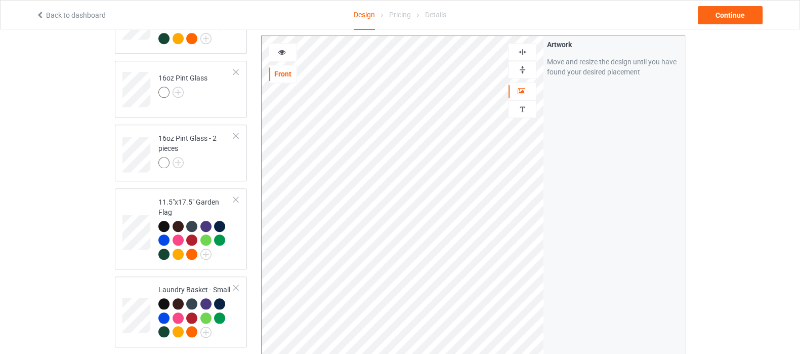
click at [526, 67] on img at bounding box center [523, 70] width 10 height 10
click at [518, 70] on img at bounding box center [523, 70] width 10 height 10
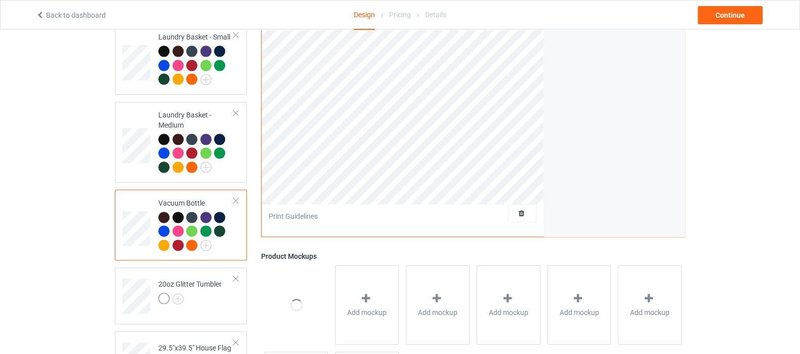
scroll to position [1619, 0]
click at [178, 292] on img at bounding box center [178, 297] width 11 height 11
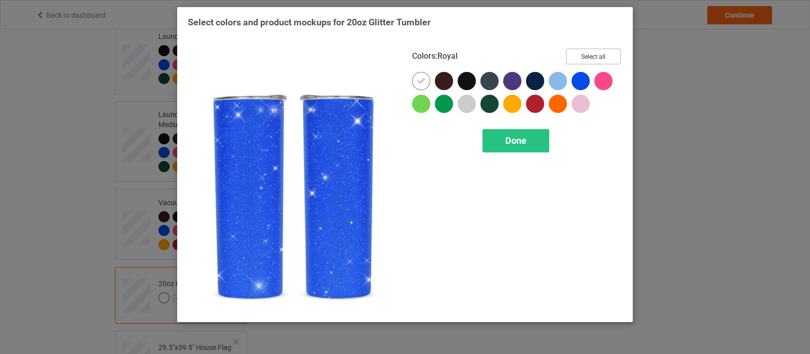
click at [592, 55] on button "Select all" at bounding box center [593, 57] width 55 height 16
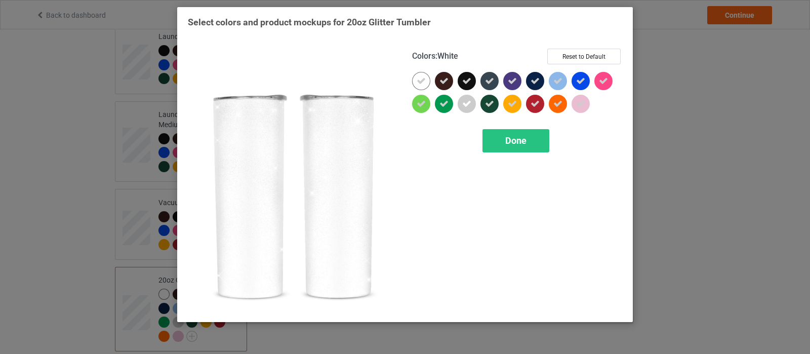
drag, startPoint x: 418, startPoint y: 80, endPoint x: 466, endPoint y: 97, distance: 50.2
click at [424, 80] on icon at bounding box center [420, 80] width 9 height 9
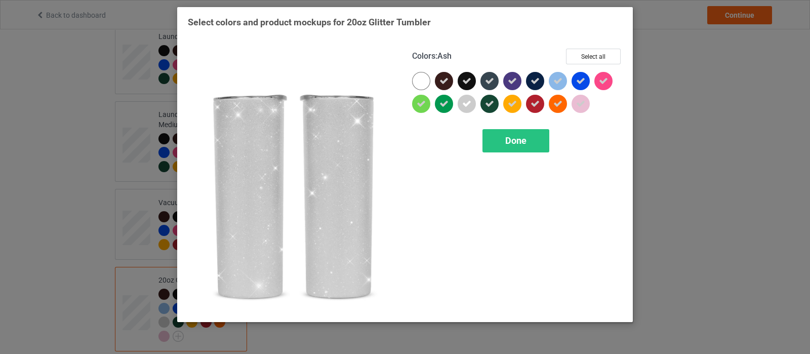
drag, startPoint x: 466, startPoint y: 99, endPoint x: 548, endPoint y: 82, distance: 83.8
click at [467, 101] on icon at bounding box center [466, 103] width 9 height 9
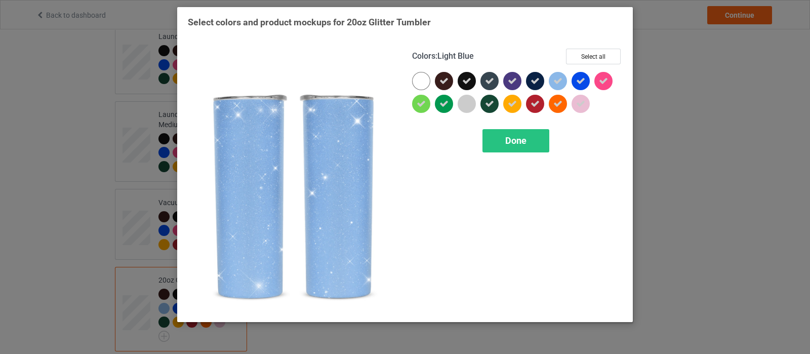
drag, startPoint x: 561, startPoint y: 81, endPoint x: 581, endPoint y: 101, distance: 28.3
click at [565, 81] on div at bounding box center [558, 81] width 18 height 18
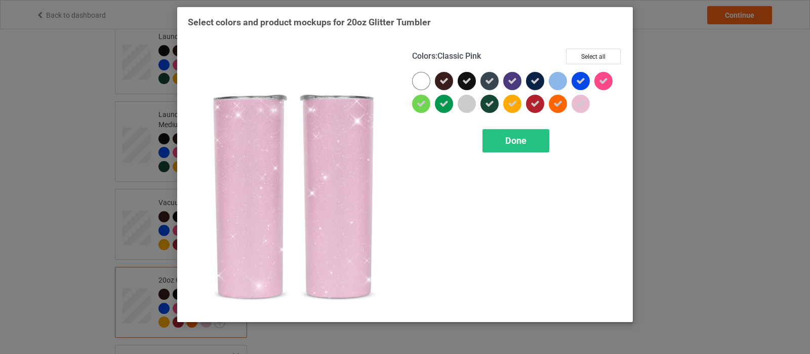
click at [581, 102] on icon at bounding box center [580, 103] width 9 height 9
click at [529, 143] on div "Done" at bounding box center [515, 140] width 67 height 23
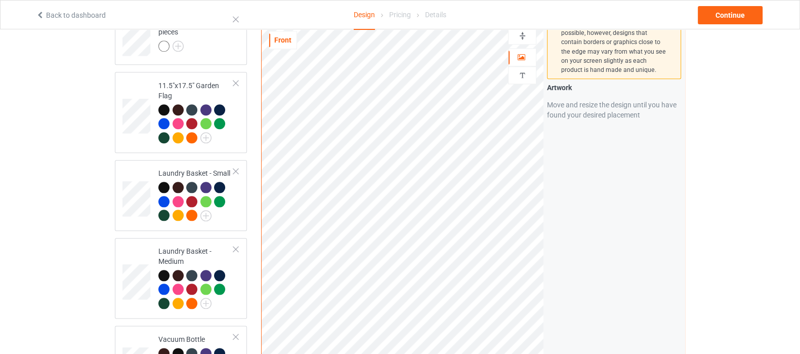
scroll to position [1429, 0]
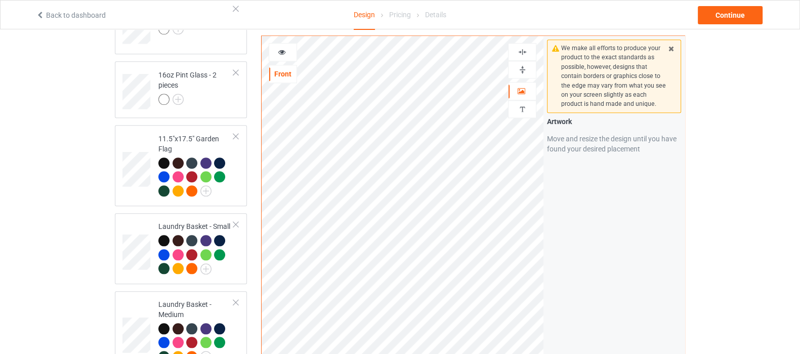
click at [523, 65] on img at bounding box center [523, 70] width 10 height 10
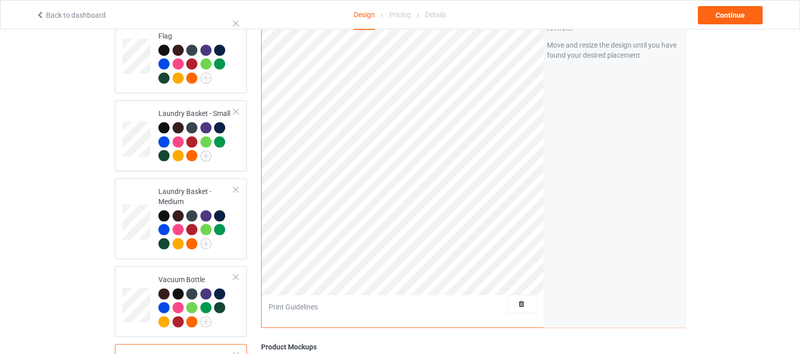
scroll to position [1710, 0]
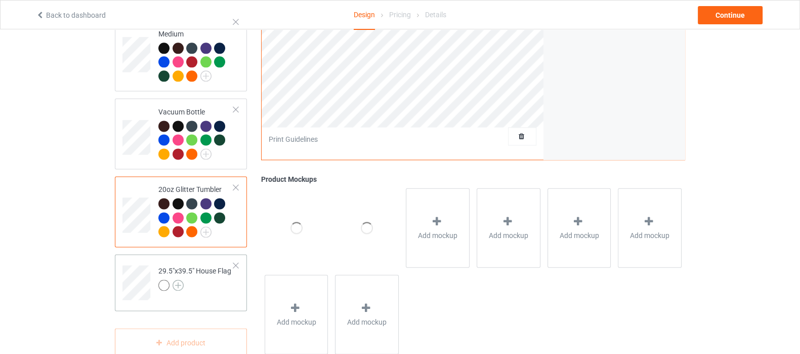
click at [180, 279] on img at bounding box center [178, 284] width 11 height 11
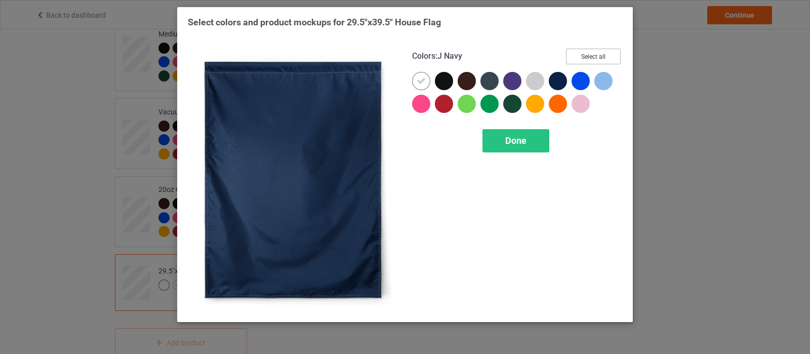
click at [590, 58] on button "Select all" at bounding box center [593, 57] width 55 height 16
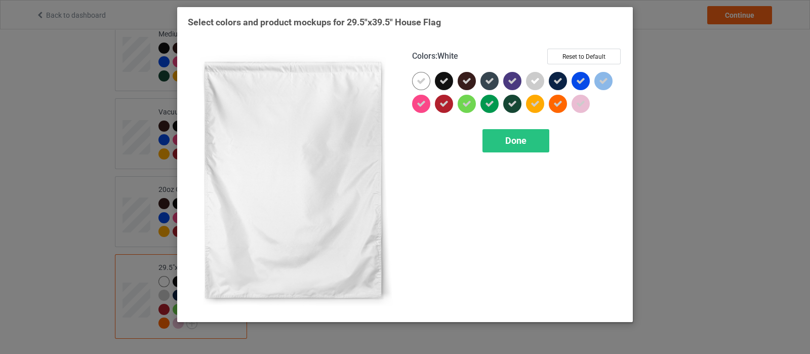
click at [423, 84] on icon at bounding box center [420, 80] width 9 height 9
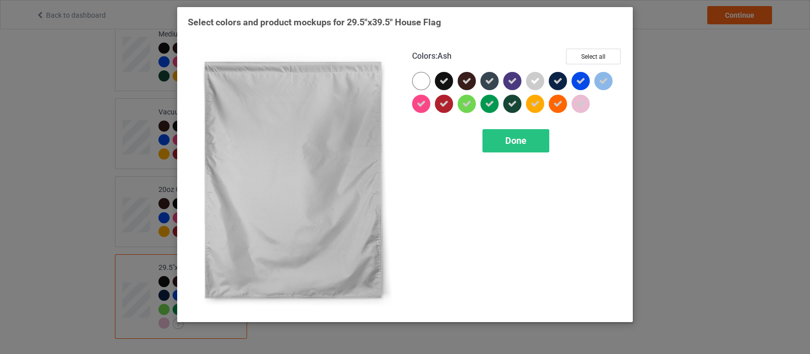
click at [539, 82] on icon at bounding box center [534, 80] width 9 height 9
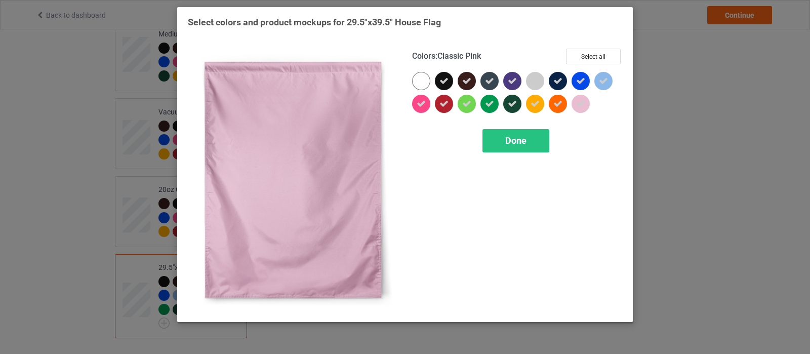
click at [578, 109] on div at bounding box center [580, 104] width 18 height 18
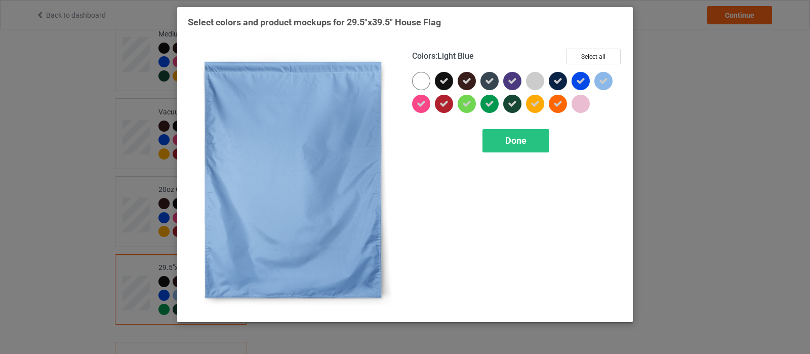
click at [601, 87] on div at bounding box center [603, 81] width 18 height 18
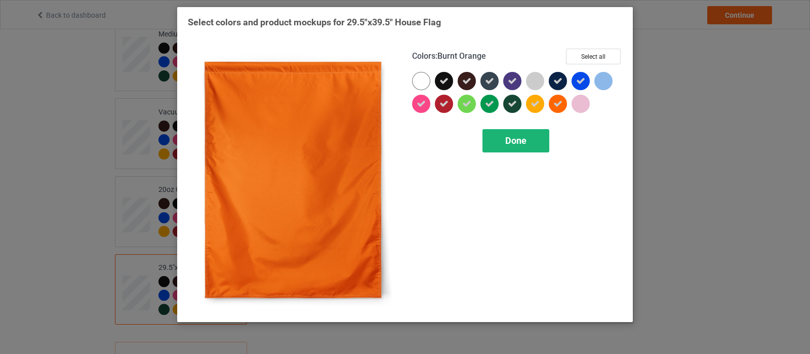
click at [522, 136] on span "Done" at bounding box center [515, 140] width 21 height 11
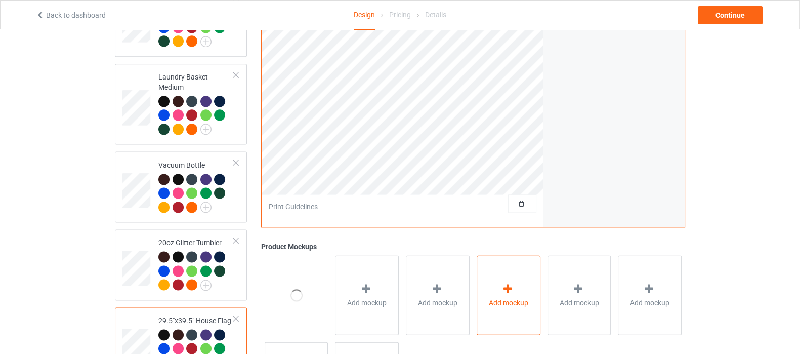
scroll to position [1457, 0]
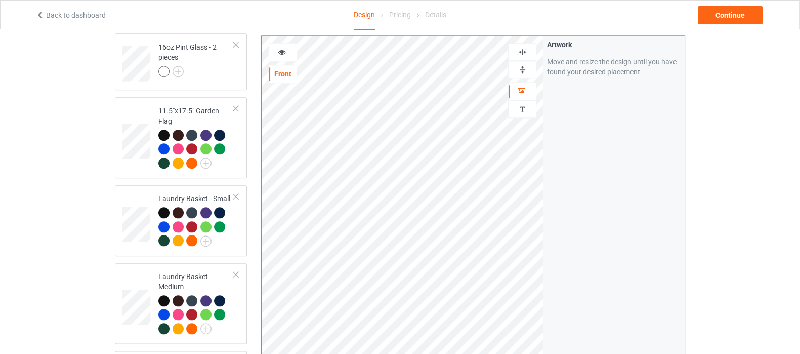
click at [519, 47] on img at bounding box center [523, 52] width 10 height 10
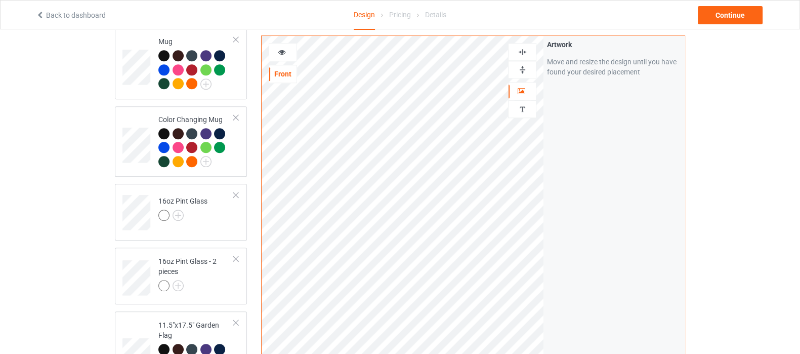
scroll to position [1218, 0]
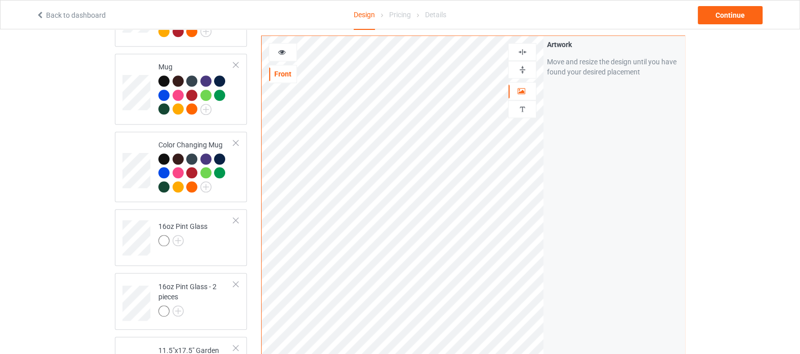
click at [283, 52] on icon at bounding box center [282, 50] width 9 height 7
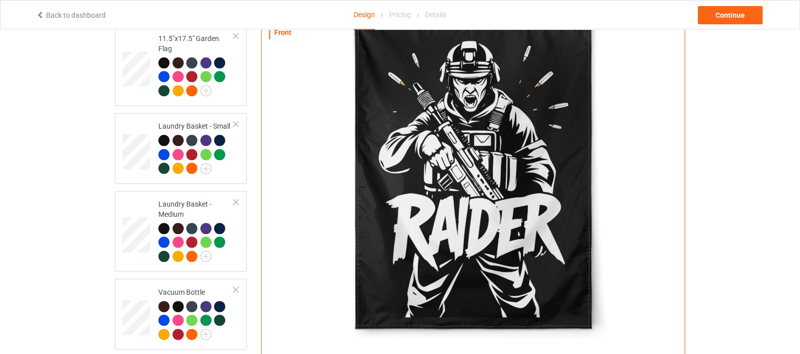
scroll to position [1724, 0]
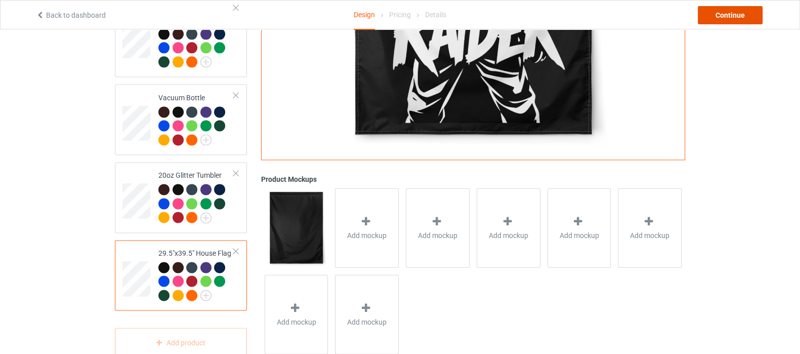
click at [721, 18] on div "Continue" at bounding box center [730, 15] width 65 height 18
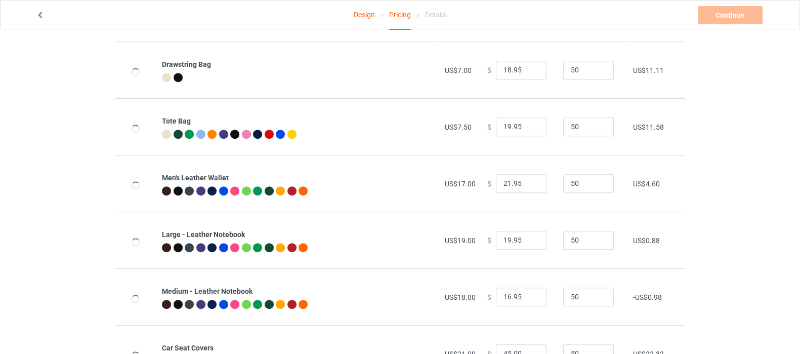
scroll to position [569, 0]
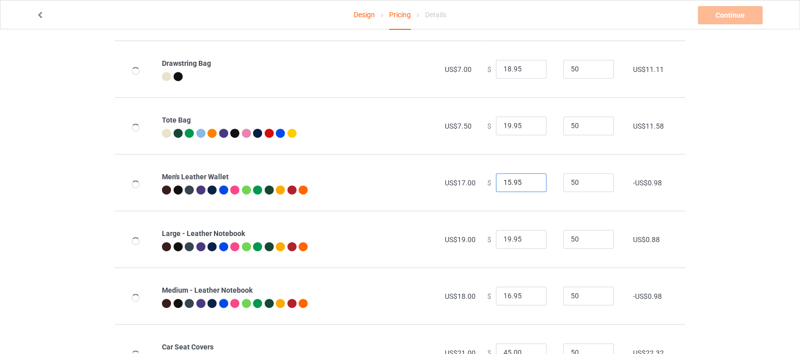
drag, startPoint x: 528, startPoint y: 181, endPoint x: 477, endPoint y: 188, distance: 51.1
click at [496, 188] on input "15.95" at bounding box center [521, 182] width 51 height 19
drag, startPoint x: 521, startPoint y: 187, endPoint x: 515, endPoint y: 182, distance: 7.9
click at [524, 151] on tbody "Classic T-Shirt US$6.00 $ 22.95 50 US$15.76 Premium Fit Mens Tee US$11.50 $ 28.…" at bounding box center [400, 238] width 570 height 1417
drag, startPoint x: 529, startPoint y: 180, endPoint x: 550, endPoint y: 181, distance: 20.3
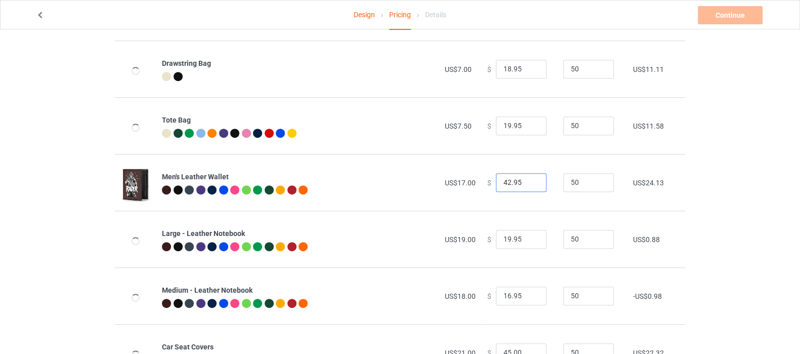
click at [546, 181] on input "42.95" at bounding box center [521, 182] width 51 height 19
drag, startPoint x: 517, startPoint y: 179, endPoint x: 479, endPoint y: 190, distance: 39.6
click at [482, 190] on td "$ 42.95" at bounding box center [520, 182] width 76 height 57
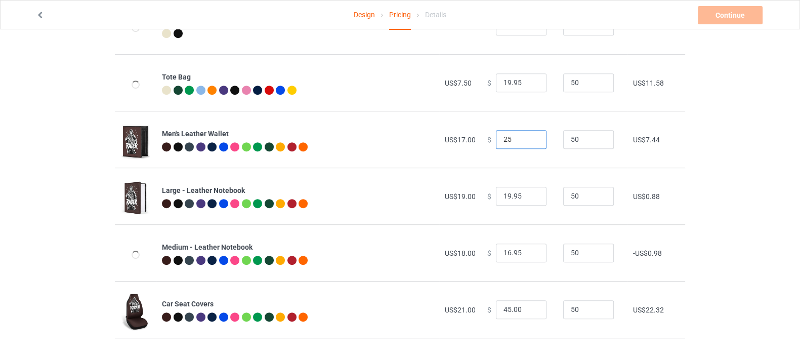
scroll to position [633, 0]
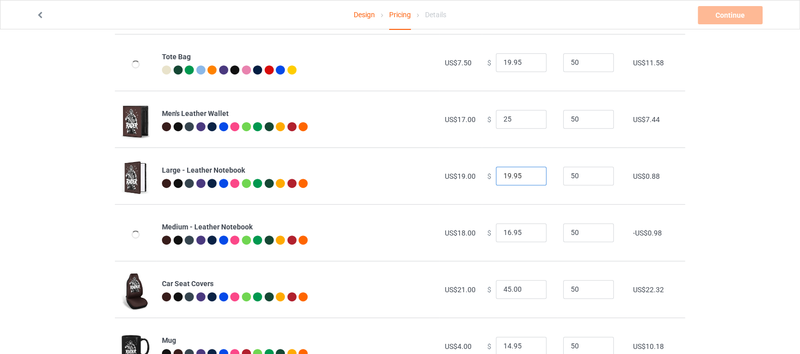
type input "25.00"
drag, startPoint x: 519, startPoint y: 180, endPoint x: 476, endPoint y: 183, distance: 42.6
click at [482, 183] on td "$ 19.95" at bounding box center [520, 175] width 76 height 57
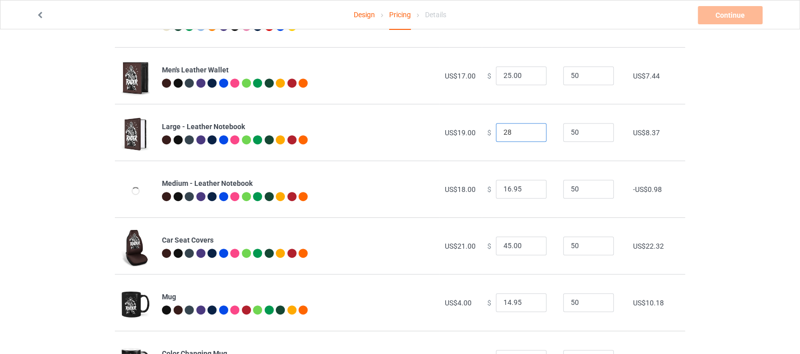
scroll to position [696, 0]
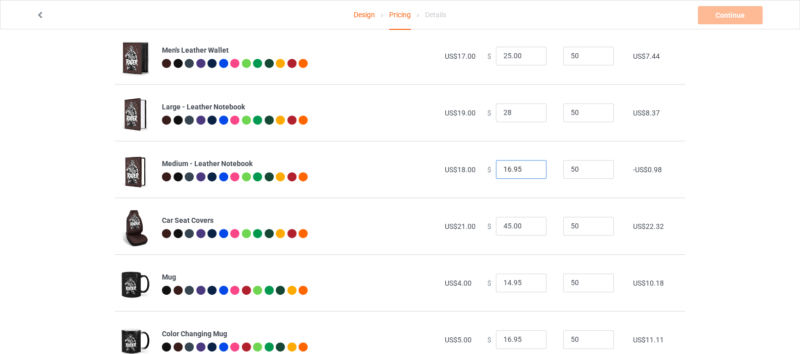
type input "28.00"
drag, startPoint x: 519, startPoint y: 170, endPoint x: 475, endPoint y: 176, distance: 44.9
click at [475, 176] on tr "Medium - Leather Notebook US$18.00 $ 16.95 50 -US$0.98" at bounding box center [400, 169] width 570 height 57
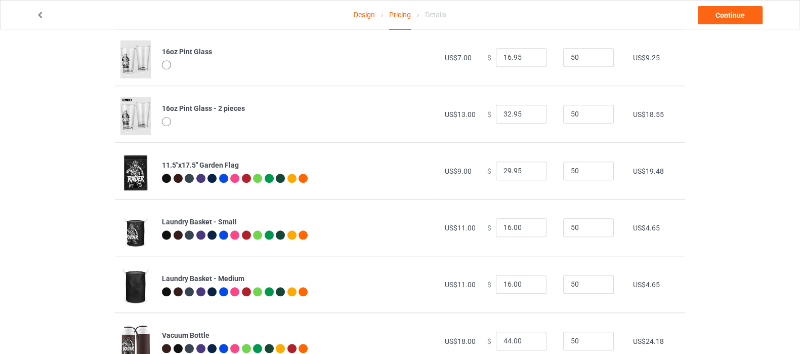
scroll to position [1075, 0]
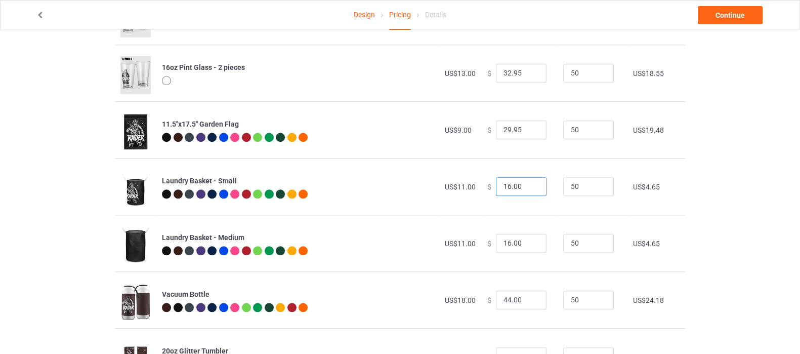
type input "28.00"
drag, startPoint x: 516, startPoint y: 185, endPoint x: 475, endPoint y: 190, distance: 41.3
click at [482, 190] on td "$ 16.00" at bounding box center [520, 186] width 76 height 57
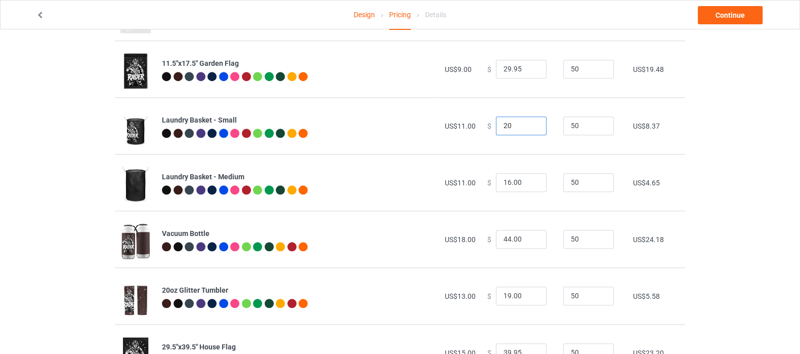
scroll to position [1139, 0]
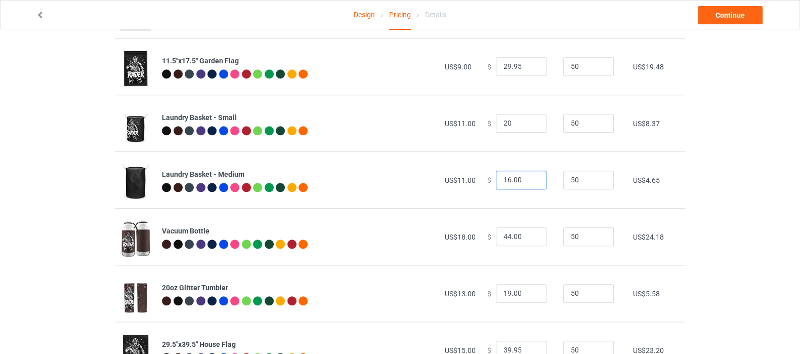
type input "20.00"
drag, startPoint x: 519, startPoint y: 183, endPoint x: 485, endPoint y: 180, distance: 33.5
click at [487, 180] on div "$ 16.00" at bounding box center [519, 180] width 65 height 19
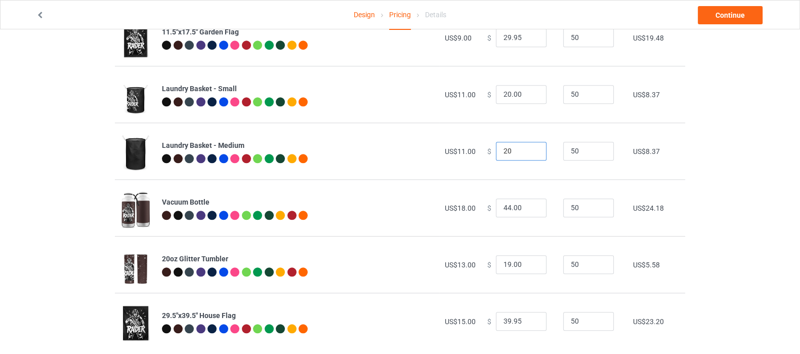
scroll to position [1184, 0]
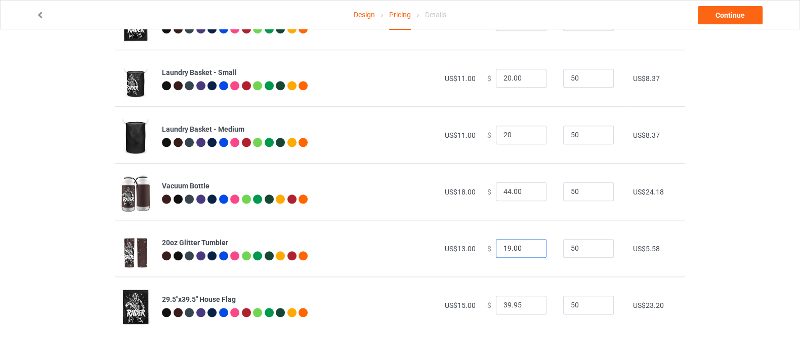
type input "20.00"
drag, startPoint x: 521, startPoint y: 246, endPoint x: 488, endPoint y: 251, distance: 33.8
click at [488, 251] on div "$ 19.00" at bounding box center [519, 248] width 65 height 19
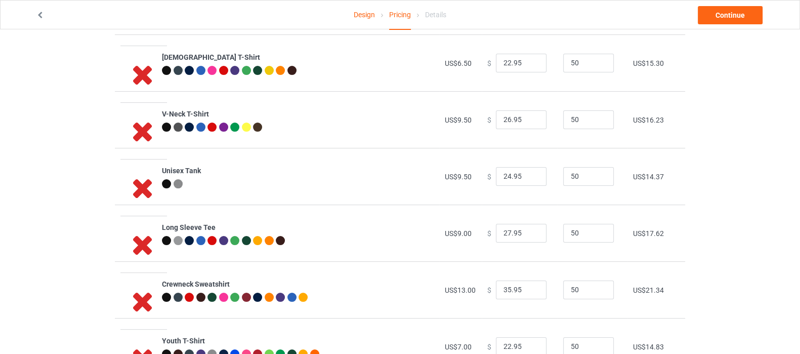
scroll to position [235, 0]
type input "21.00"
click at [731, 16] on link "Continue" at bounding box center [730, 15] width 65 height 18
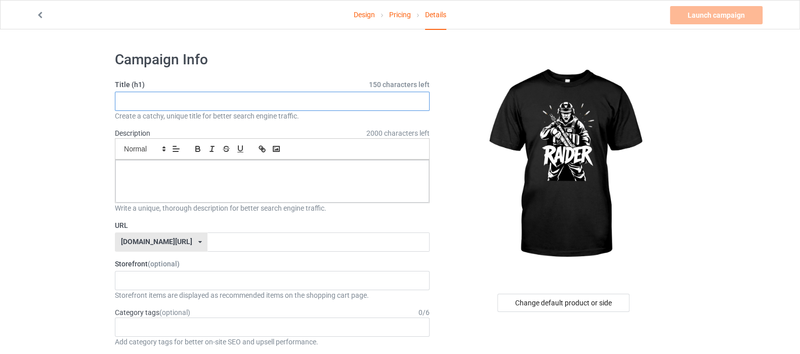
click at [152, 107] on input "text" at bounding box center [272, 101] width 315 height 19
type input "Raider"
click at [197, 168] on p at bounding box center [272, 171] width 298 height 10
click at [207, 238] on input "text" at bounding box center [318, 241] width 222 height 19
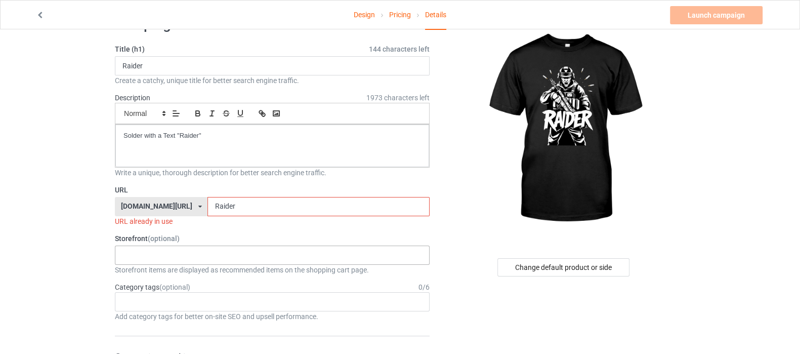
scroll to position [63, 0]
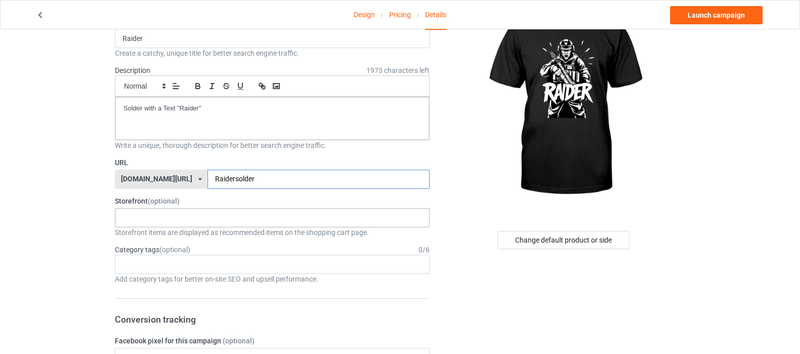
type input "Raidersolder"
click at [176, 211] on div "Shop What You Love Your Liking Style Happy New Year Merry Christmas 658d743a5e6…" at bounding box center [272, 217] width 315 height 19
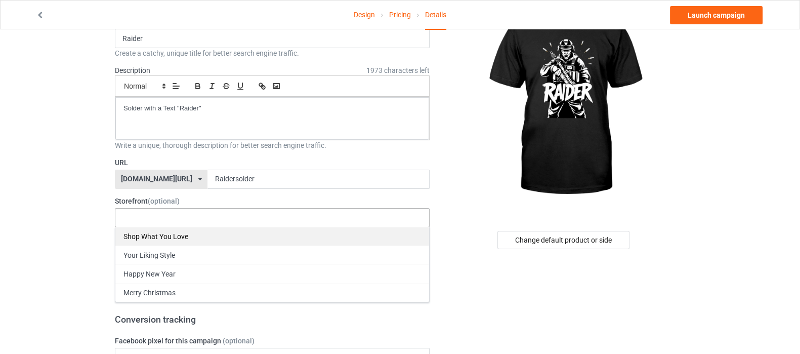
click at [177, 231] on div "Shop What You Love" at bounding box center [272, 236] width 314 height 19
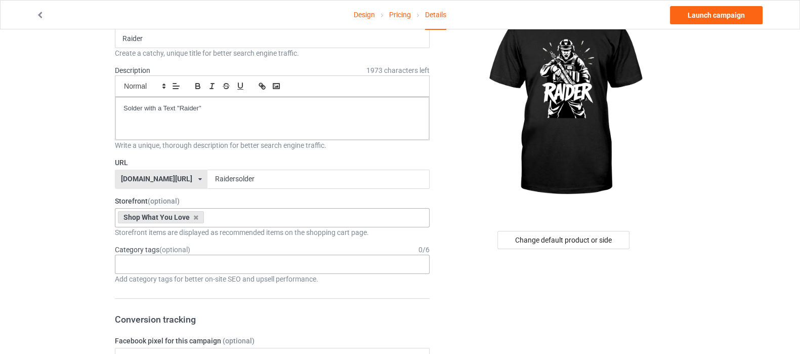
click at [158, 264] on div "Age > [DEMOGRAPHIC_DATA] > 1 Age > [DEMOGRAPHIC_DATA] Months > 1 Month Age > [D…" at bounding box center [272, 264] width 315 height 19
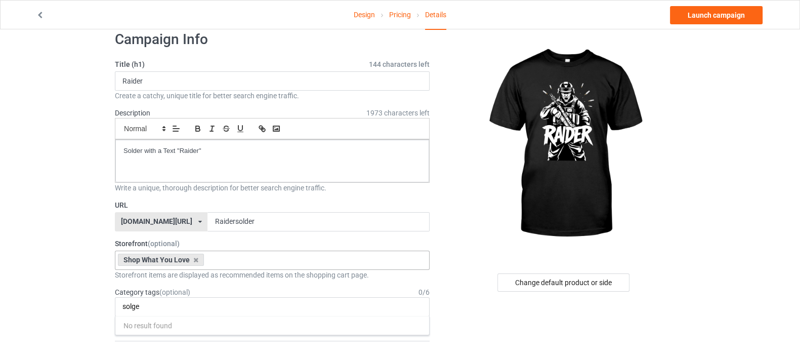
scroll to position [0, 0]
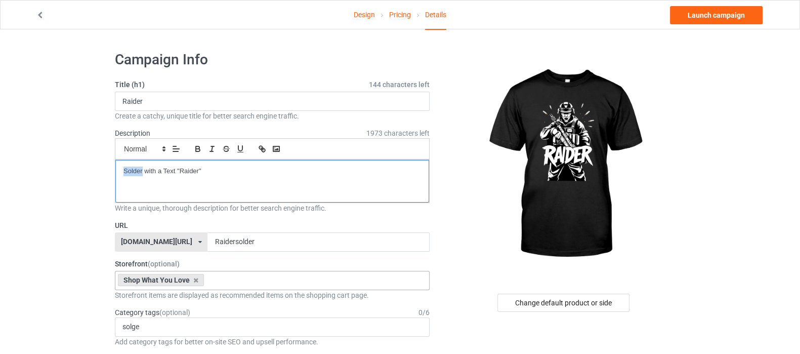
drag, startPoint x: 141, startPoint y: 171, endPoint x: 98, endPoint y: 171, distance: 43.5
click at [147, 176] on div "soldier with a Text "Raider"" at bounding box center [272, 181] width 314 height 43
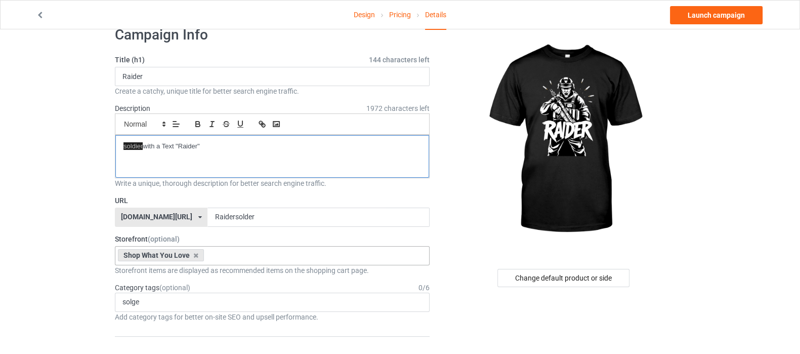
scroll to position [63, 0]
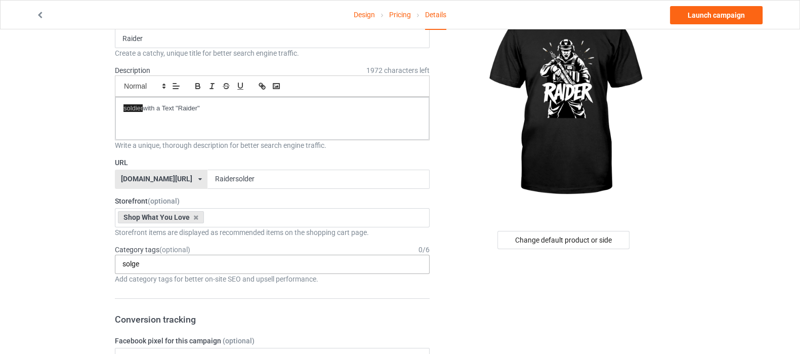
click at [144, 265] on input "solge" at bounding box center [136, 264] width 28 height 9
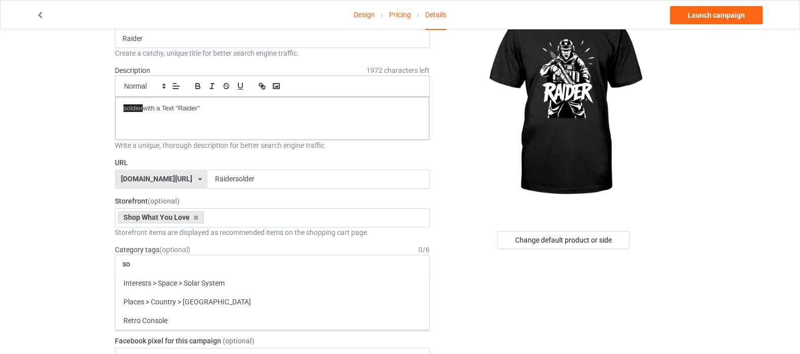
type input "s"
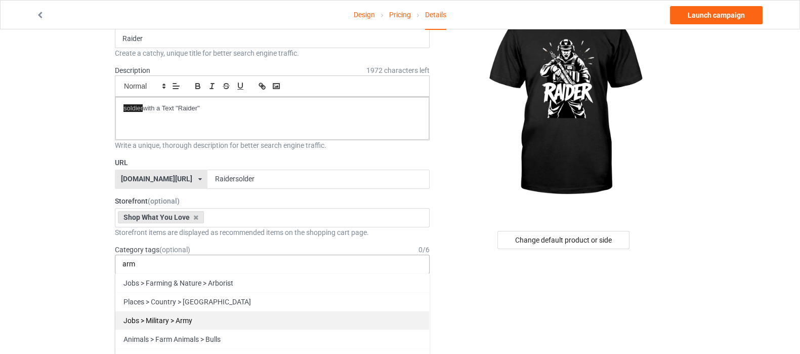
type input "arm"
click at [268, 321] on div "Jobs > Military > Army" at bounding box center [272, 320] width 314 height 19
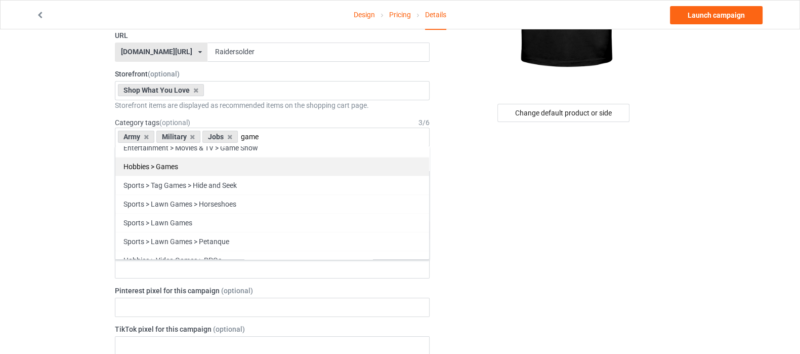
scroll to position [253, 0]
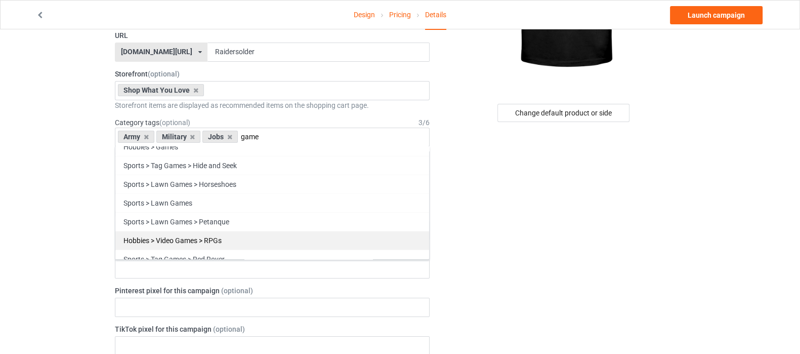
type input "game"
click at [229, 237] on div "Hobbies > Video Games > RPGs" at bounding box center [272, 240] width 314 height 19
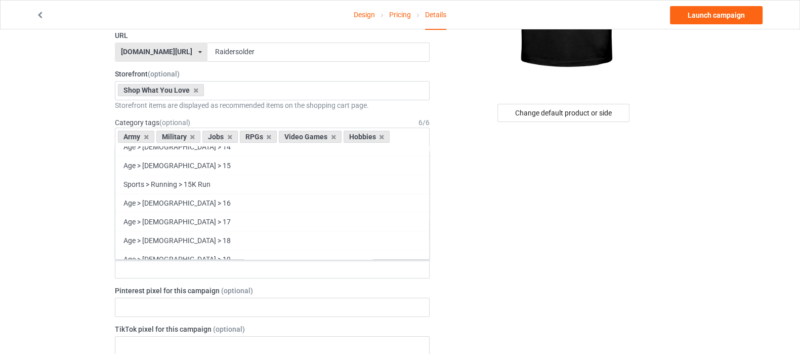
scroll to position [17855, 0]
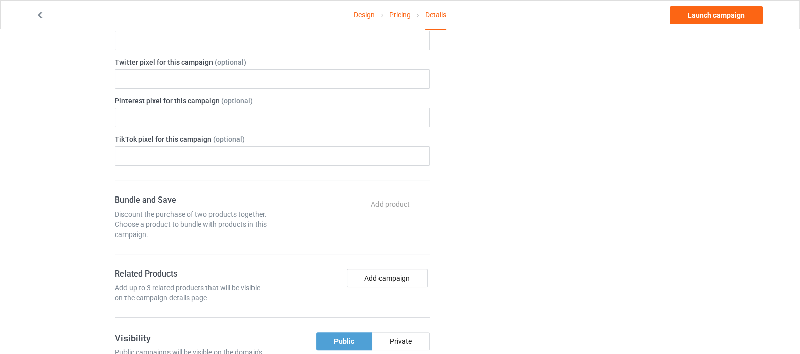
scroll to position [442, 0]
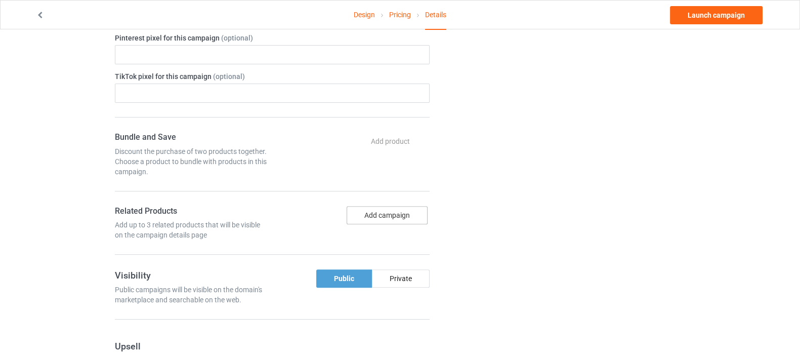
click at [382, 215] on button "Add campaign" at bounding box center [387, 215] width 81 height 18
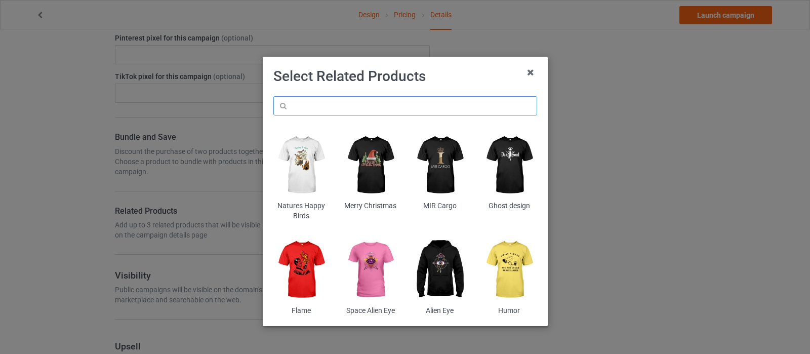
click at [349, 101] on input "text" at bounding box center [405, 105] width 264 height 19
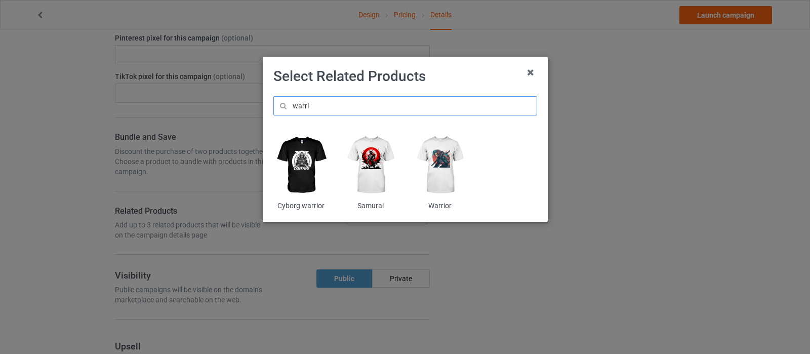
type input "warri"
click at [304, 156] on img at bounding box center [300, 165] width 55 height 69
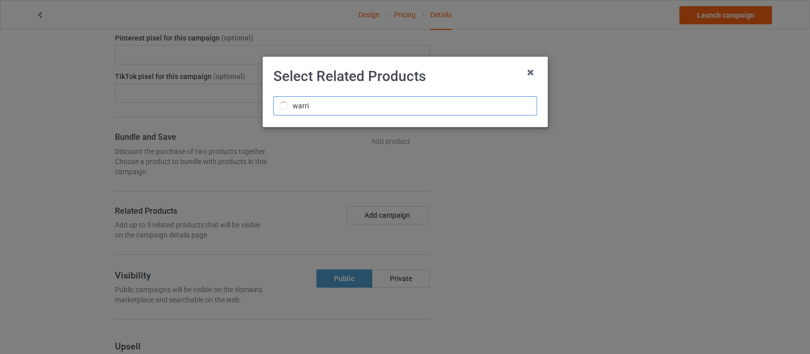
drag, startPoint x: 319, startPoint y: 103, endPoint x: 256, endPoint y: 119, distance: 65.3
click at [256, 119] on div "Select Related Products warri" at bounding box center [405, 177] width 810 height 354
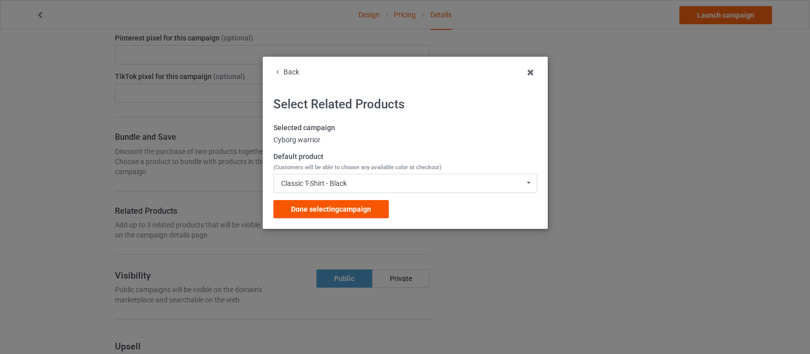
click at [325, 209] on span "Done selecting campaign" at bounding box center [331, 209] width 80 height 8
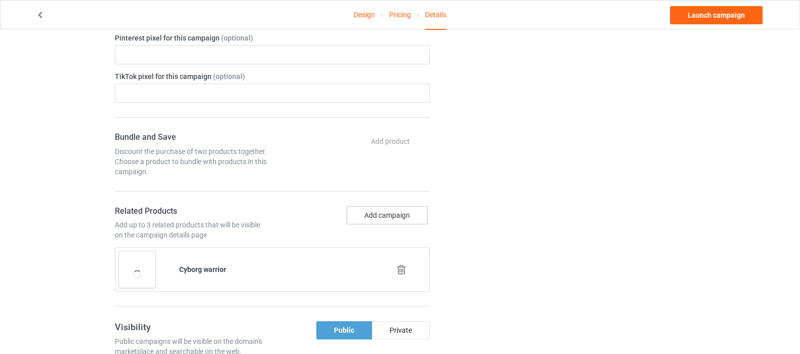
click at [379, 211] on button "Add campaign" at bounding box center [387, 215] width 81 height 18
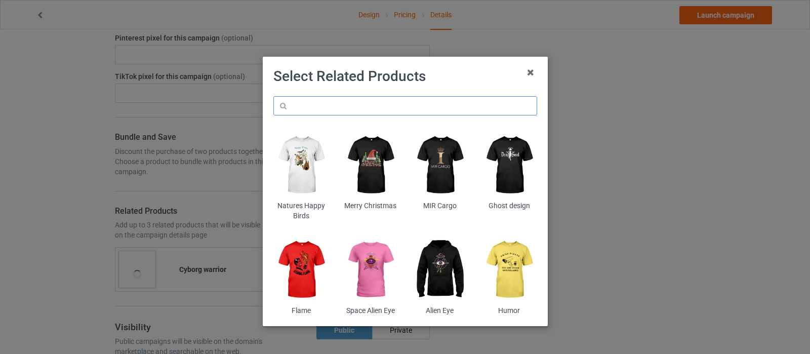
click at [326, 107] on input "text" at bounding box center [405, 105] width 264 height 19
click at [328, 106] on input "text" at bounding box center [405, 105] width 264 height 19
click at [342, 106] on input "text" at bounding box center [405, 105] width 264 height 19
click at [344, 99] on input "text" at bounding box center [405, 105] width 264 height 19
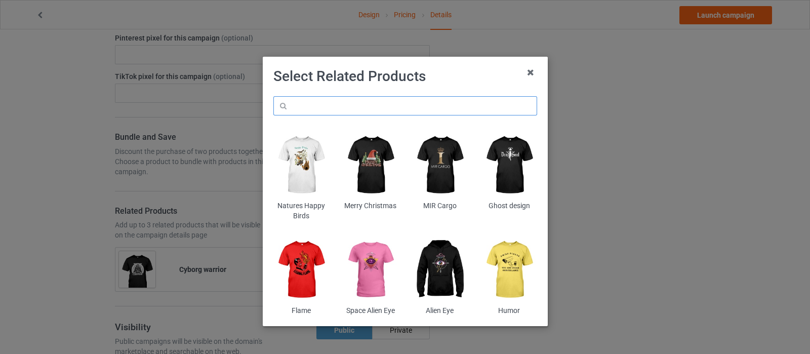
paste input "soldier"
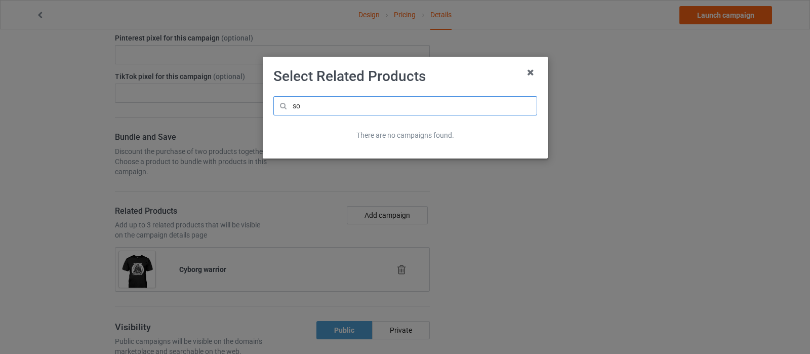
type input "s"
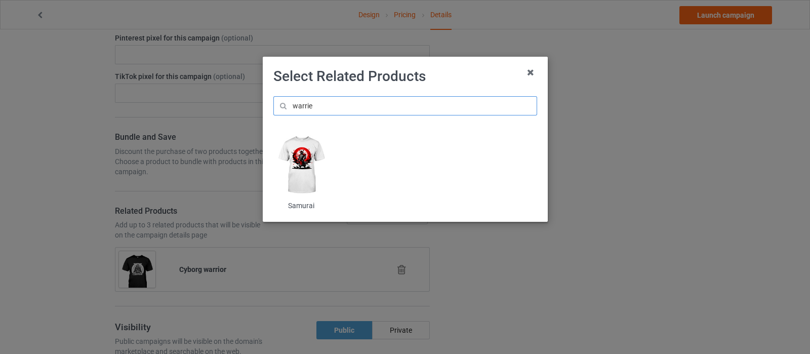
type input "warrie"
click at [301, 158] on img at bounding box center [300, 165] width 55 height 69
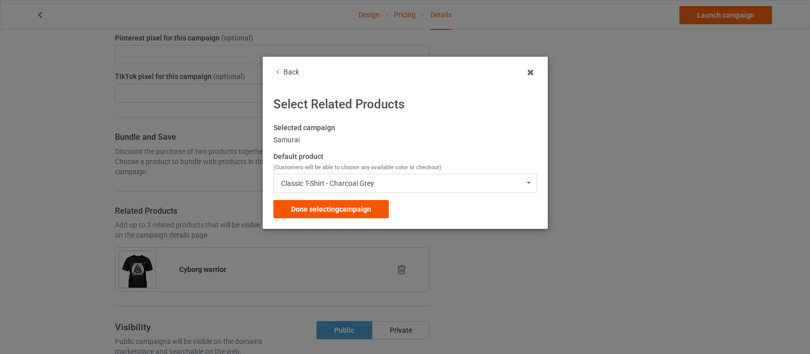
click at [369, 209] on span "Done selecting campaign" at bounding box center [331, 209] width 80 height 8
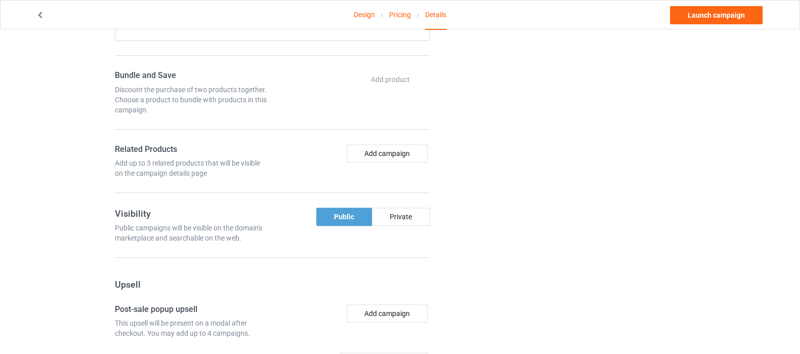
scroll to position [506, 0]
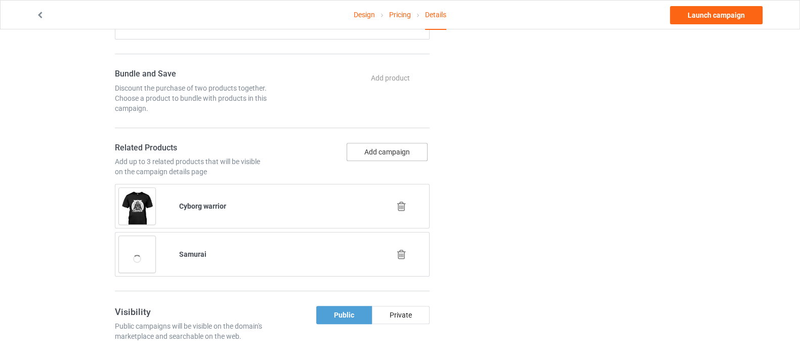
click at [379, 146] on button "Add campaign" at bounding box center [387, 152] width 81 height 18
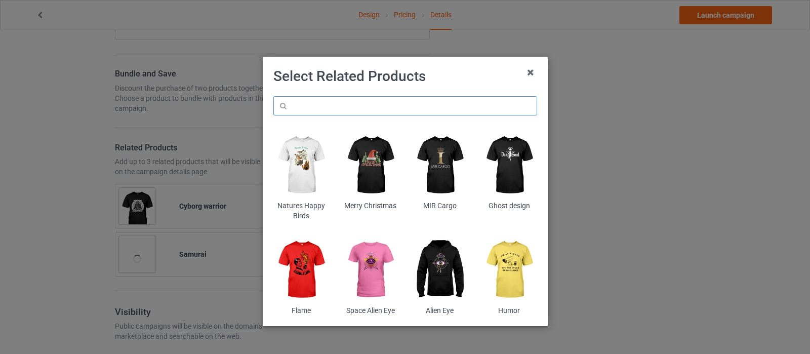
click at [354, 98] on input "text" at bounding box center [405, 105] width 264 height 19
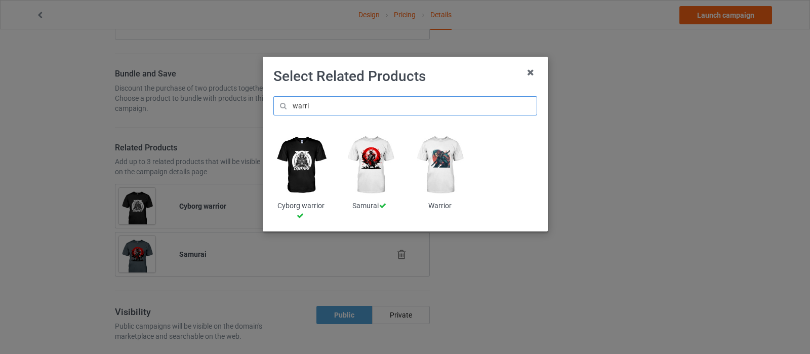
type input "warri"
click at [440, 163] on img at bounding box center [439, 165] width 55 height 69
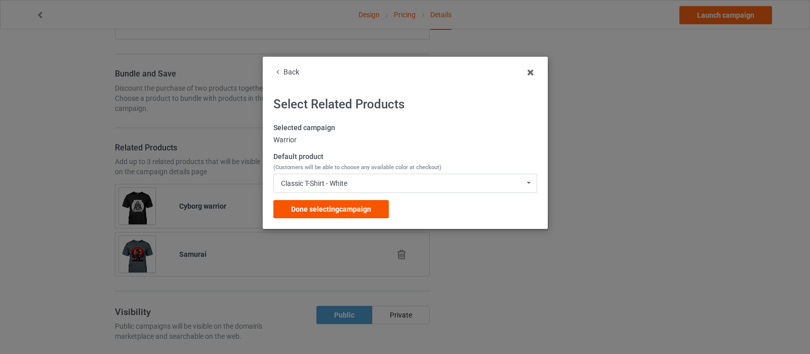
click at [365, 211] on span "Done selecting campaign" at bounding box center [331, 209] width 80 height 8
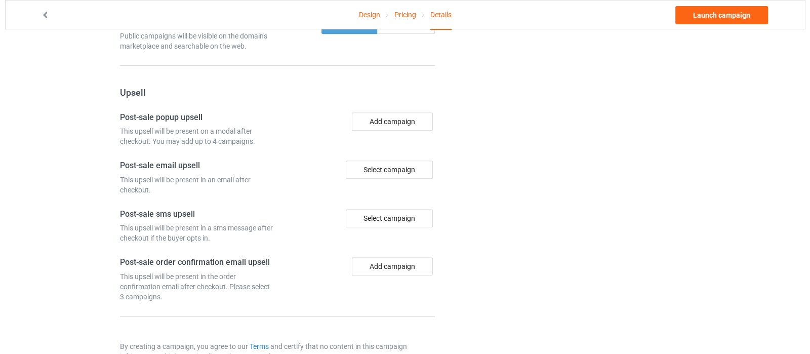
scroll to position [843, 0]
click at [381, 167] on div "Select campaign" at bounding box center [384, 170] width 87 height 18
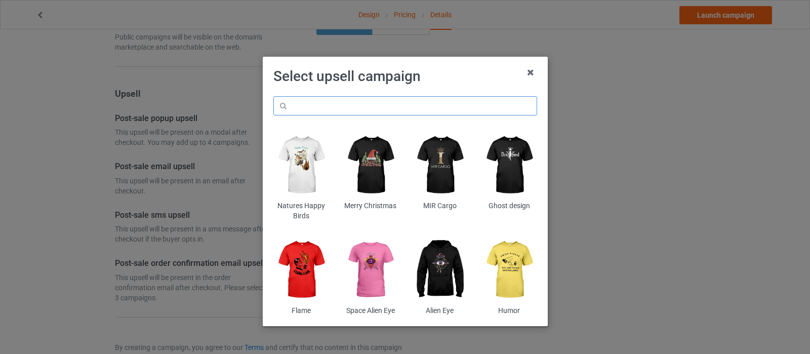
click at [394, 100] on input "text" at bounding box center [405, 105] width 264 height 19
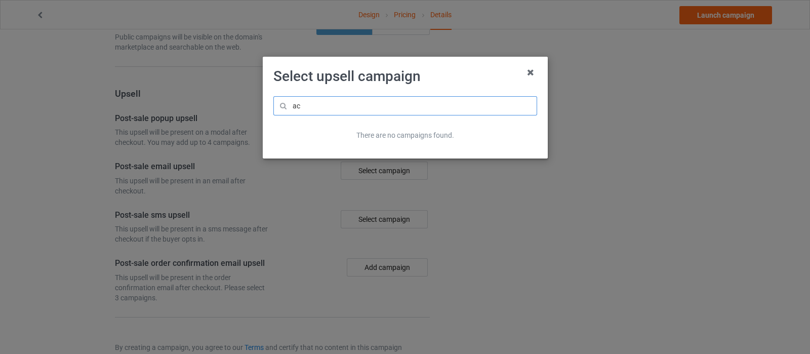
type input "a"
drag, startPoint x: 261, startPoint y: 101, endPoint x: 175, endPoint y: 101, distance: 85.5
click at [175, 101] on div "Select upsell campaign game There are no campaigns found." at bounding box center [405, 177] width 810 height 354
drag, startPoint x: 275, startPoint y: 116, endPoint x: 224, endPoint y: 129, distance: 52.3
click at [224, 129] on div "Select upsell campaign game There are no campaigns found." at bounding box center [405, 177] width 810 height 354
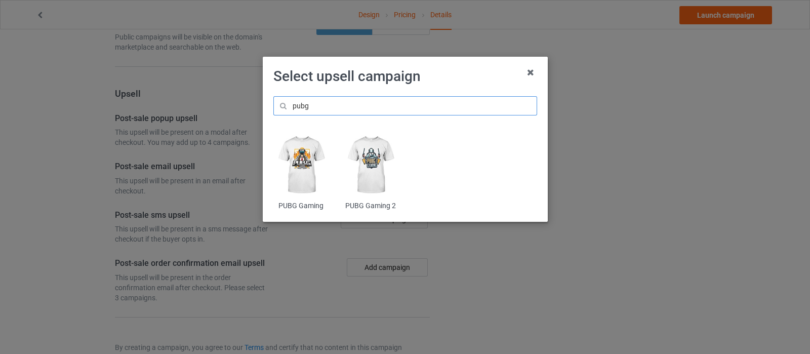
type input "pubg"
click at [306, 156] on img at bounding box center [300, 165] width 55 height 69
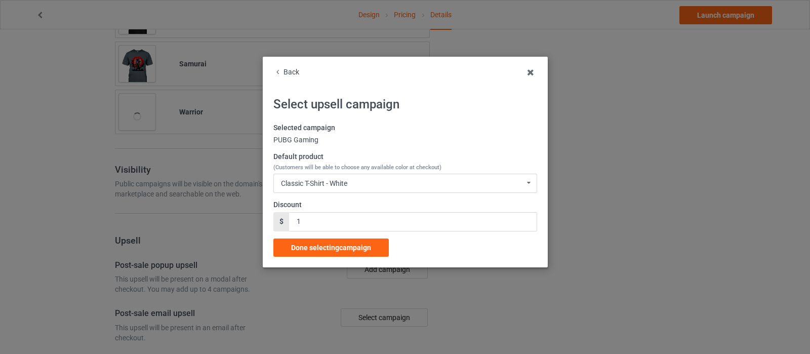
scroll to position [843, 0]
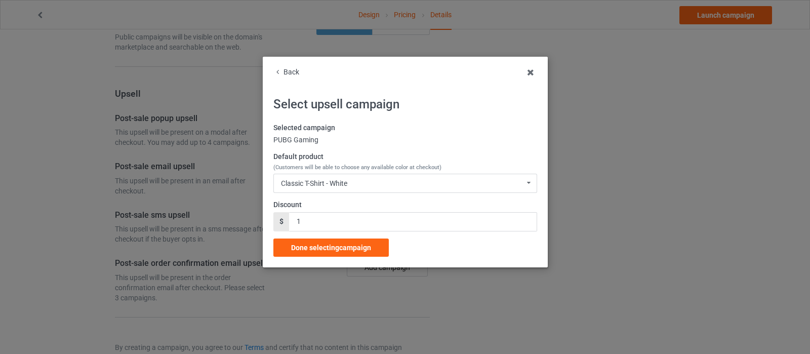
click at [339, 243] on span "Done selecting campaign" at bounding box center [331, 247] width 80 height 8
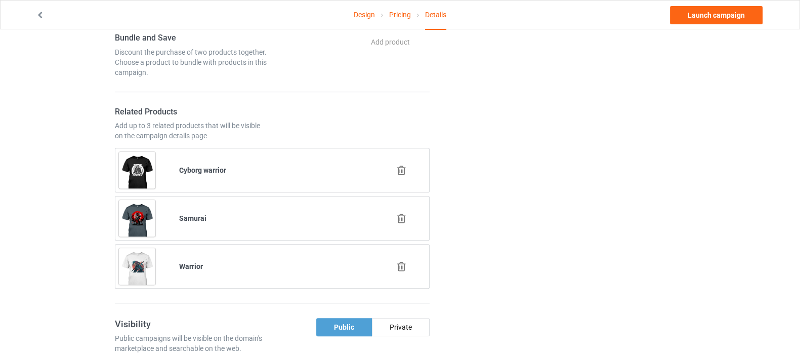
scroll to position [426, 0]
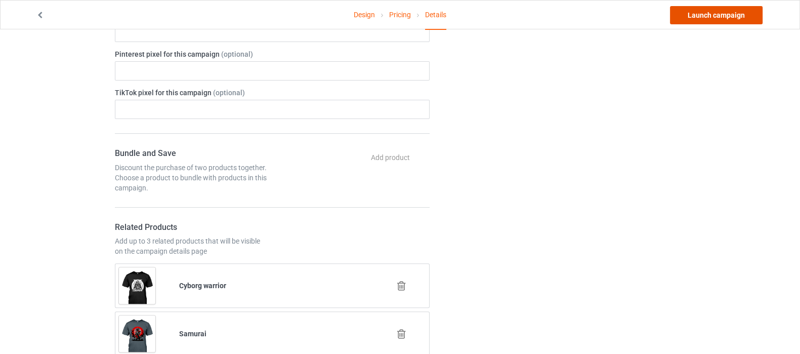
click at [688, 17] on link "Launch campaign" at bounding box center [716, 15] width 93 height 18
